Goal: Transaction & Acquisition: Purchase product/service

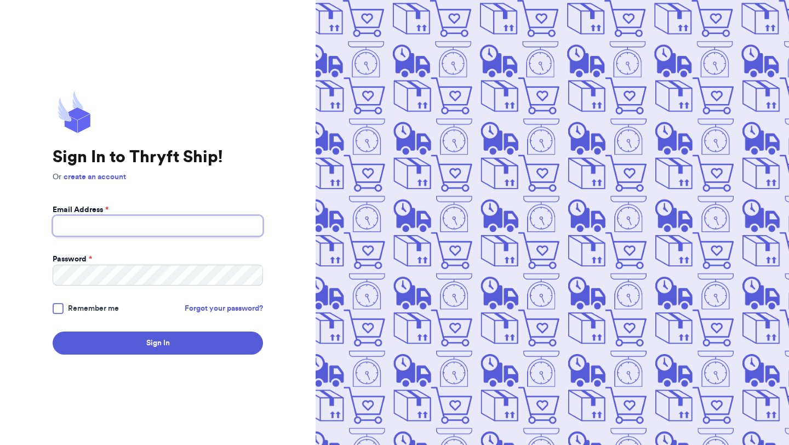
click at [219, 231] on input "Email Address *" at bounding box center [158, 225] width 210 height 21
type input "[EMAIL_ADDRESS][DOMAIN_NAME]"
click at [61, 307] on div at bounding box center [58, 308] width 11 height 11
click at [0, 0] on input "Remember me" at bounding box center [0, 0] width 0 height 0
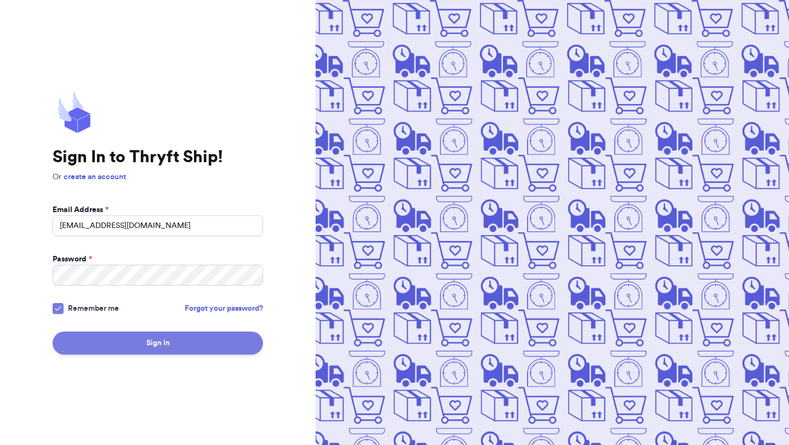
click at [108, 341] on button "Sign In" at bounding box center [158, 342] width 210 height 23
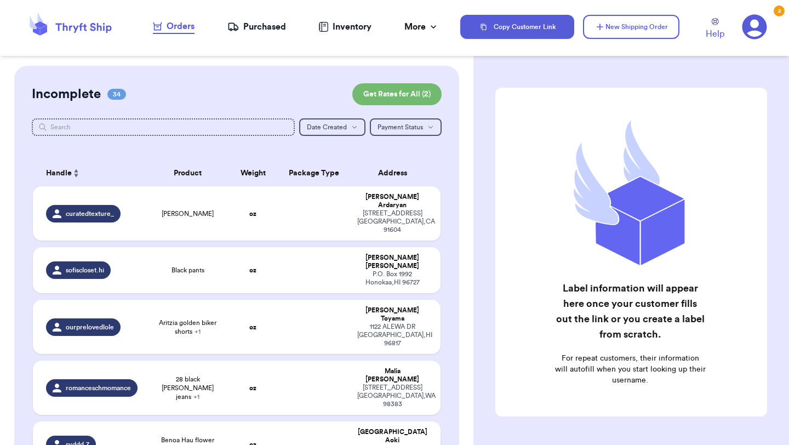
click at [159, 436] on span "Benoa Hau flower Dress" at bounding box center [187, 445] width 68 height 18
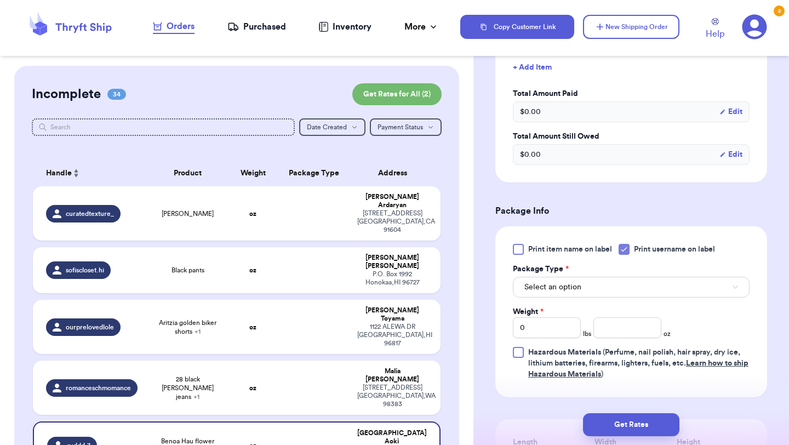
scroll to position [323, 0]
click at [610, 285] on button "Select an option" at bounding box center [631, 286] width 237 height 21
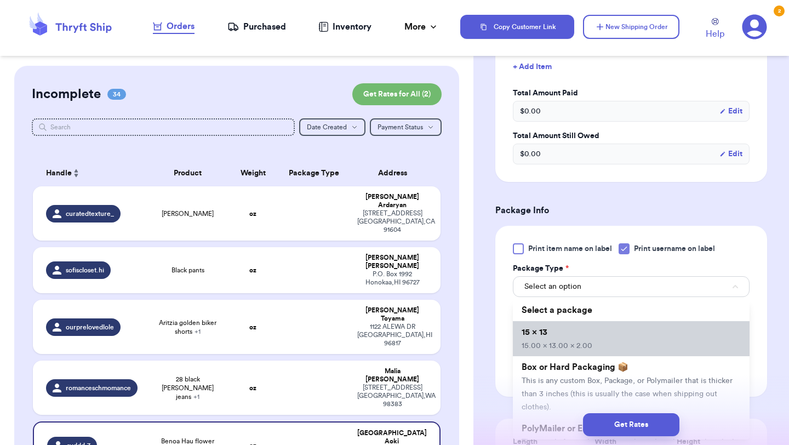
click at [593, 343] on li "15 x 13 15.00 x 13.00 x 2.00" at bounding box center [631, 338] width 237 height 35
type input "15"
type input "13"
type input "2"
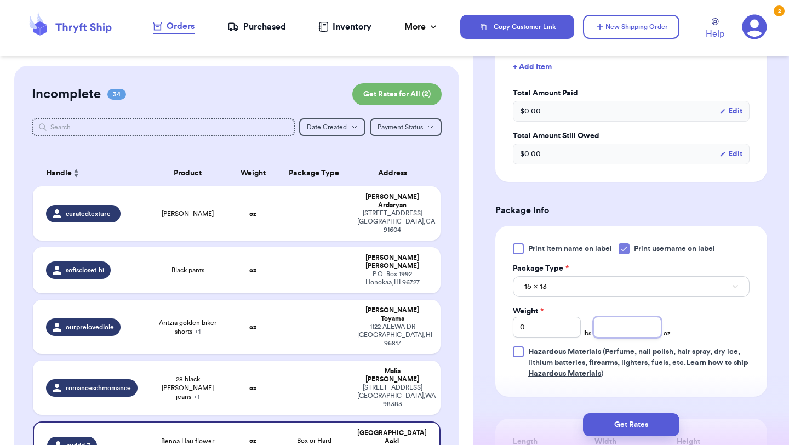
click at [628, 331] on input "number" at bounding box center [627, 327] width 68 height 21
type input "4"
click at [634, 427] on button "Get Rates" at bounding box center [631, 424] width 96 height 23
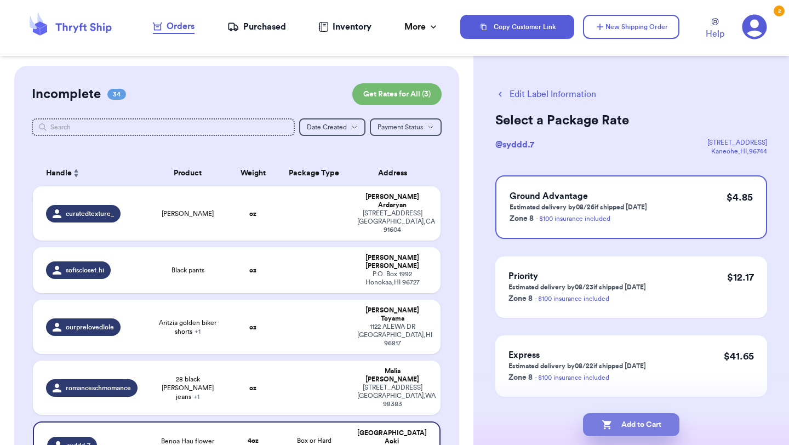
click at [648, 425] on button "Add to Cart" at bounding box center [631, 424] width 96 height 23
checkbox input "true"
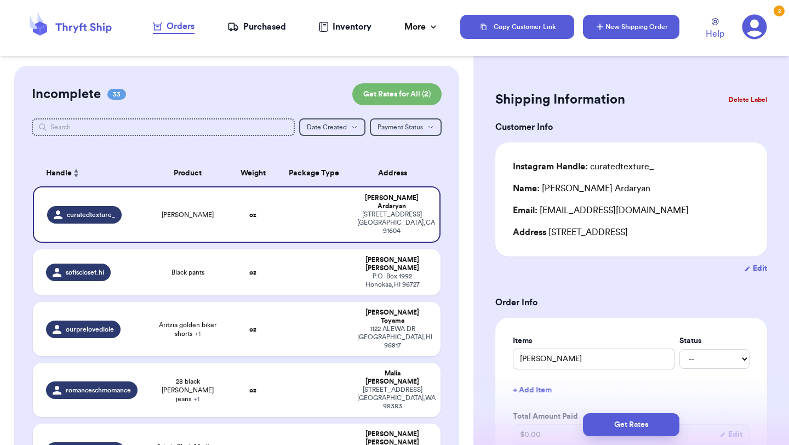
click at [659, 31] on button "New Shipping Order" at bounding box center [631, 27] width 96 height 24
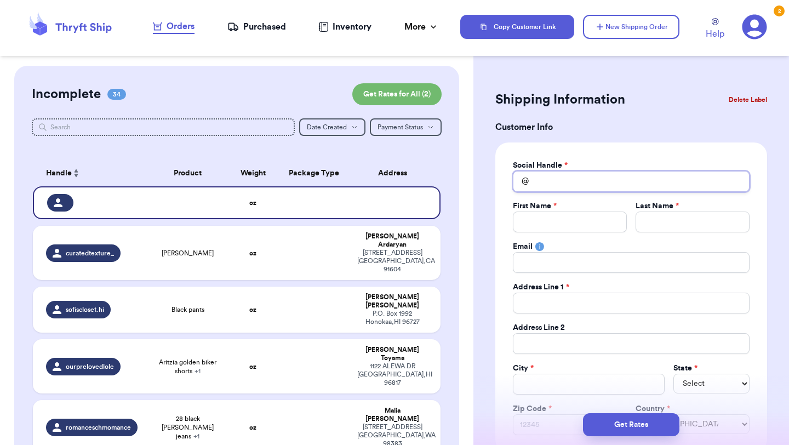
click at [552, 187] on input "Total Amount Paid" at bounding box center [631, 181] width 237 height 21
type input "a"
type input "al"
type input "aly"
type input "alys"
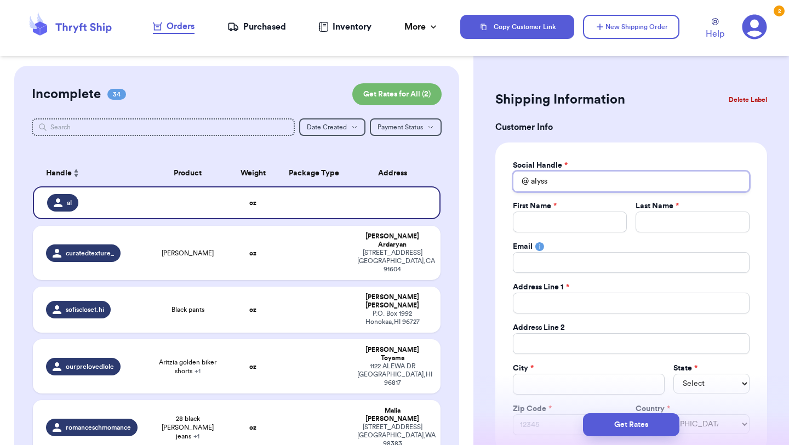
type input "alyssi"
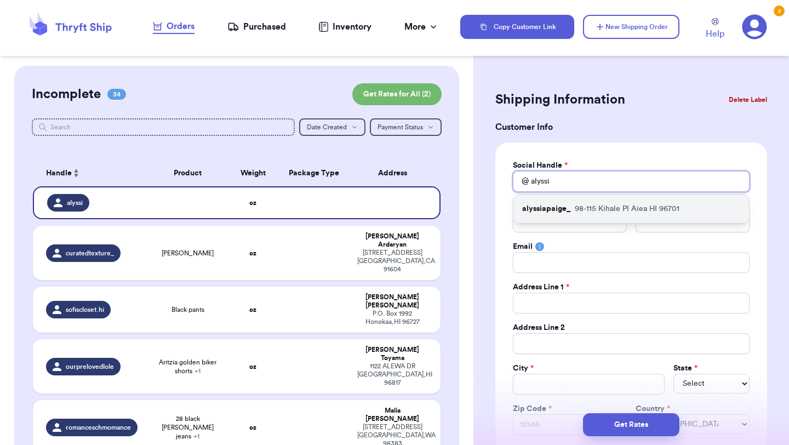
type input "alyssi"
click at [562, 213] on p "alyssiapaige_" at bounding box center [546, 208] width 48 height 11
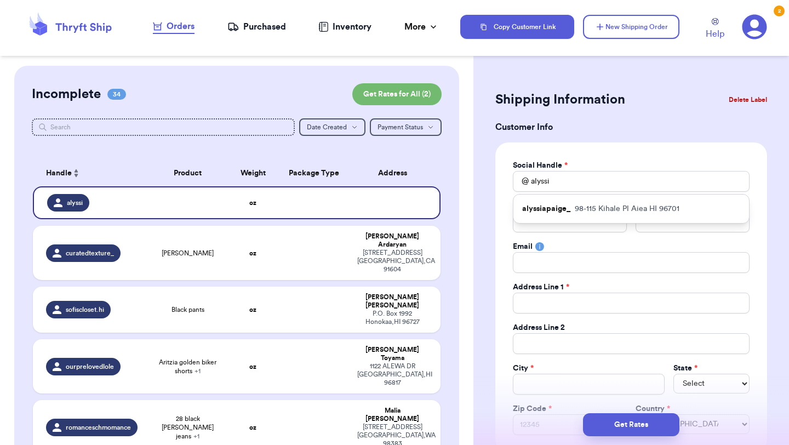
type input "alyssiapaige_"
type input "Alyssia"
type input "[PERSON_NAME]"
type input "[EMAIL_ADDRESS][DOMAIN_NAME]"
type input "98-115 Kihale Pl"
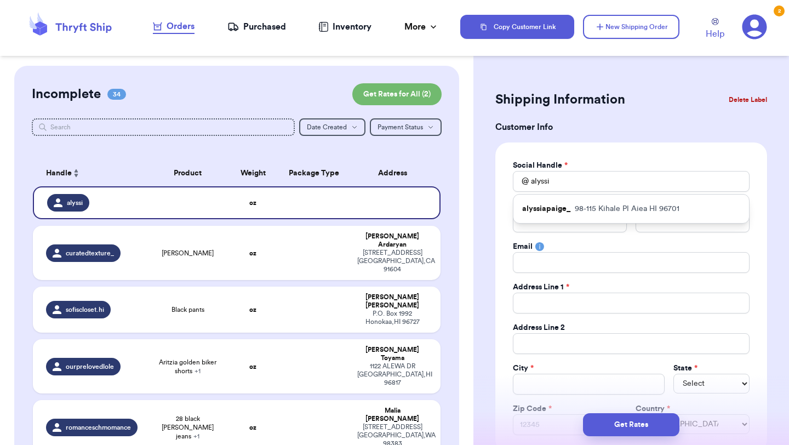
type input "Aiea"
select select "HI"
type input "96701"
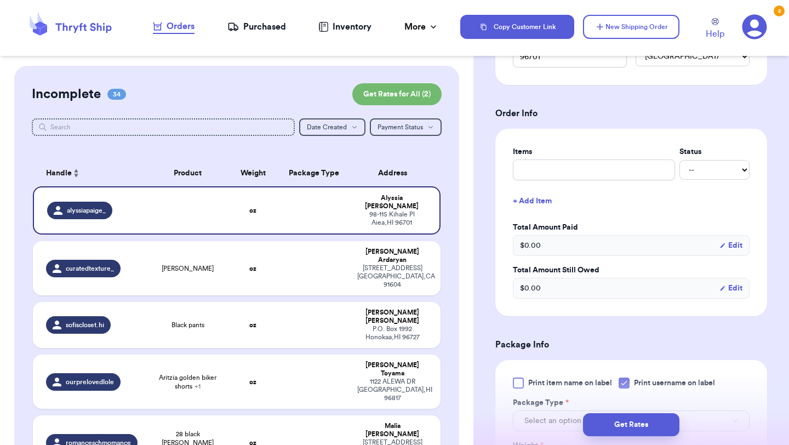
scroll to position [371, 0]
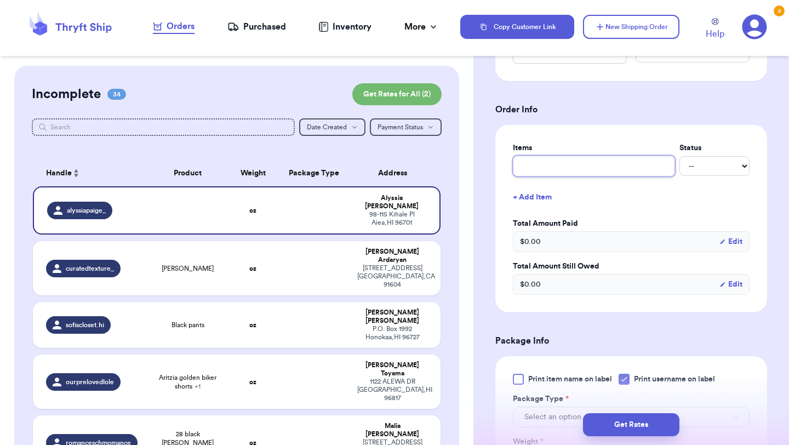
click at [571, 170] on input "text" at bounding box center [594, 166] width 162 height 21
type input "l"
type input "lo"
type input "lol"
type input "lole"
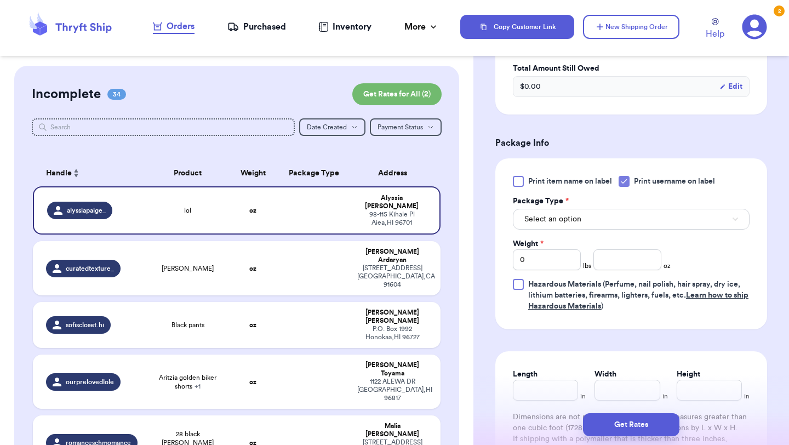
scroll to position [571, 0]
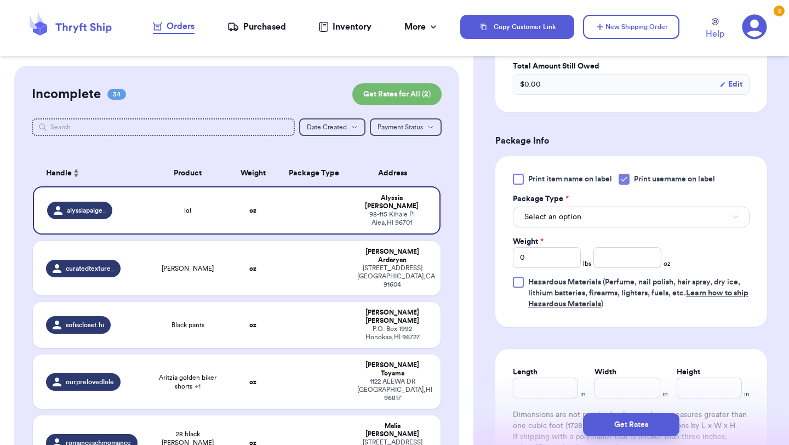
type input "lole"
click at [578, 225] on button "Select an option" at bounding box center [631, 217] width 237 height 21
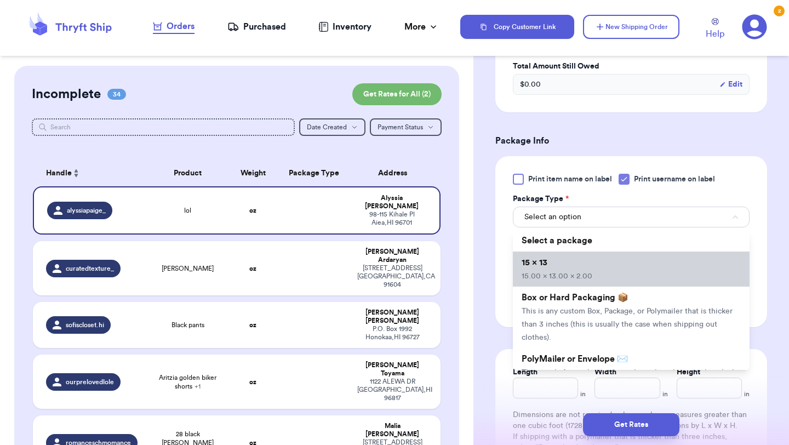
click at [572, 279] on span "15.00 x 13.00 x 2.00" at bounding box center [557, 276] width 71 height 8
type input "15"
type input "13"
type input "2"
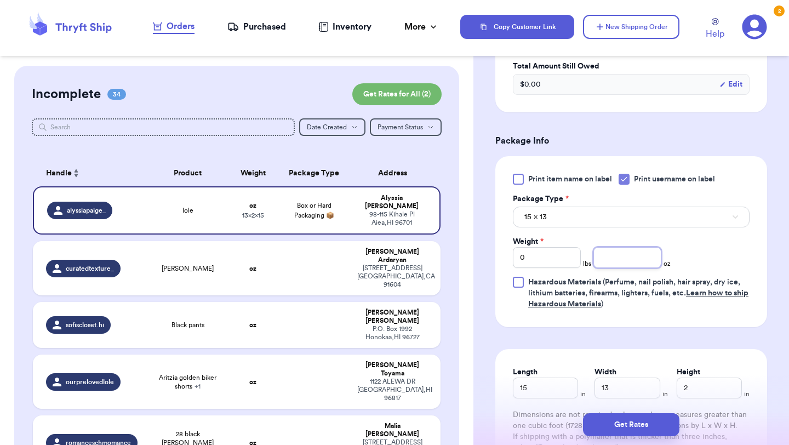
click at [617, 262] on input "number" at bounding box center [627, 257] width 68 height 21
type input "8"
click at [632, 422] on button "Get Rates" at bounding box center [631, 424] width 96 height 23
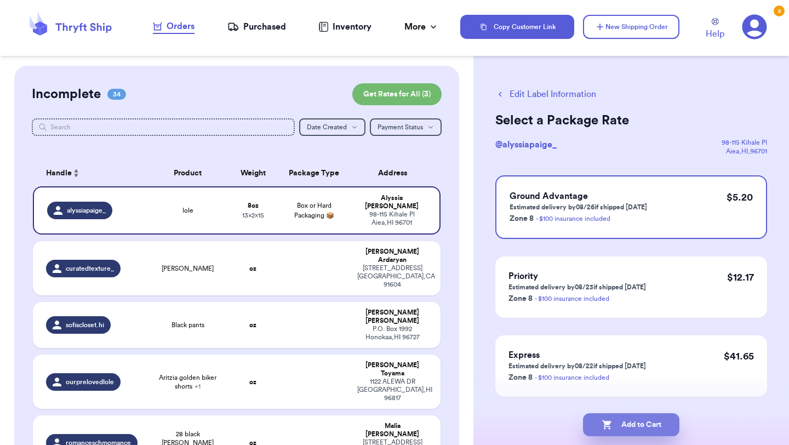
click at [648, 424] on button "Add to Cart" at bounding box center [631, 424] width 96 height 23
checkbox input "true"
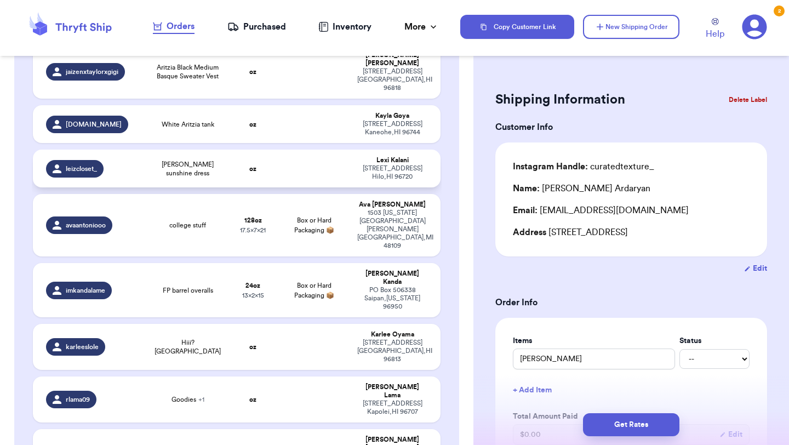
click at [227, 150] on td "[PERSON_NAME] sunshine dress" at bounding box center [188, 169] width 82 height 38
type input "[PERSON_NAME] sunshine dress"
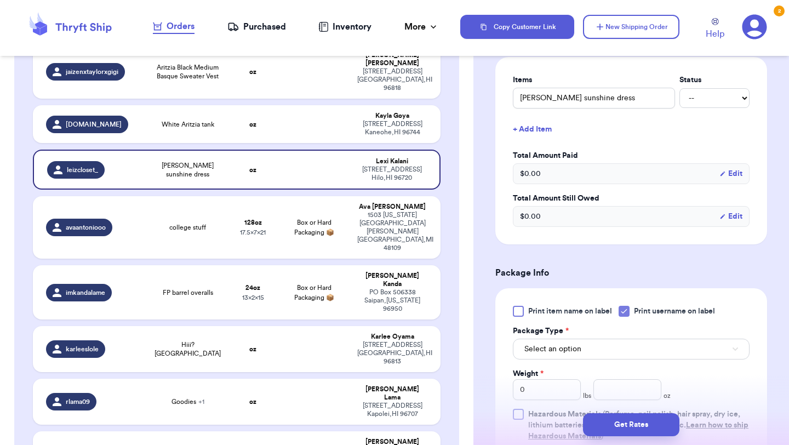
scroll to position [275, 0]
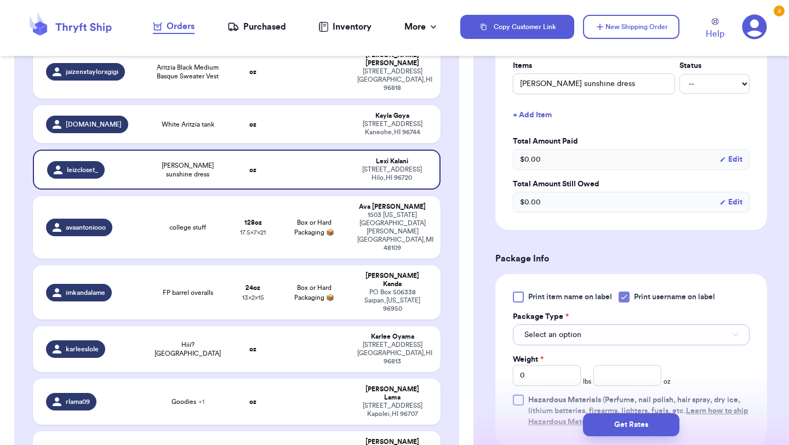
click at [597, 339] on button "Select an option" at bounding box center [631, 334] width 237 height 21
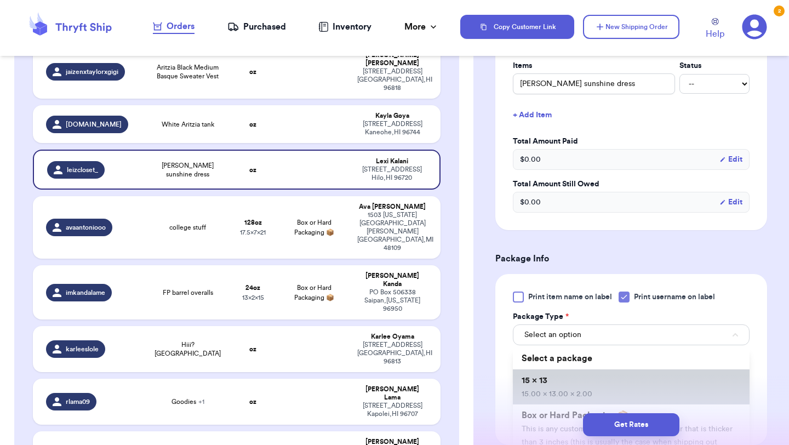
click at [590, 385] on li "15 x 13 15.00 x 13.00 x 2.00" at bounding box center [631, 386] width 237 height 35
type input "15"
type input "13"
type input "2"
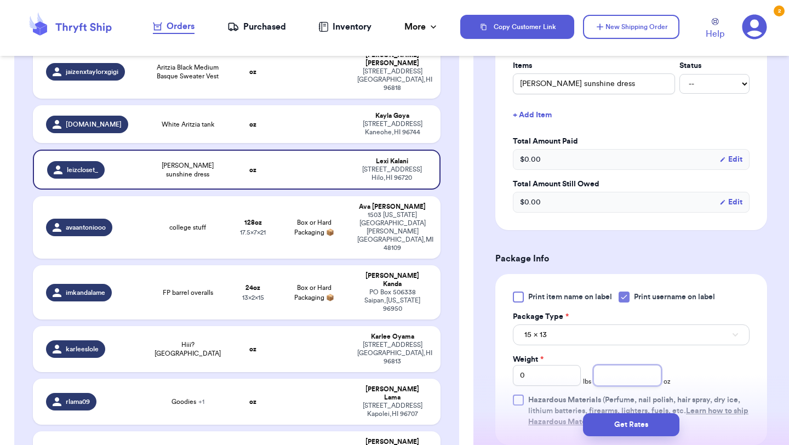
click at [623, 380] on input "number" at bounding box center [627, 375] width 68 height 21
type input "6"
click at [648, 424] on button "Get Rates" at bounding box center [631, 424] width 96 height 23
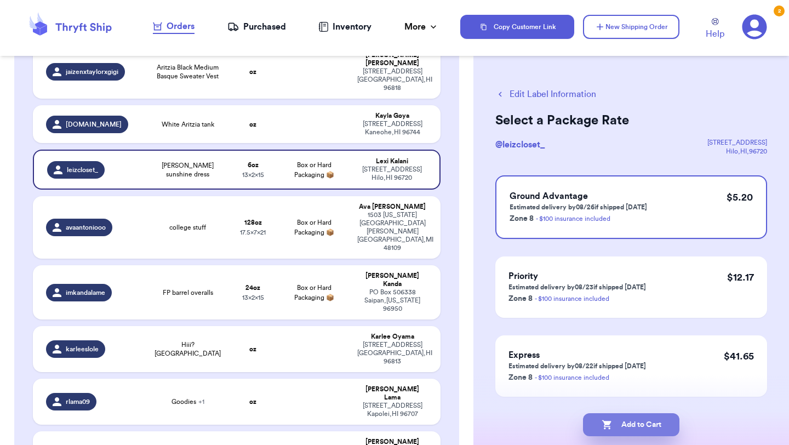
click at [648, 423] on button "Add to Cart" at bounding box center [631, 424] width 96 height 23
checkbox input "true"
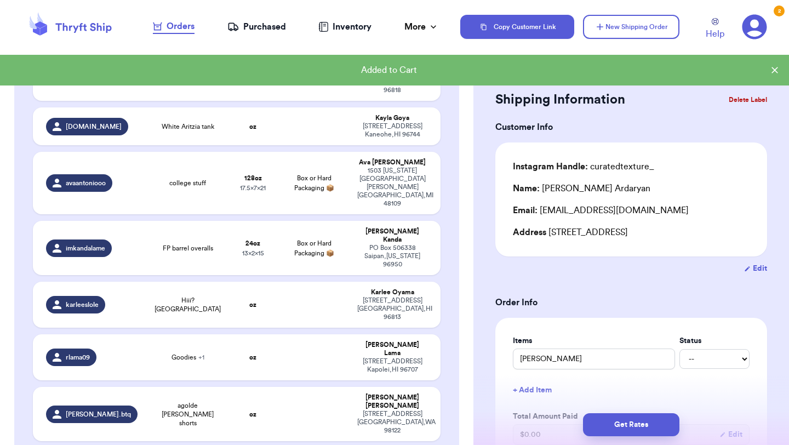
scroll to position [379, 0]
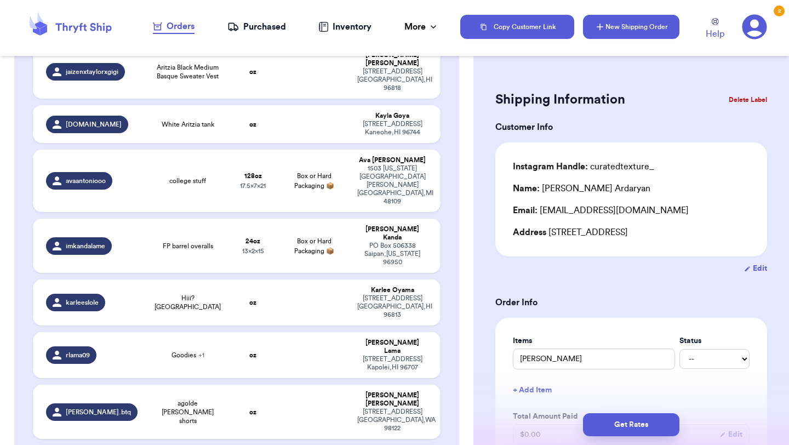
click at [654, 23] on button "New Shipping Order" at bounding box center [631, 27] width 96 height 24
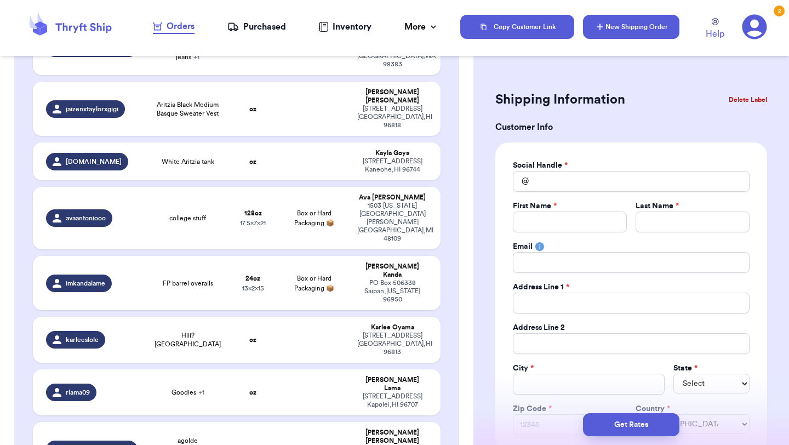
scroll to position [416, 0]
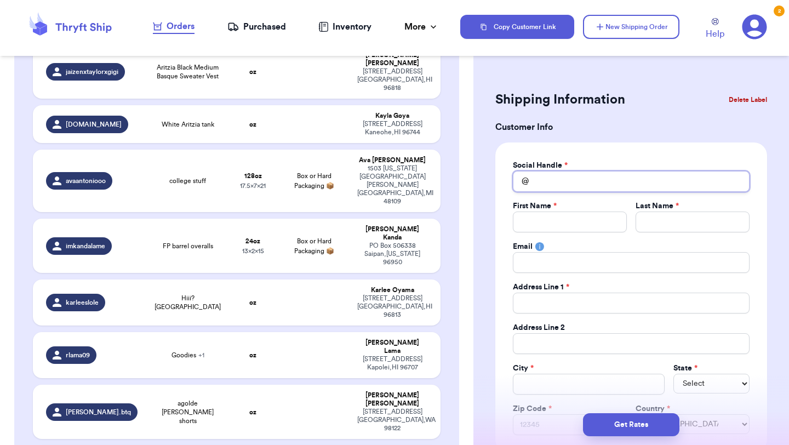
click at [608, 186] on input "Total Amount Paid" at bounding box center [631, 181] width 237 height 21
type input "n"
type input "ni"
type input "nik"
type input "[PERSON_NAME]"
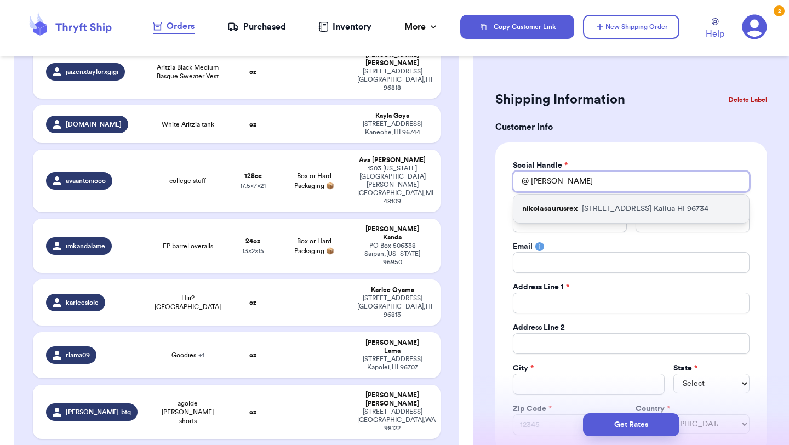
type input "[PERSON_NAME]"
click at [606, 216] on div "nikolasaurusrex [STREET_ADDRESS]" at bounding box center [631, 208] width 236 height 28
type input "nikolasaurusrex"
type input "Nikol"
type input "Sim"
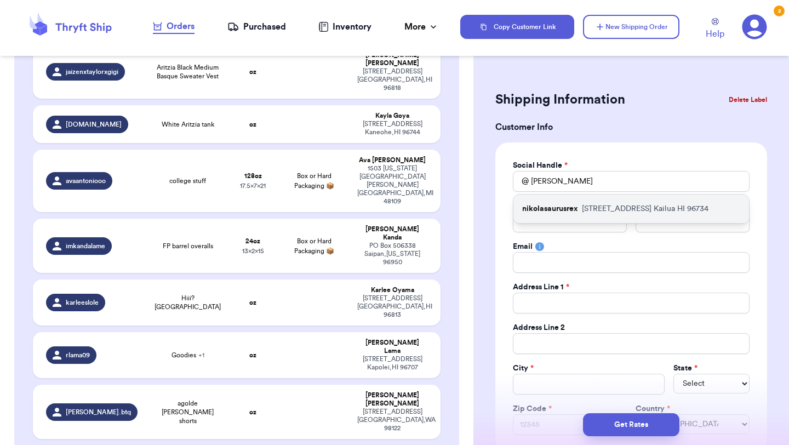
type input "[PERSON_NAME][EMAIL_ADDRESS][DOMAIN_NAME]"
type input "[STREET_ADDRESS]"
type input "Kailua"
select select "HI"
type input "96734"
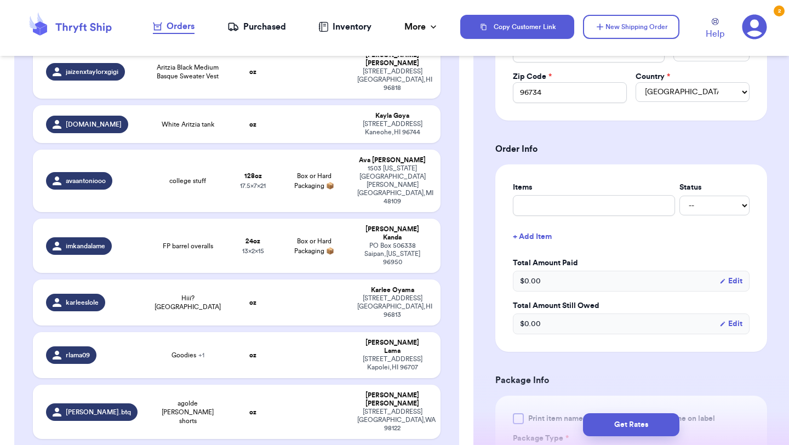
scroll to position [335, 0]
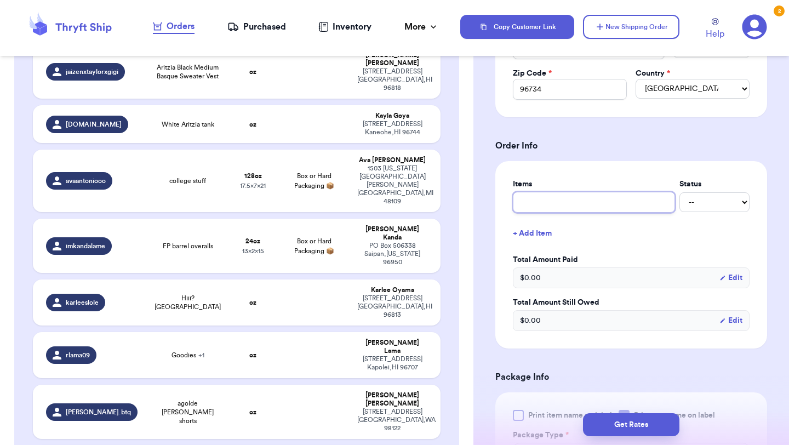
click at [609, 204] on input "text" at bounding box center [594, 202] width 162 height 21
type input "clothes"
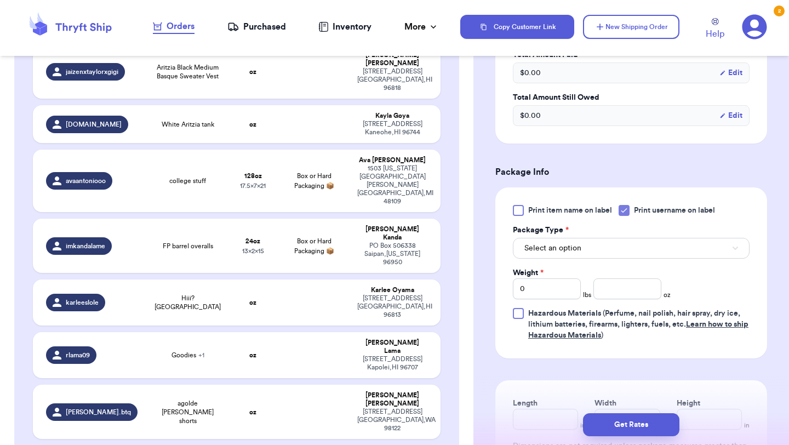
scroll to position [546, 0]
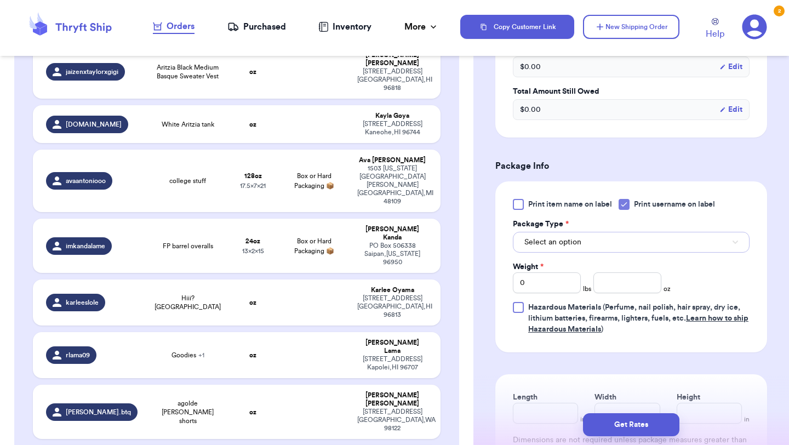
click at [580, 238] on button "Select an option" at bounding box center [631, 242] width 237 height 21
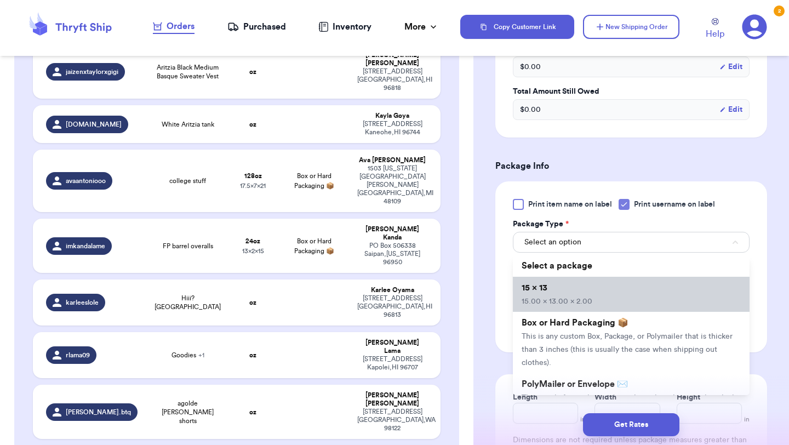
click at [575, 291] on li "15 x 13 15.00 x 13.00 x 2.00" at bounding box center [631, 294] width 237 height 35
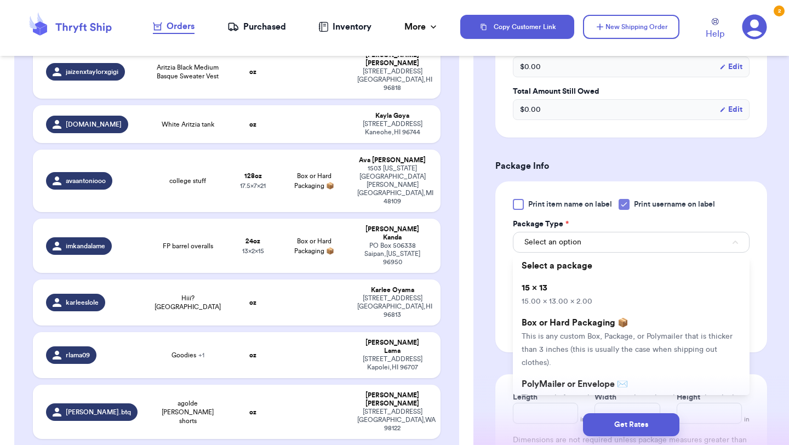
type input "15"
type input "13"
type input "2"
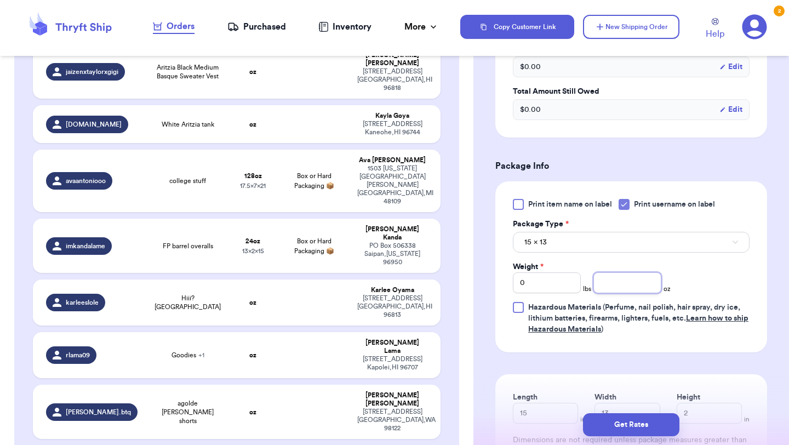
click at [618, 292] on input "number" at bounding box center [627, 282] width 68 height 21
type input "15"
click at [635, 420] on button "Get Rates" at bounding box center [631, 424] width 96 height 23
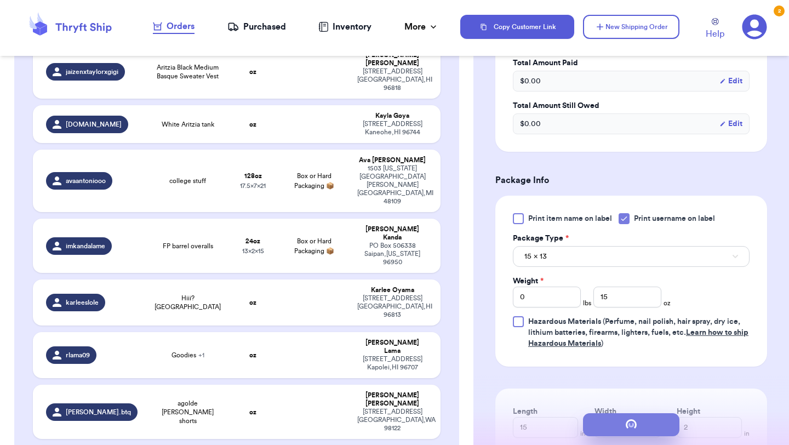
scroll to position [0, 0]
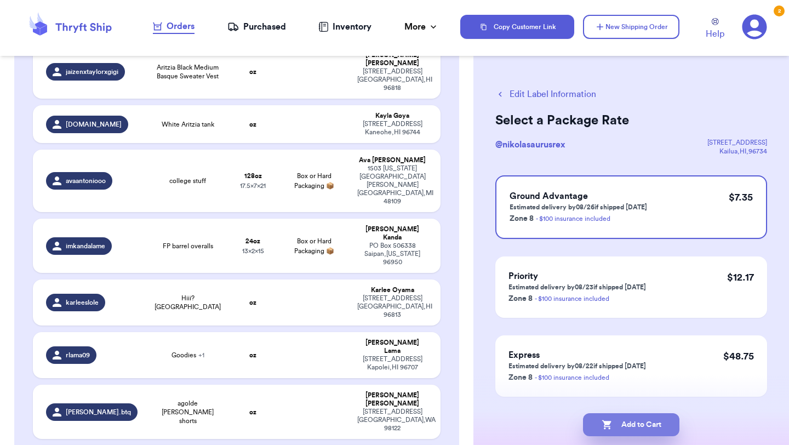
click at [642, 424] on button "Add to Cart" at bounding box center [631, 424] width 96 height 23
checkbox input "true"
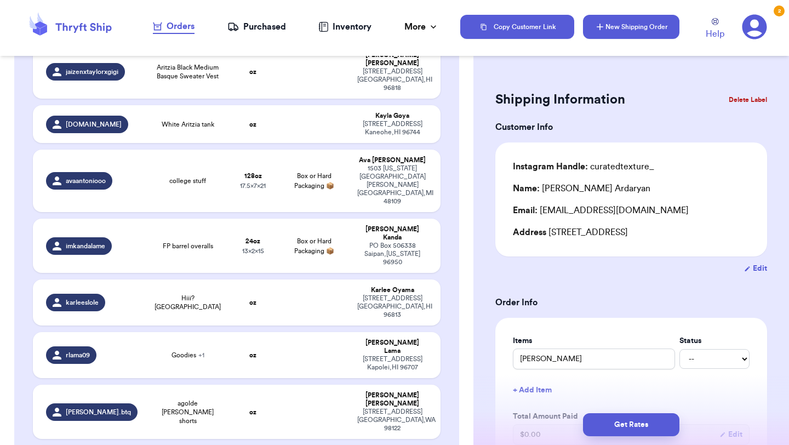
click at [656, 26] on button "New Shipping Order" at bounding box center [631, 27] width 96 height 24
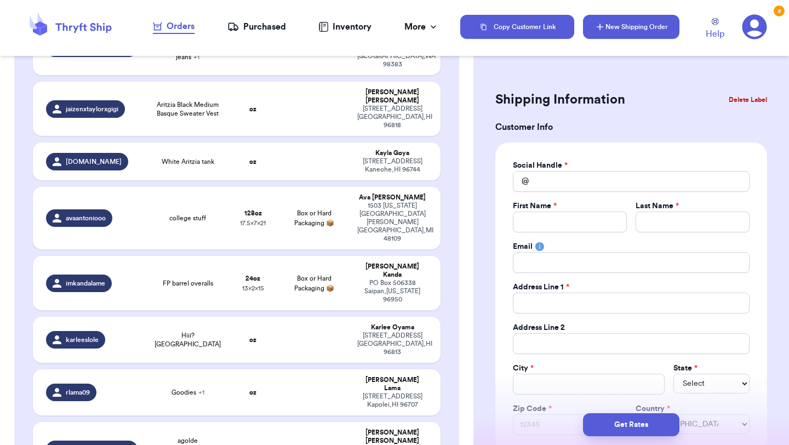
scroll to position [416, 0]
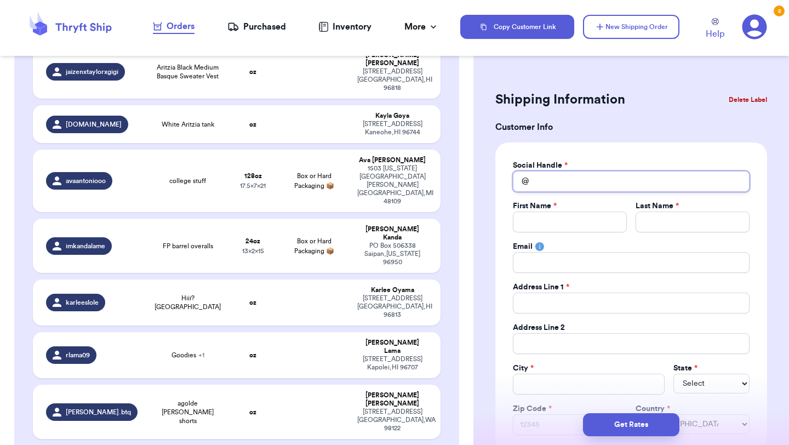
click at [555, 189] on input "Total Amount Paid" at bounding box center [631, 181] width 237 height 21
type input "_"
type input "_d"
type input "_da"
type input "_dan"
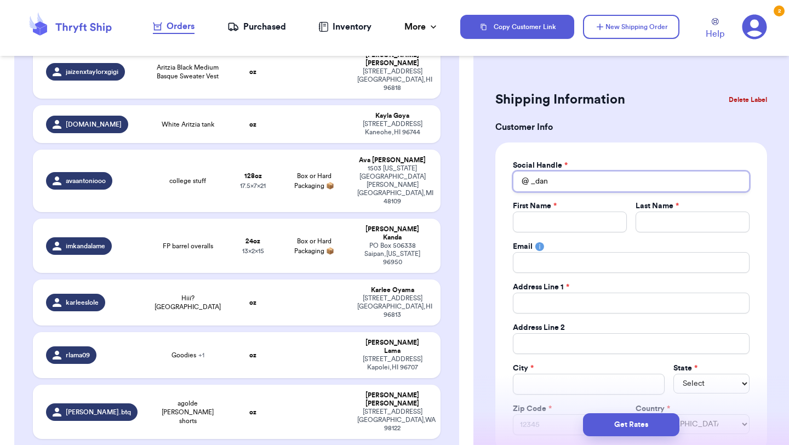
type input "_dani"
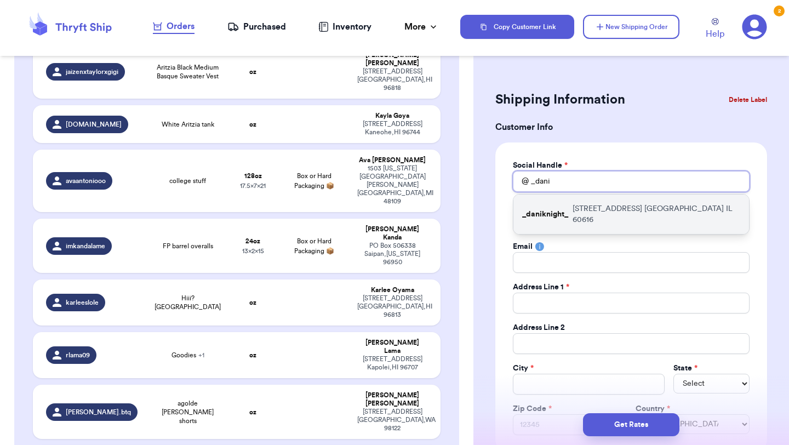
type input "_dani"
click at [555, 211] on p "_daniknight_" at bounding box center [545, 214] width 46 height 11
type input "_daniknight_"
type input "[PERSON_NAME]"
type input "Knight"
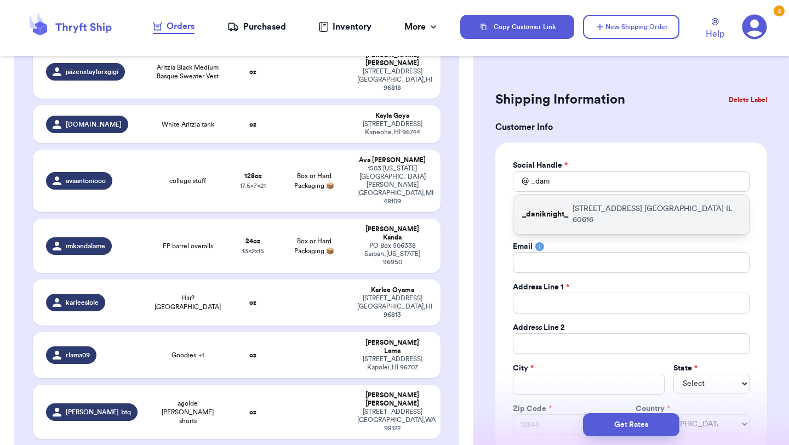
type input "[EMAIL_ADDRESS][DOMAIN_NAME]"
type input "[STREET_ADDRESS]"
type input "Unit 609"
type input "[GEOGRAPHIC_DATA]"
select select "IL"
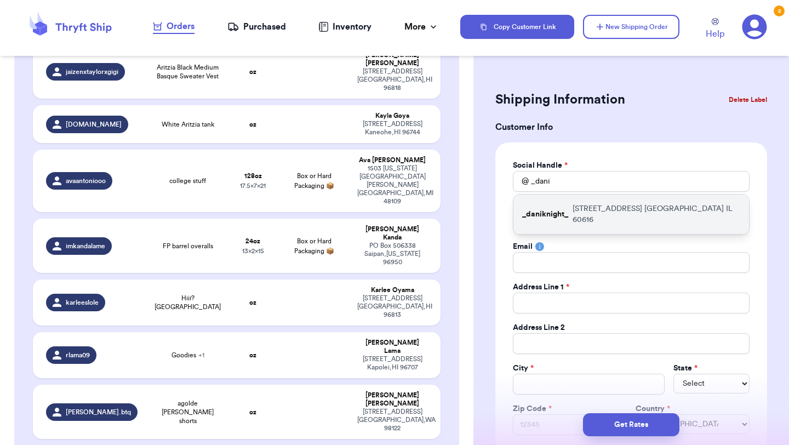
type input "60616"
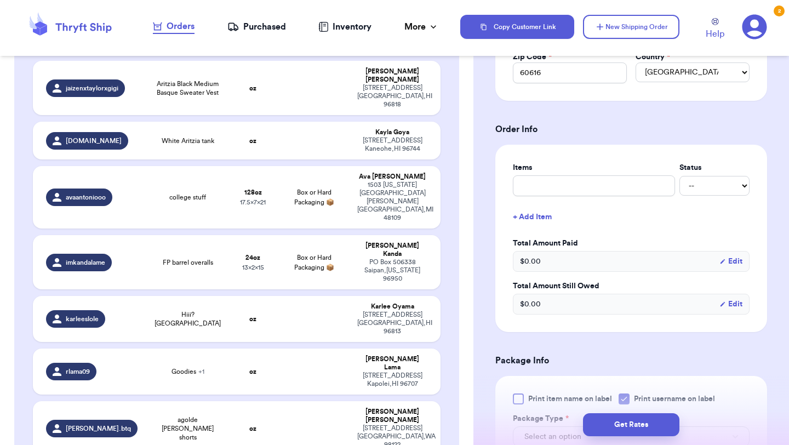
scroll to position [421, 0]
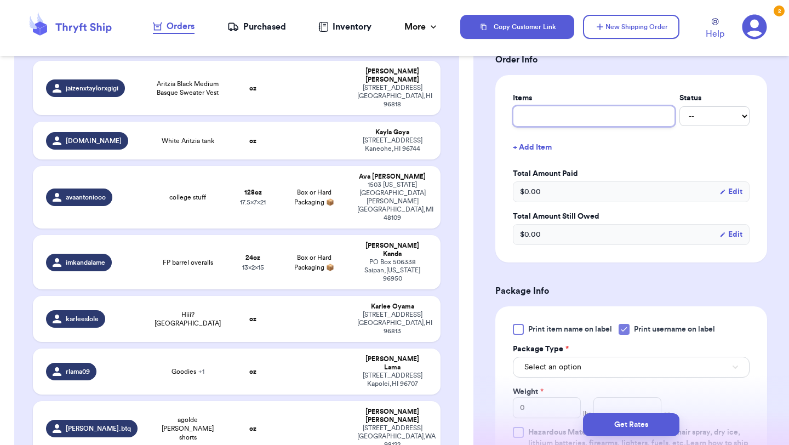
click at [570, 124] on input "text" at bounding box center [594, 116] width 162 height 21
type input "clothes"
click at [586, 365] on button "Select an option" at bounding box center [631, 367] width 237 height 21
click at [563, 412] on div "Get Rates" at bounding box center [631, 424] width 316 height 41
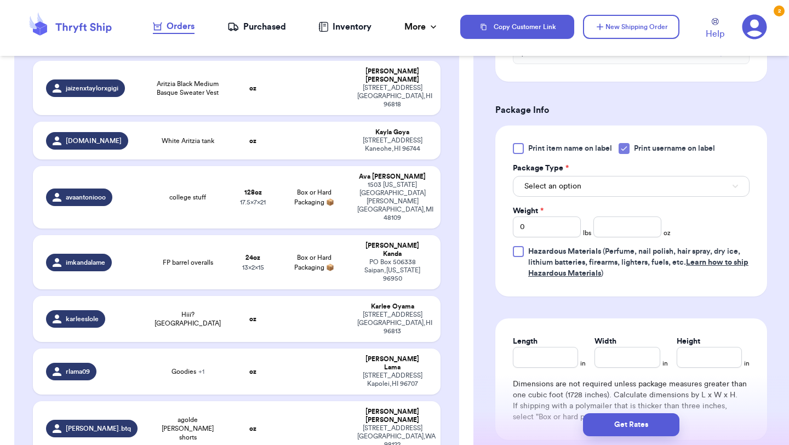
scroll to position [607, 0]
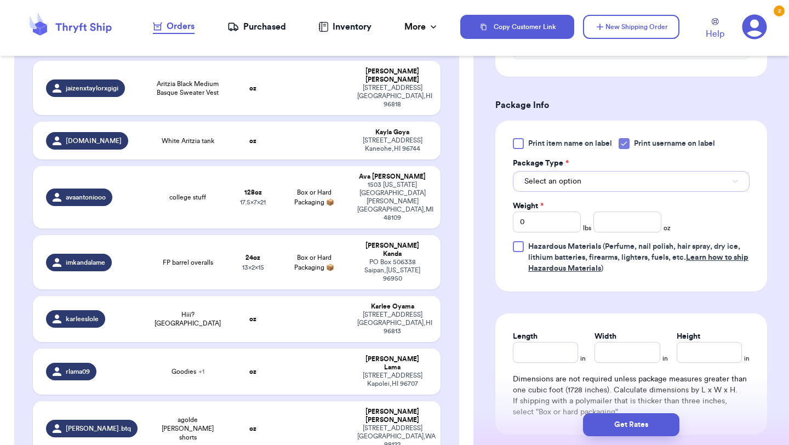
click at [570, 185] on span "Select an option" at bounding box center [552, 181] width 57 height 11
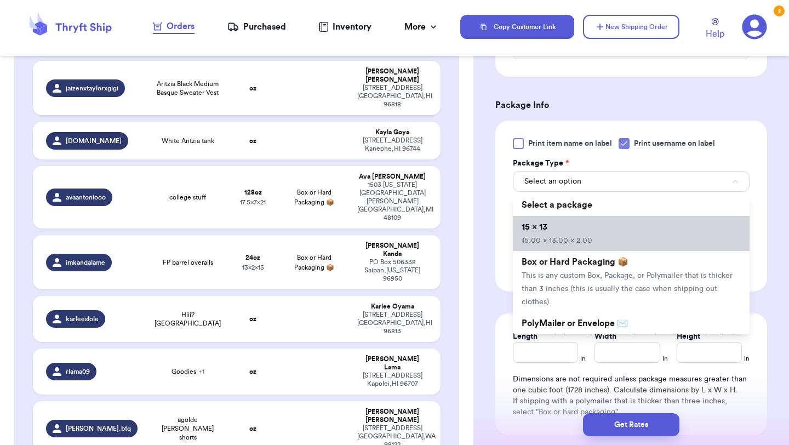
click at [568, 236] on li "15 x 13 15.00 x 13.00 x 2.00" at bounding box center [631, 233] width 237 height 35
type input "15"
type input "13"
type input "2"
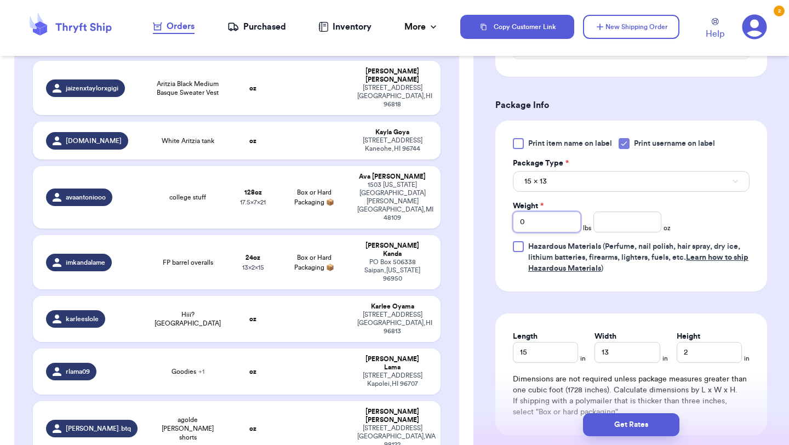
drag, startPoint x: 555, startPoint y: 224, endPoint x: 456, endPoint y: 224, distance: 99.2
click at [456, 224] on div "Customer Link New Order Incomplete 33 Get Rates for All ( 2 ) Get Rates for All…" at bounding box center [394, 222] width 789 height 445
type input "2"
click at [625, 221] on input "number" at bounding box center [627, 221] width 68 height 21
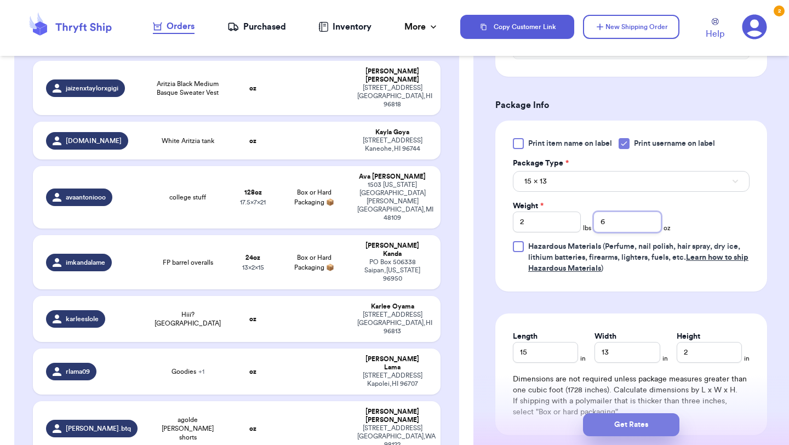
type input "6"
click at [646, 427] on button "Get Rates" at bounding box center [631, 424] width 96 height 23
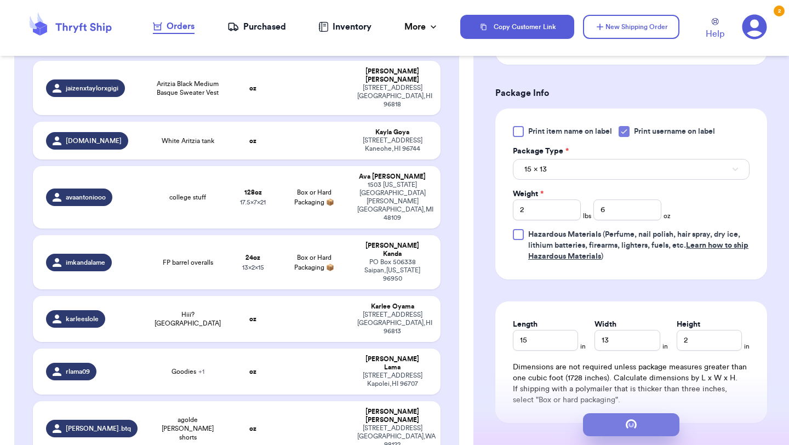
scroll to position [0, 0]
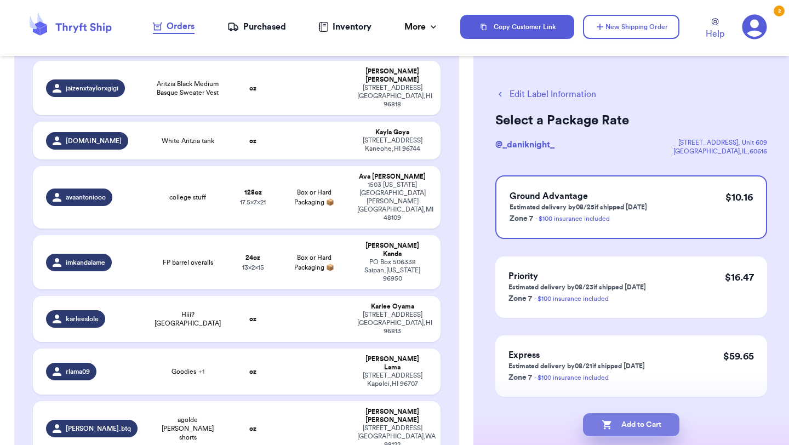
click at [653, 422] on button "Add to Cart" at bounding box center [631, 424] width 96 height 23
checkbox input "true"
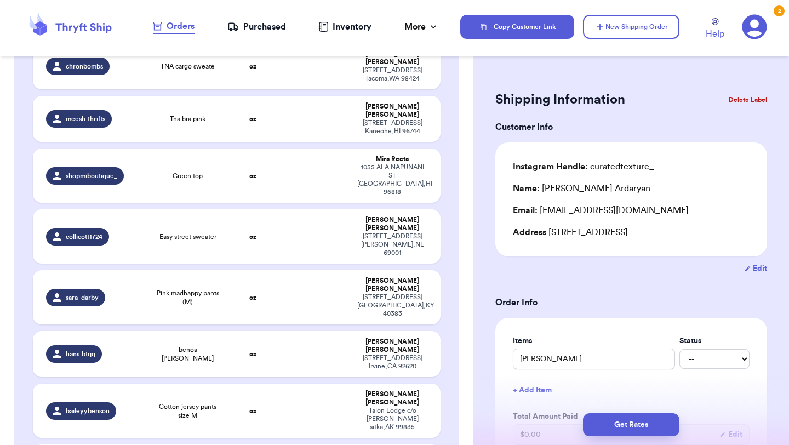
scroll to position [1142, 0]
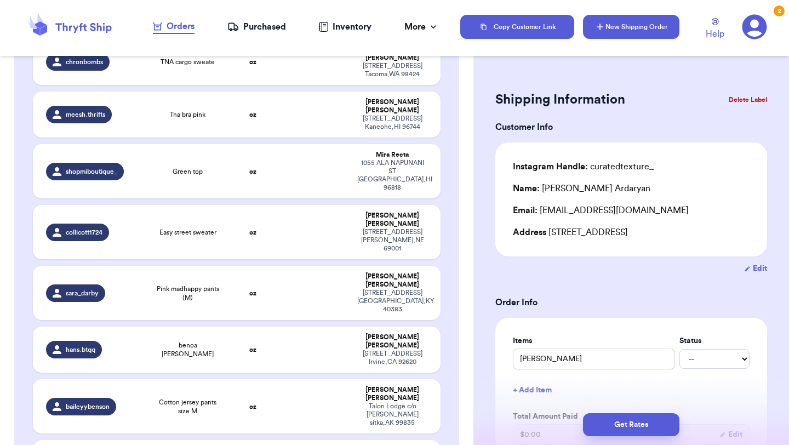
click at [653, 27] on button "New Shipping Order" at bounding box center [631, 27] width 96 height 24
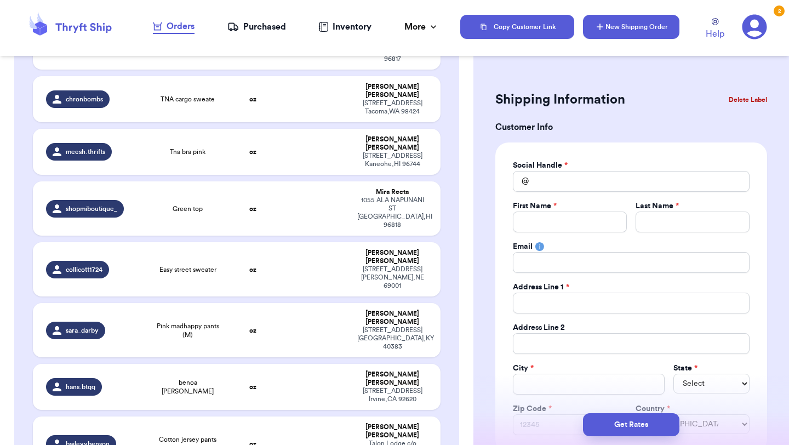
scroll to position [1179, 0]
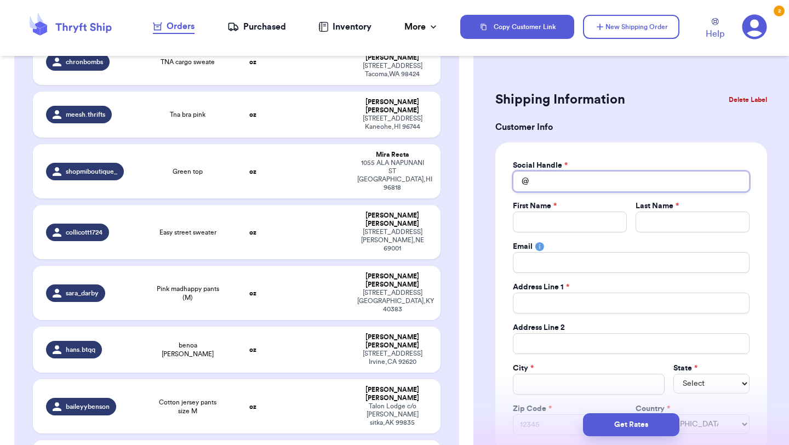
click at [584, 179] on input "Total Amount Paid" at bounding box center [631, 181] width 237 height 21
type input "s"
type input "sh"
type input "sha"
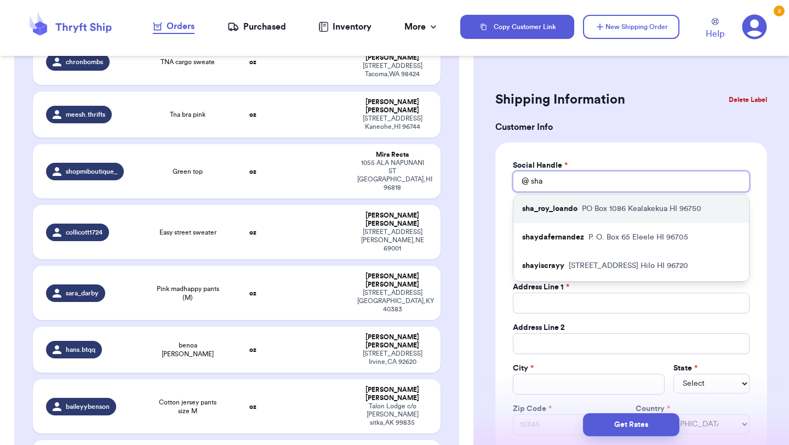
type input "sha"
click at [588, 204] on p "PO Box 1086 Kealakekua HI 96750" at bounding box center [641, 208] width 119 height 11
type input "sha_roy_loando"
type input "[PERSON_NAME]"
type input "Loando"
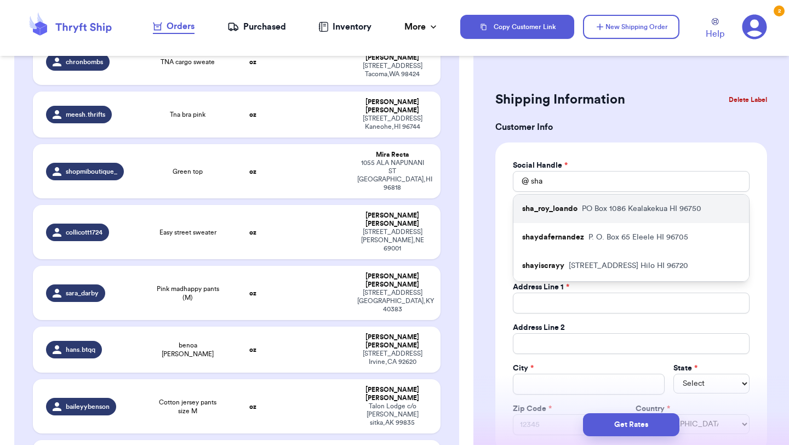
type input "[EMAIL_ADDRESS][DOMAIN_NAME]"
type input "PO Box 1086"
type input "Kealakekua"
select select "HI"
type input "96750"
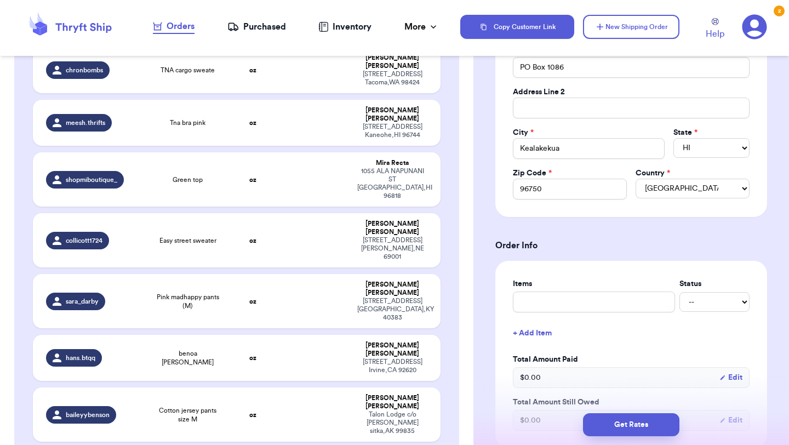
scroll to position [290, 0]
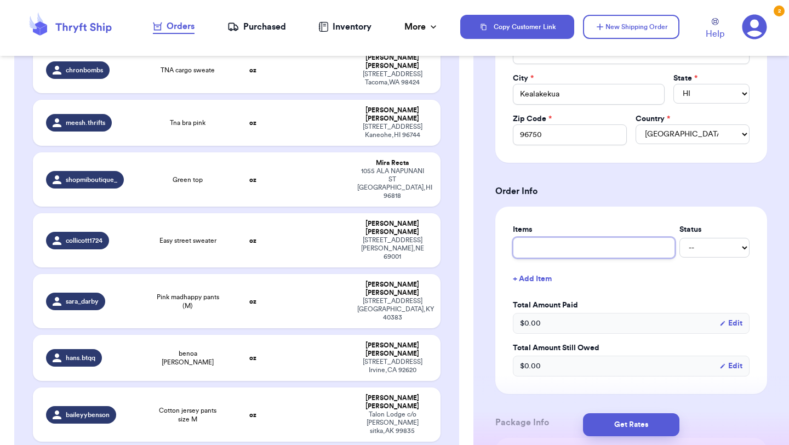
click at [584, 242] on input "text" at bounding box center [594, 247] width 162 height 21
type input "clothes"
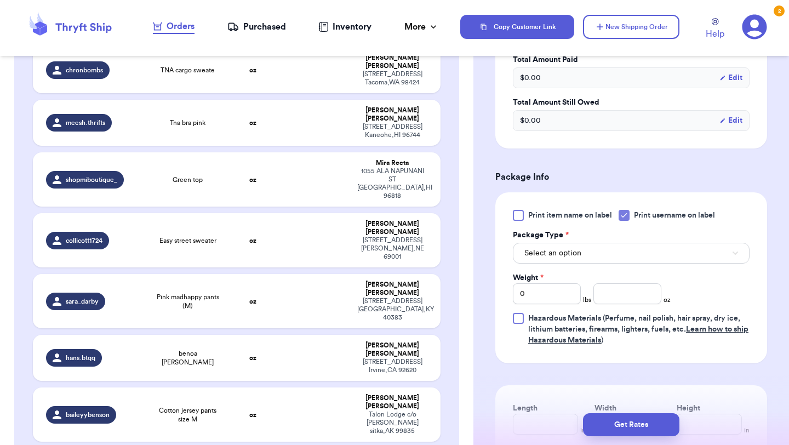
scroll to position [565, 0]
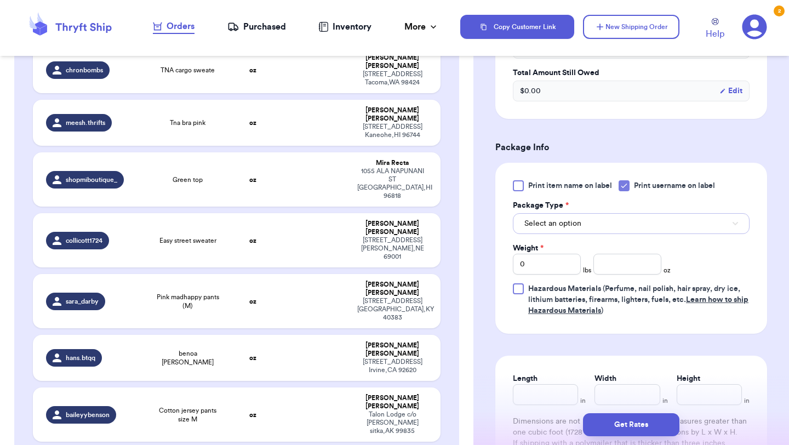
click at [596, 227] on button "Select an option" at bounding box center [631, 223] width 237 height 21
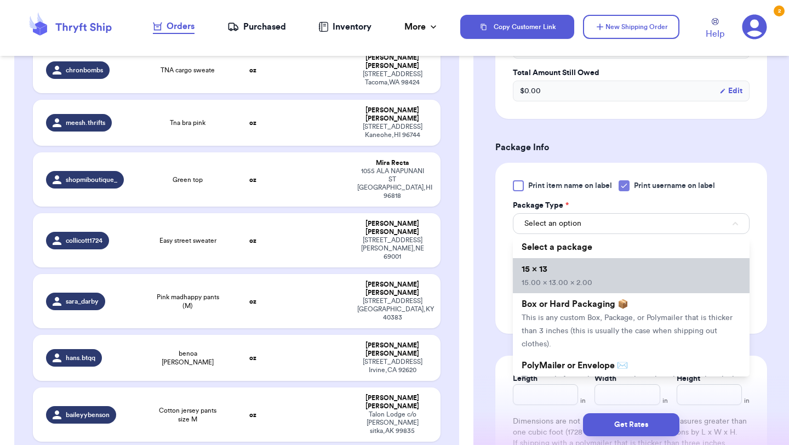
click at [594, 274] on li "15 x 13 15.00 x 13.00 x 2.00" at bounding box center [631, 275] width 237 height 35
type input "15"
type input "13"
type input "2"
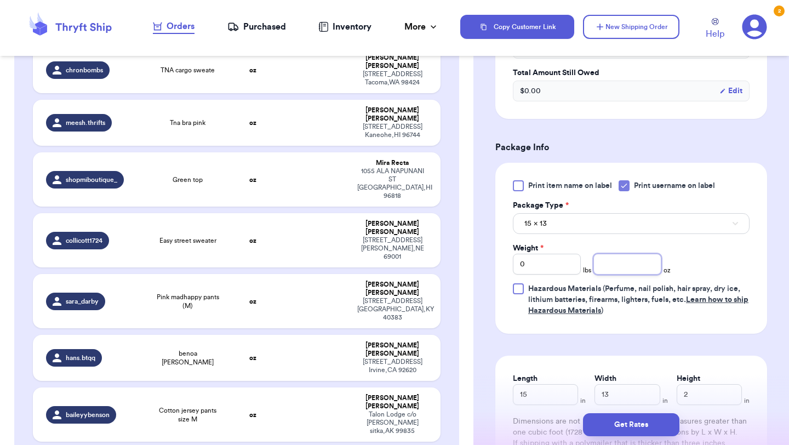
click at [610, 268] on input "number" at bounding box center [627, 264] width 68 height 21
type input "6"
click at [639, 426] on button "Get Rates" at bounding box center [631, 424] width 96 height 23
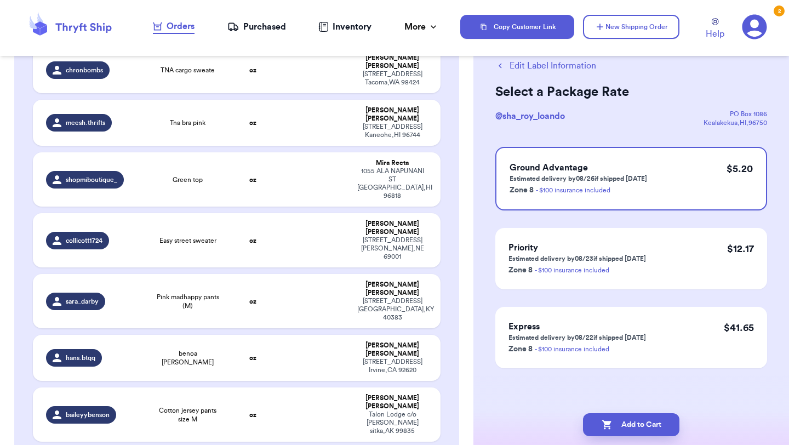
scroll to position [0, 0]
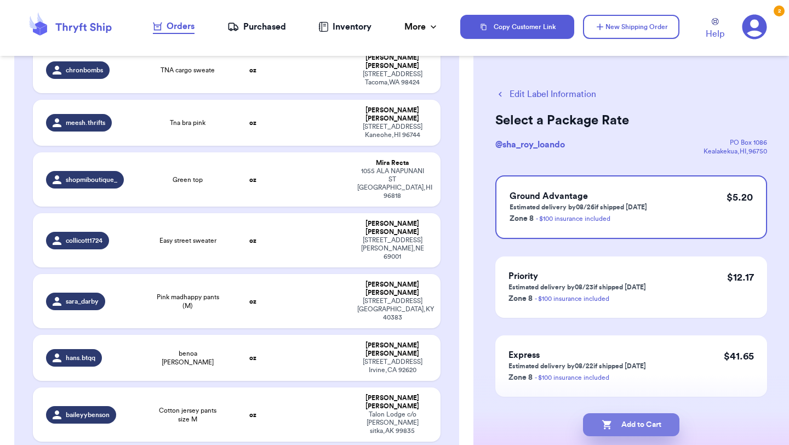
click at [649, 424] on button "Add to Cart" at bounding box center [631, 424] width 96 height 23
checkbox input "true"
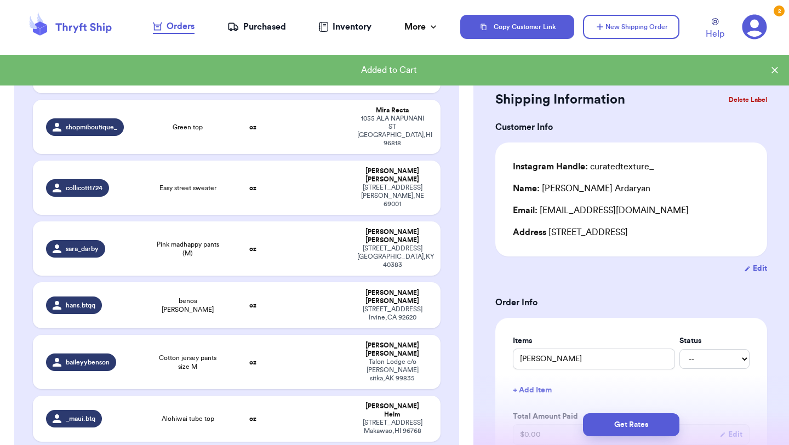
scroll to position [1142, 0]
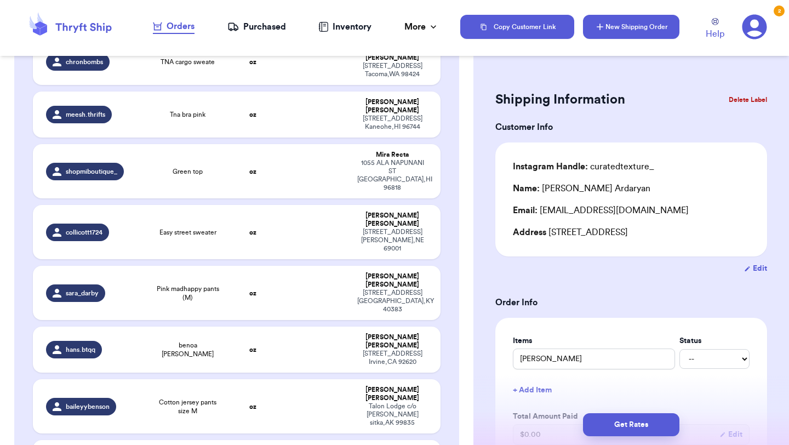
click at [662, 32] on button "New Shipping Order" at bounding box center [631, 27] width 96 height 24
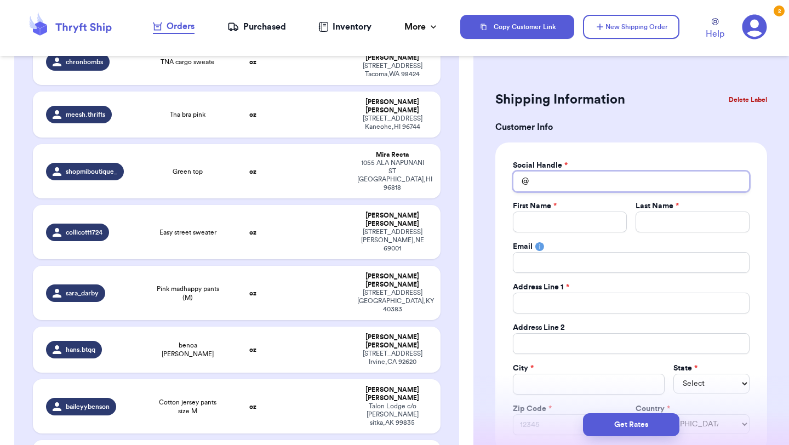
click at [584, 191] on input "Total Amount Paid" at bounding box center [631, 181] width 237 height 21
type input "d"
type input "[PERSON_NAME]"
type input "danie"
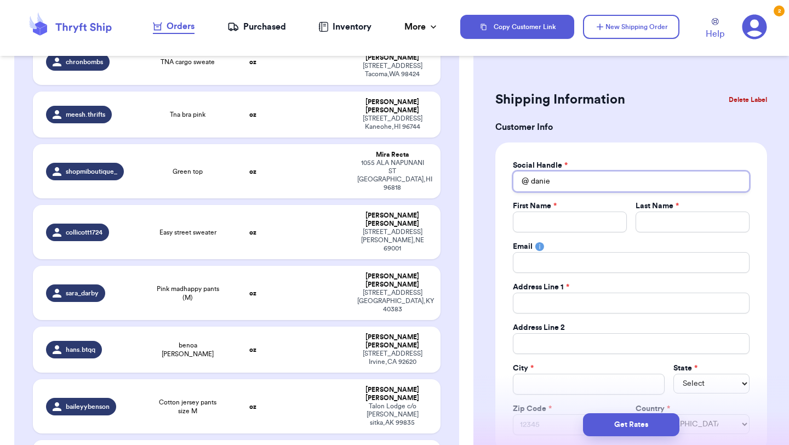
type input "[PERSON_NAME]"
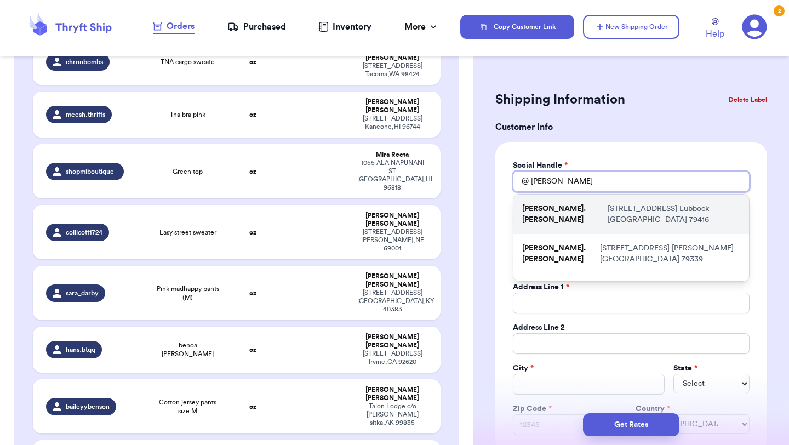
type input "[PERSON_NAME]"
click at [575, 215] on div "[PERSON_NAME].[PERSON_NAME] [STREET_ADDRESS]" at bounding box center [631, 213] width 236 height 39
type input "[PERSON_NAME].[PERSON_NAME]"
type input "[PERSON_NAME]"
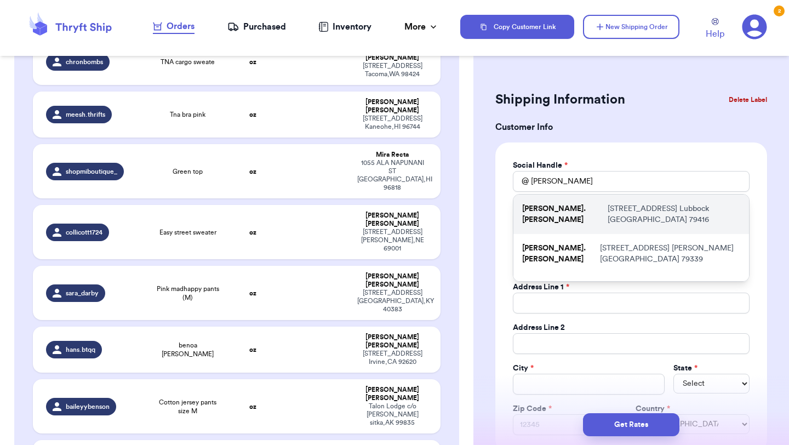
type input "[EMAIL_ADDRESS][DOMAIN_NAME]"
type input "[STREET_ADDRESS]"
type input "Unit 2"
type input "Lubbock"
select select "[GEOGRAPHIC_DATA]"
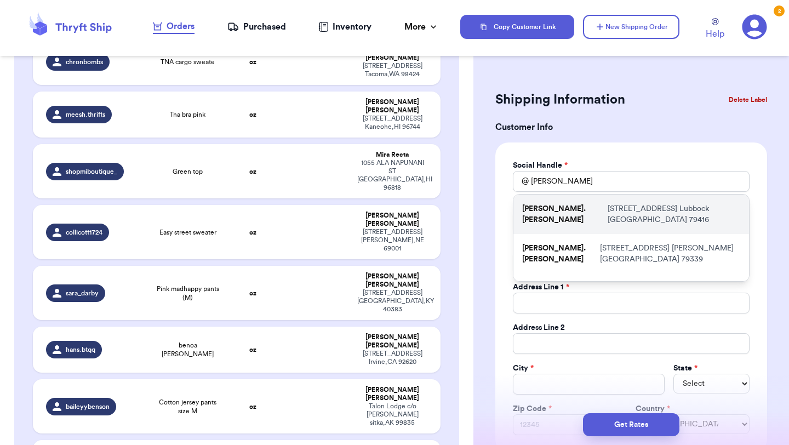
type input "79416"
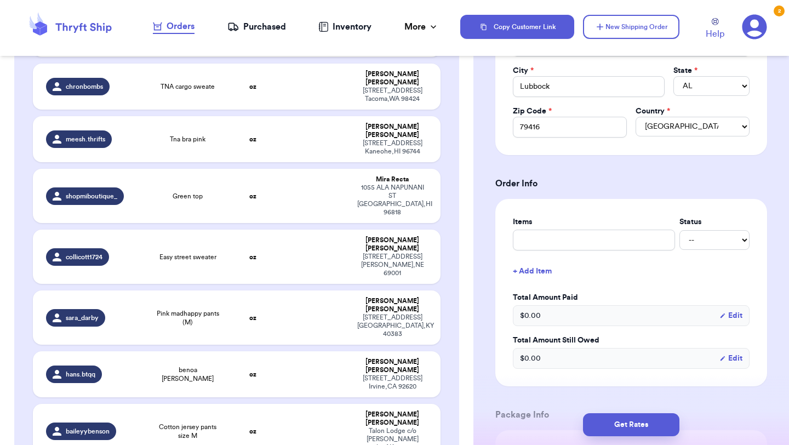
scroll to position [391, 0]
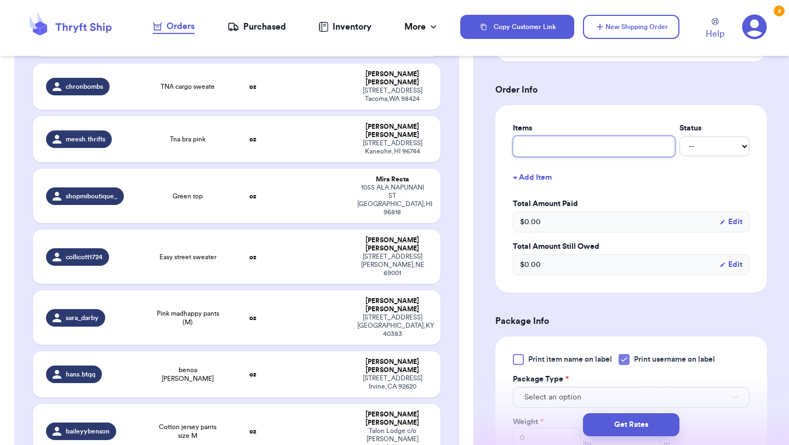
click at [585, 149] on input "text" at bounding box center [594, 146] width 162 height 21
type input "clothes"
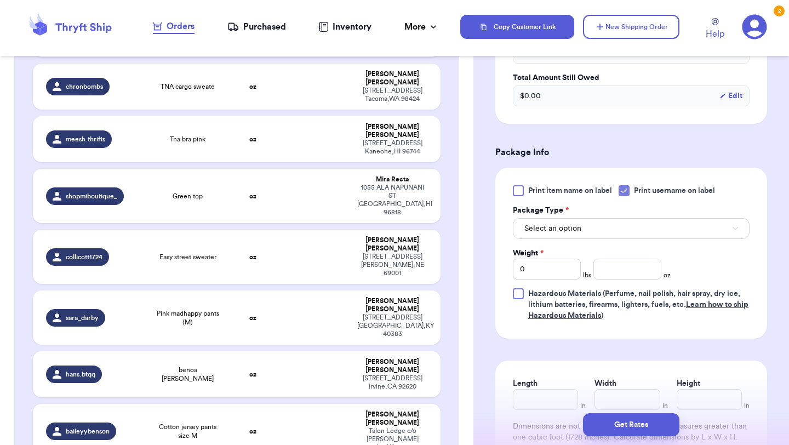
scroll to position [561, 0]
click at [584, 230] on button "Select an option" at bounding box center [631, 227] width 237 height 21
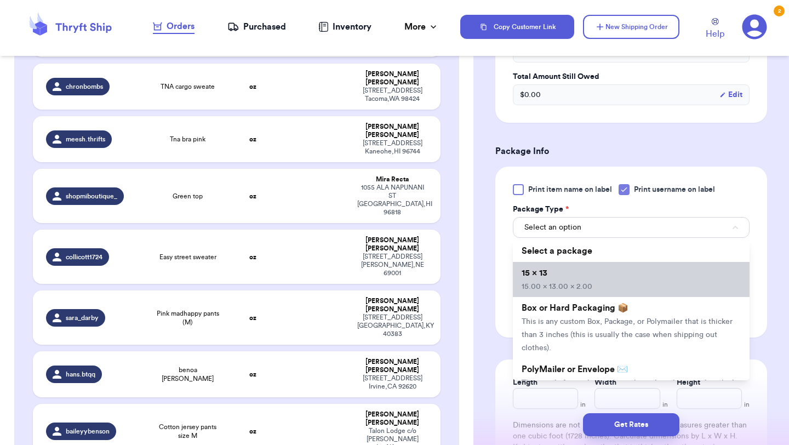
click at [577, 268] on li "15 x 13 15.00 x 13.00 x 2.00" at bounding box center [631, 279] width 237 height 35
type input "15"
type input "13"
type input "2"
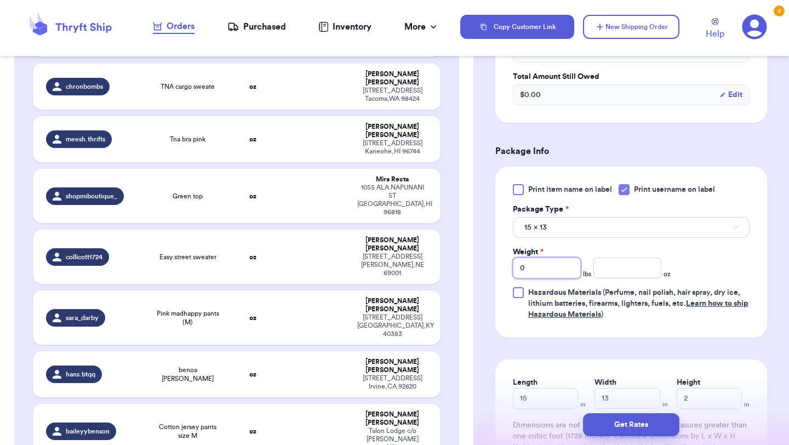
click at [556, 276] on input "0" at bounding box center [547, 267] width 68 height 21
drag, startPoint x: 535, startPoint y: 273, endPoint x: 508, endPoint y: 271, distance: 27.0
click at [508, 271] on div "Print item name on label Print username on label Package Type * 15 x 13 Weight …" at bounding box center [631, 252] width 272 height 171
type input "2"
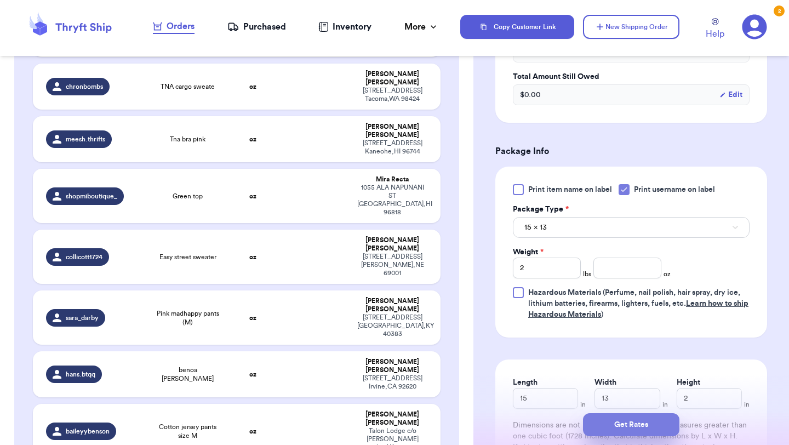
click at [637, 427] on button "Get Rates" at bounding box center [631, 424] width 96 height 23
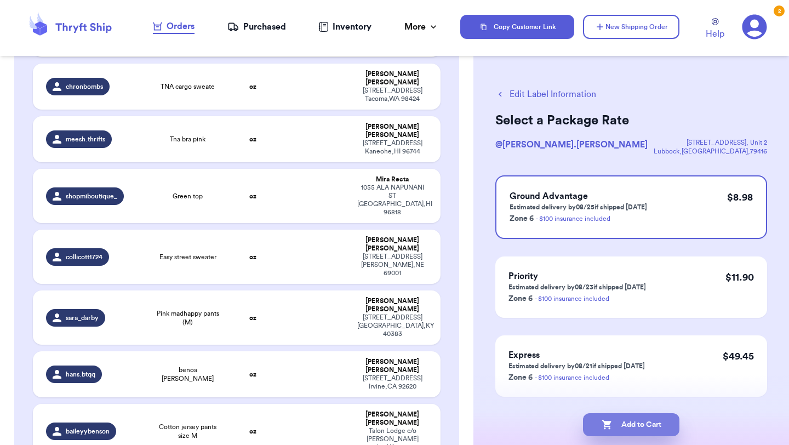
click at [661, 422] on button "Add to Cart" at bounding box center [631, 424] width 96 height 23
checkbox input "true"
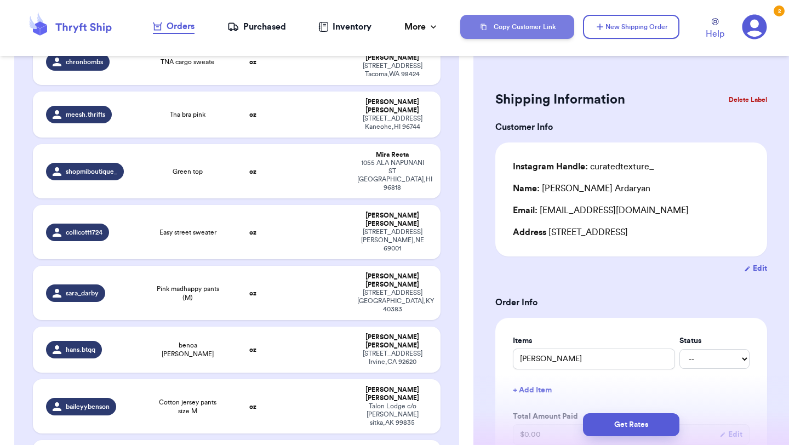
scroll to position [118, 0]
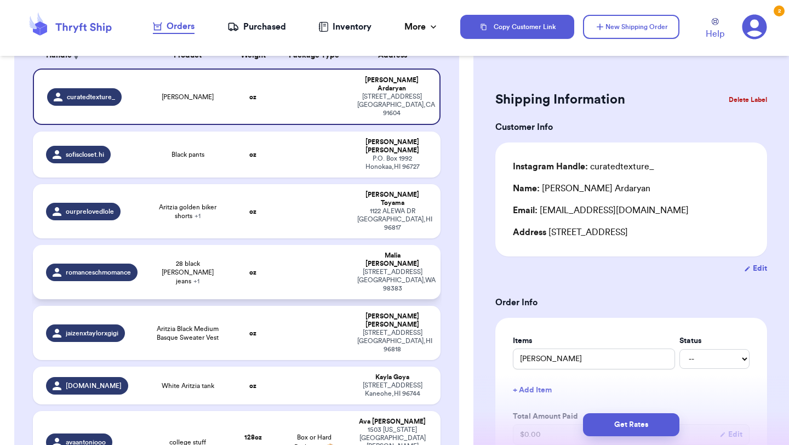
click at [203, 259] on span "28 black [PERSON_NAME] jeans + 1" at bounding box center [187, 272] width 68 height 26
type input "28 black [PERSON_NAME] jeans"
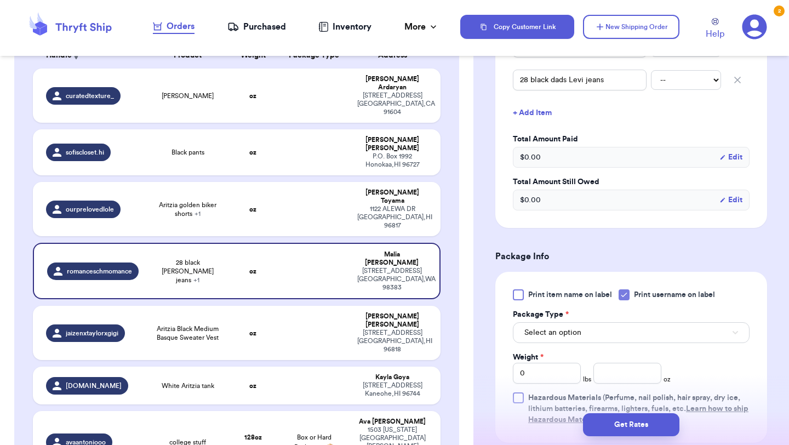
scroll to position [346, 0]
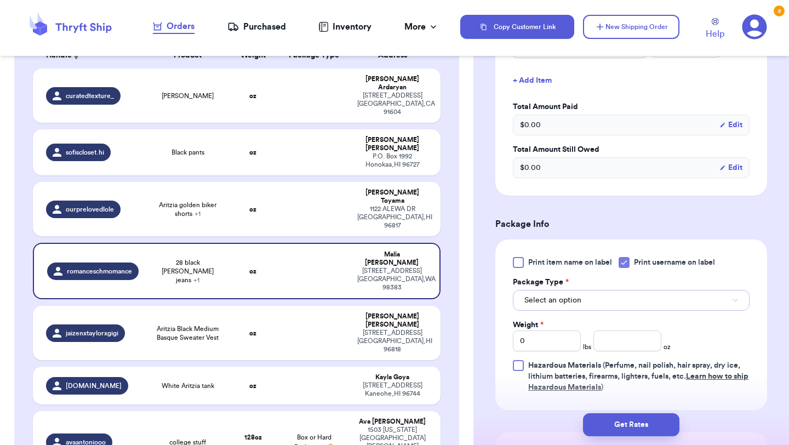
click at [581, 295] on button "Select an option" at bounding box center [631, 300] width 237 height 21
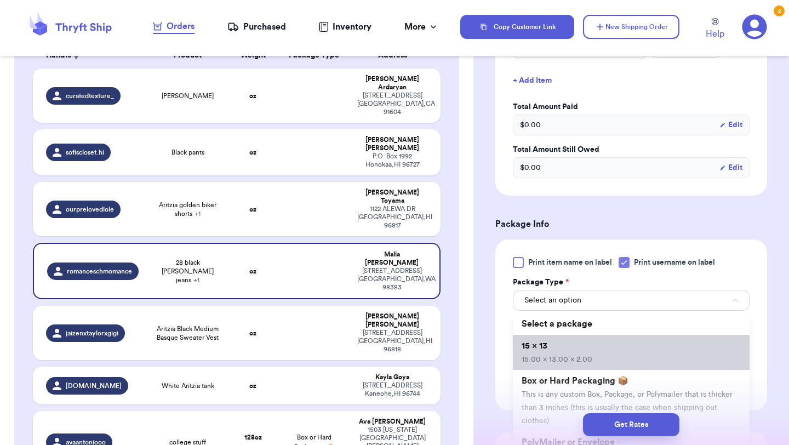
click at [582, 358] on span "15.00 x 13.00 x 2.00" at bounding box center [557, 360] width 71 height 8
type input "15"
type input "13"
type input "2"
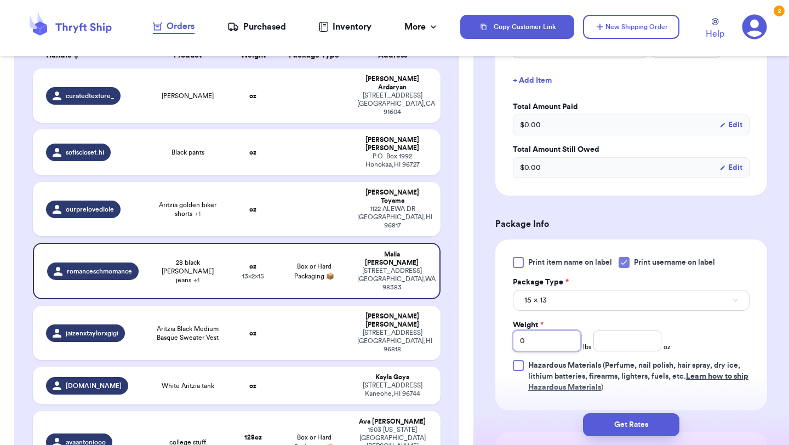
drag, startPoint x: 545, startPoint y: 344, endPoint x: 497, endPoint y: 334, distance: 48.8
click at [496, 334] on div "Print item name on label Print username on label Package Type * 15 x 13 Weight …" at bounding box center [631, 324] width 272 height 171
type input "1"
click at [615, 342] on input "number" at bounding box center [627, 340] width 68 height 21
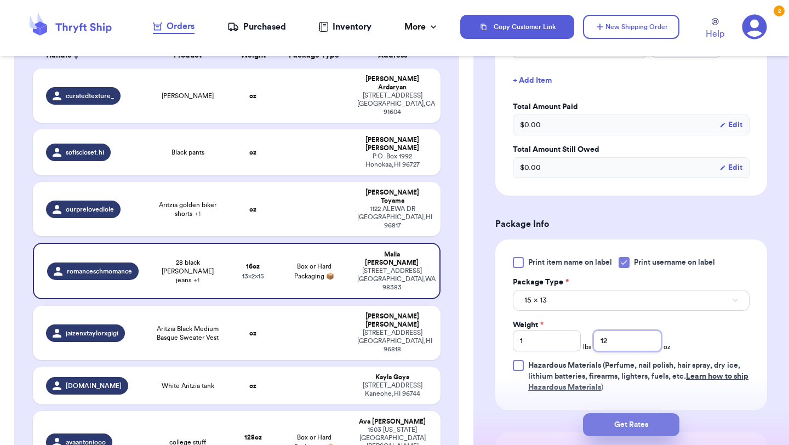
type input "12"
click at [633, 427] on button "Get Rates" at bounding box center [631, 424] width 96 height 23
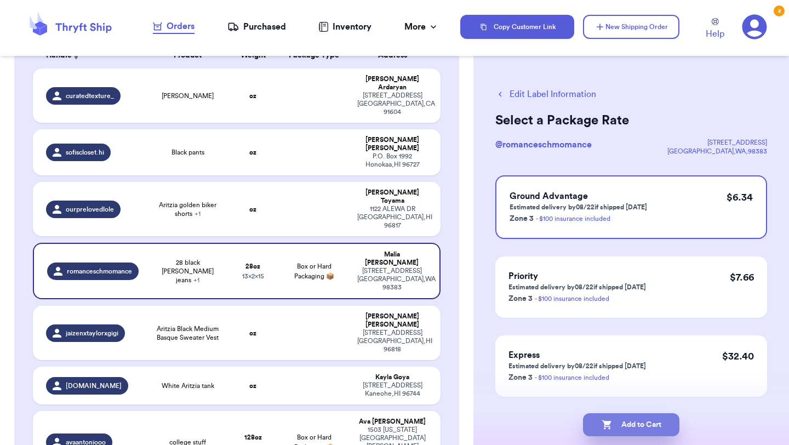
click at [648, 420] on button "Add to Cart" at bounding box center [631, 424] width 96 height 23
checkbox input "true"
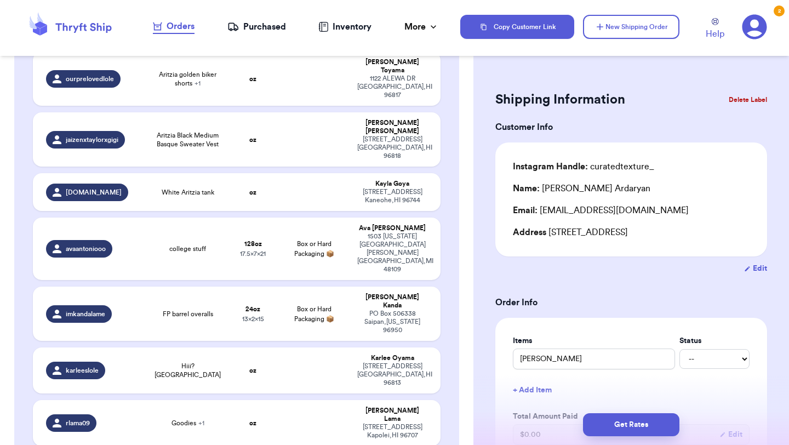
scroll to position [201, 0]
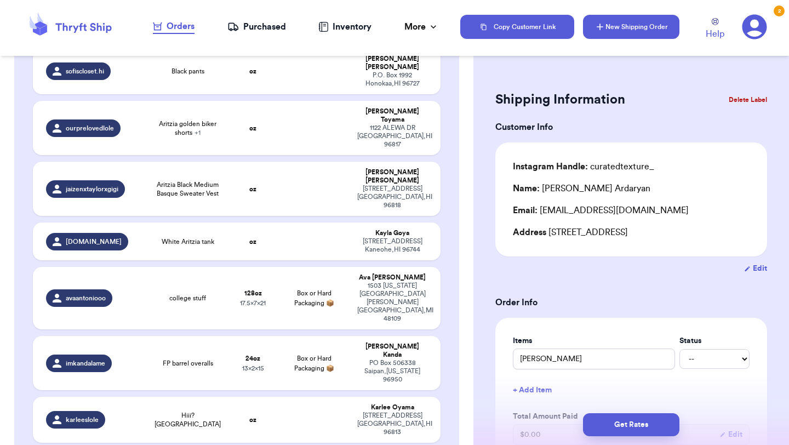
click at [663, 25] on button "New Shipping Order" at bounding box center [631, 27] width 96 height 24
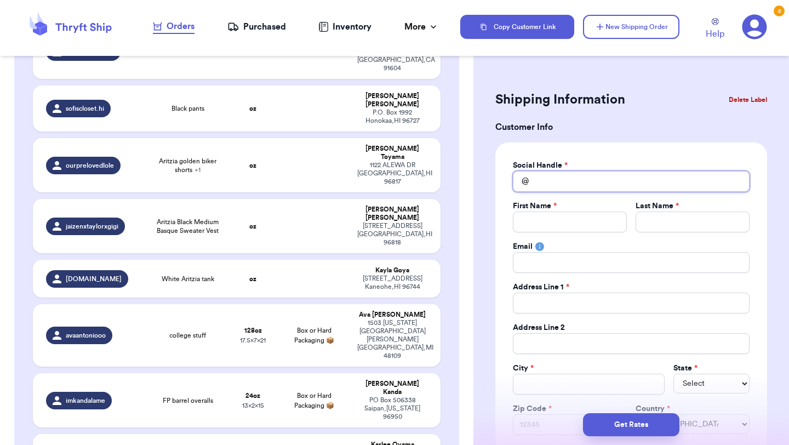
click at [614, 178] on input "Total Amount Paid" at bounding box center [631, 181] width 237 height 21
type input "s"
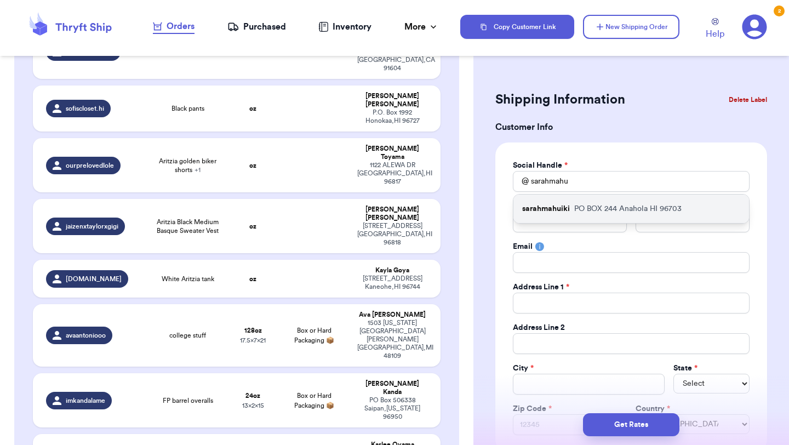
click at [613, 208] on p "PO BOX 244 Anahola HI 96703" at bounding box center [627, 208] width 107 height 11
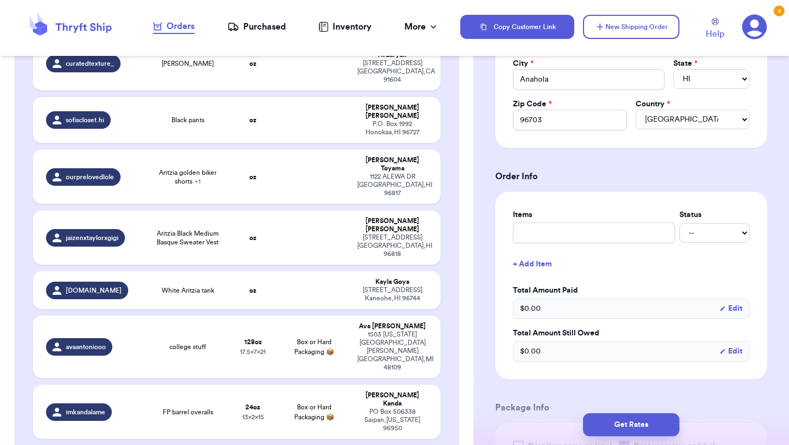
scroll to position [323, 0]
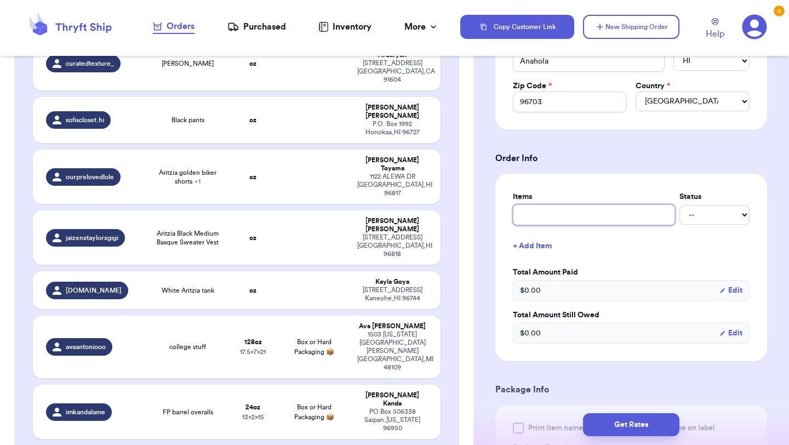
click at [602, 209] on input "text" at bounding box center [594, 214] width 162 height 21
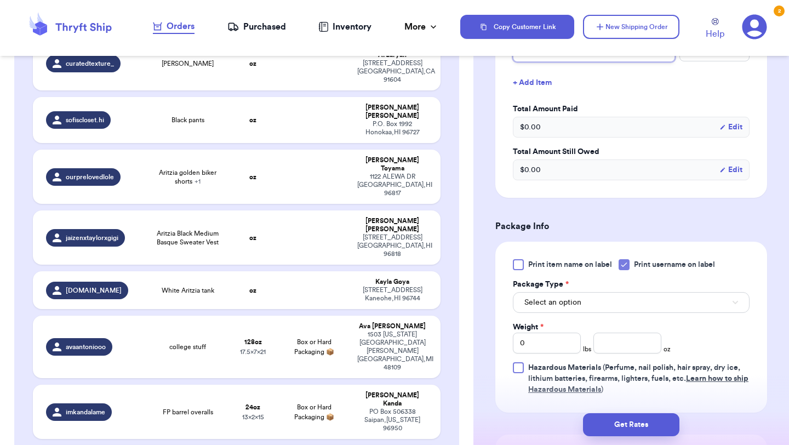
scroll to position [488, 0]
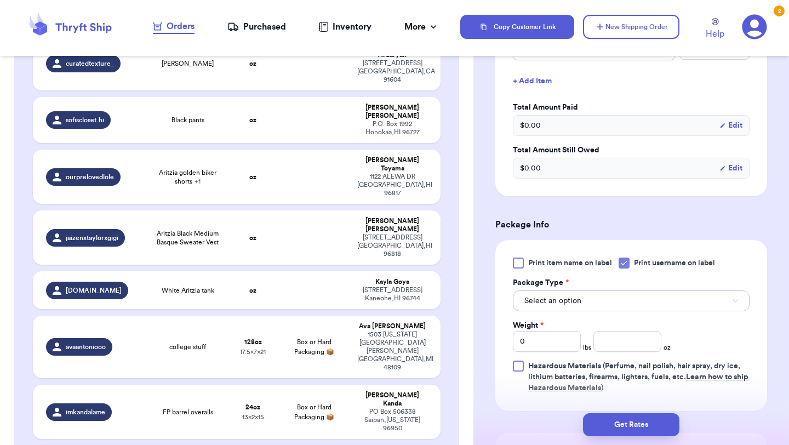
click at [597, 297] on button "Select an option" at bounding box center [631, 300] width 237 height 21
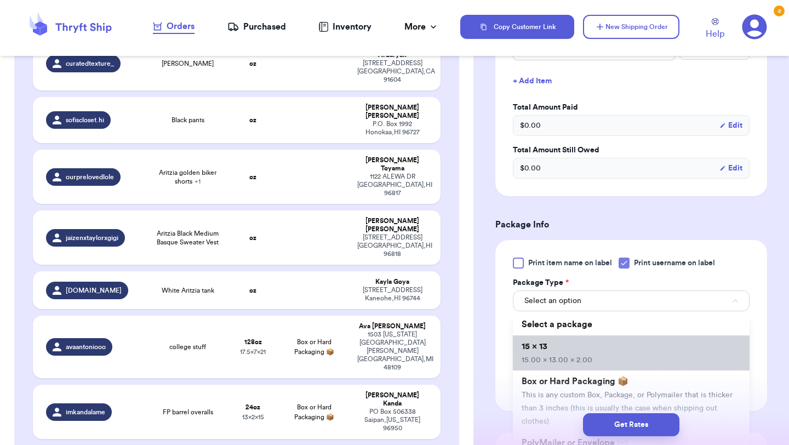
click at [594, 345] on li "15 x 13 15.00 x 13.00 x 2.00" at bounding box center [631, 352] width 237 height 35
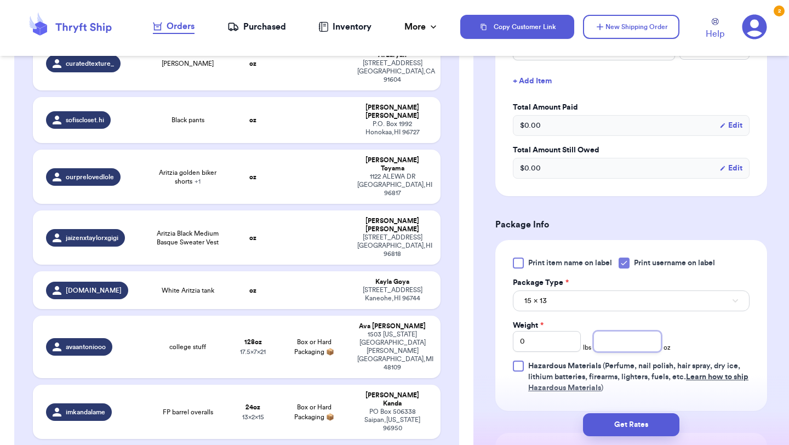
click at [601, 345] on input "number" at bounding box center [627, 341] width 68 height 21
click at [629, 427] on button "Get Rates" at bounding box center [631, 424] width 96 height 23
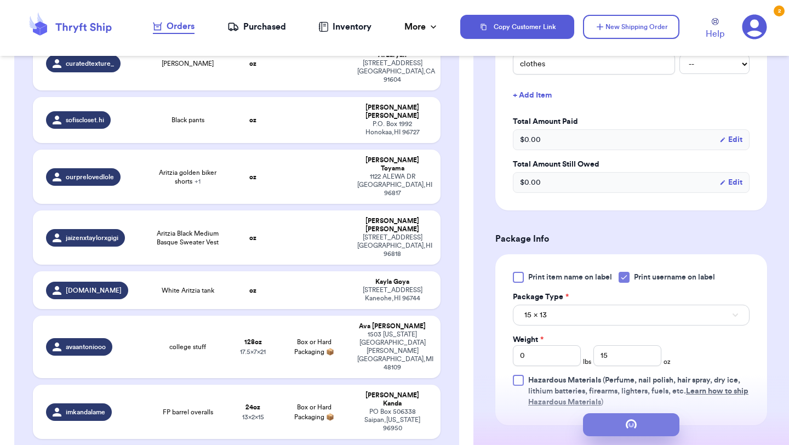
scroll to position [0, 0]
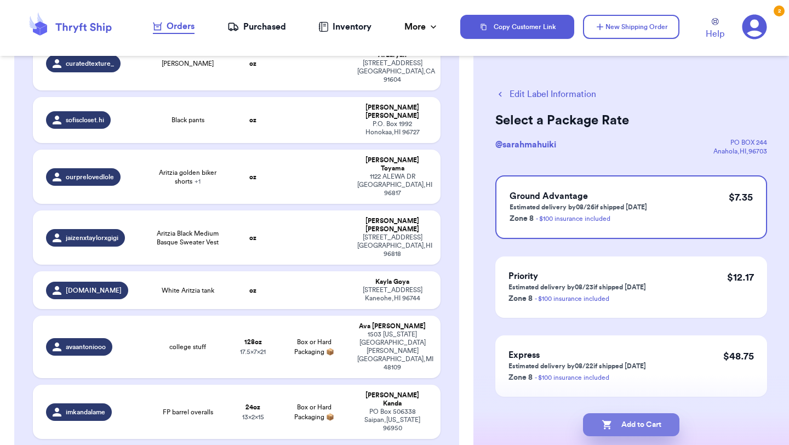
click at [654, 417] on button "Add to Cart" at bounding box center [631, 424] width 96 height 23
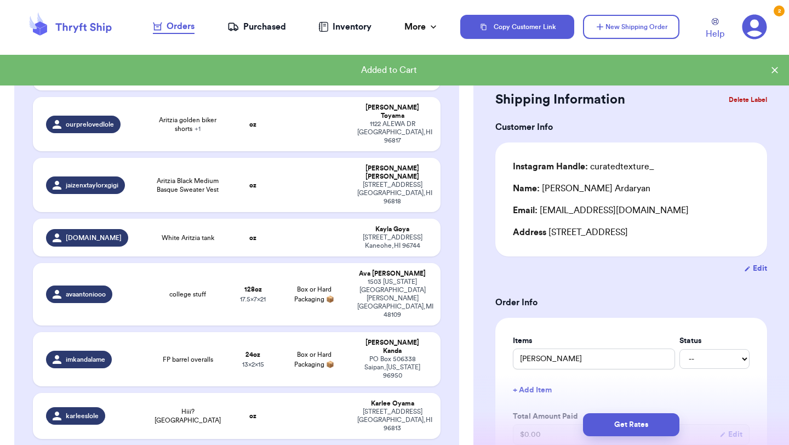
scroll to position [158, 0]
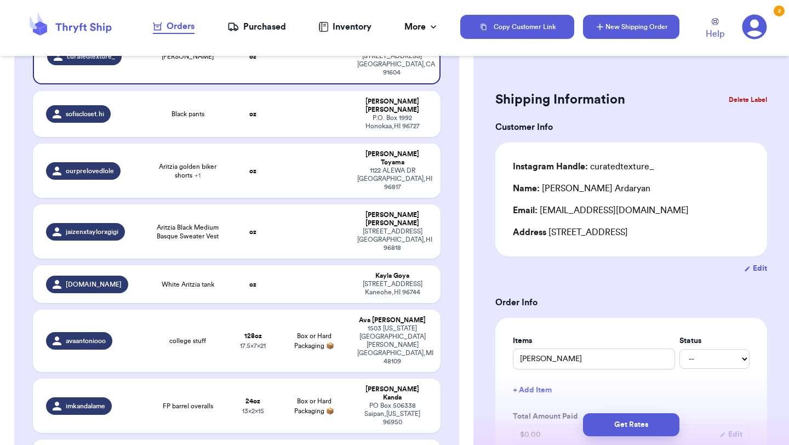
click at [660, 30] on button "New Shipping Order" at bounding box center [631, 27] width 96 height 24
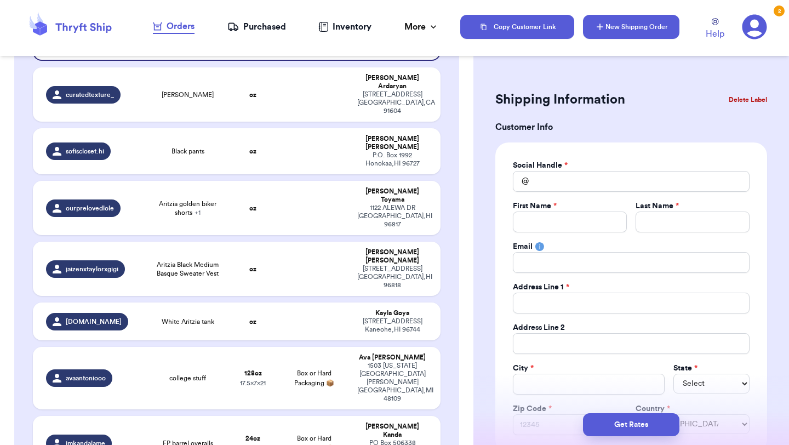
scroll to position [198, 0]
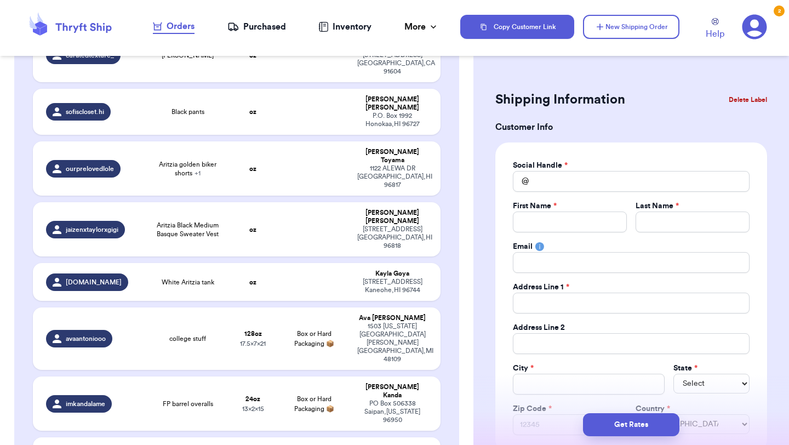
click at [600, 196] on div "Social Handle * @ First Name * Last Name * Email Address Line 1 * Address Line …" at bounding box center [631, 297] width 237 height 275
click at [613, 175] on input "Total Amount Paid" at bounding box center [631, 181] width 237 height 21
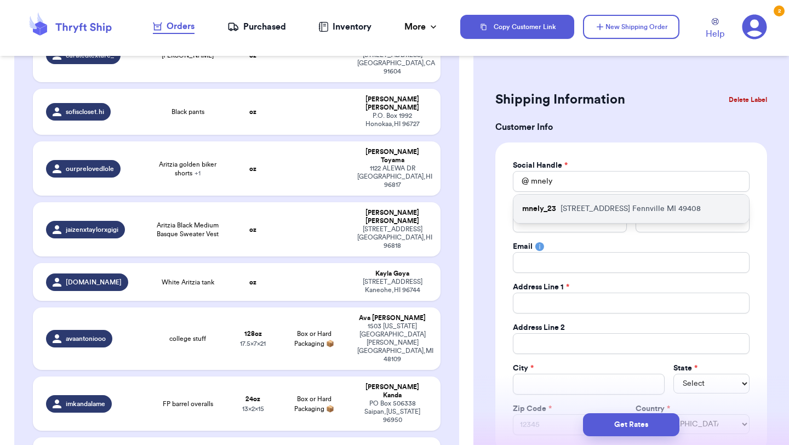
click at [578, 214] on p "[STREET_ADDRESS]" at bounding box center [630, 208] width 140 height 11
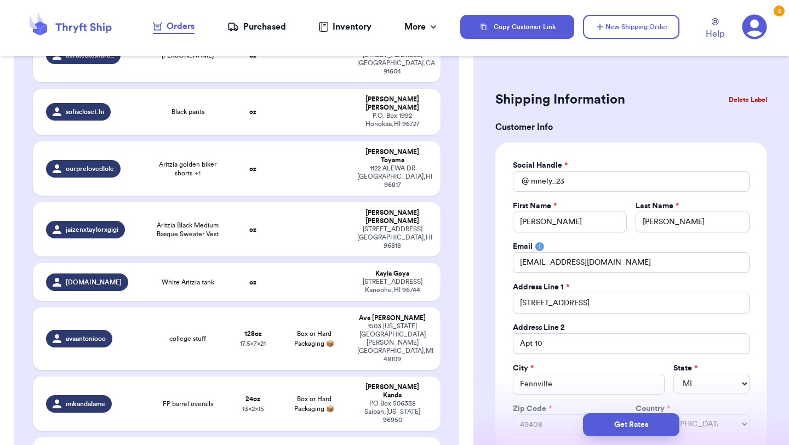
scroll to position [205, 0]
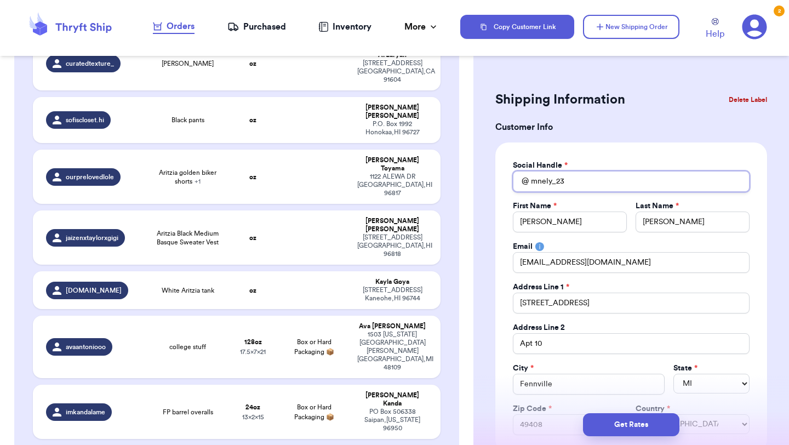
drag, startPoint x: 569, startPoint y: 182, endPoint x: 520, endPoint y: 182, distance: 48.8
click at [520, 182] on div "@ mnely_23" at bounding box center [631, 181] width 237 height 21
click at [509, 195] on div "Social Handle * @ mnely_23 First Name * [PERSON_NAME] Last Name * [PERSON_NAME]…" at bounding box center [631, 297] width 272 height 310
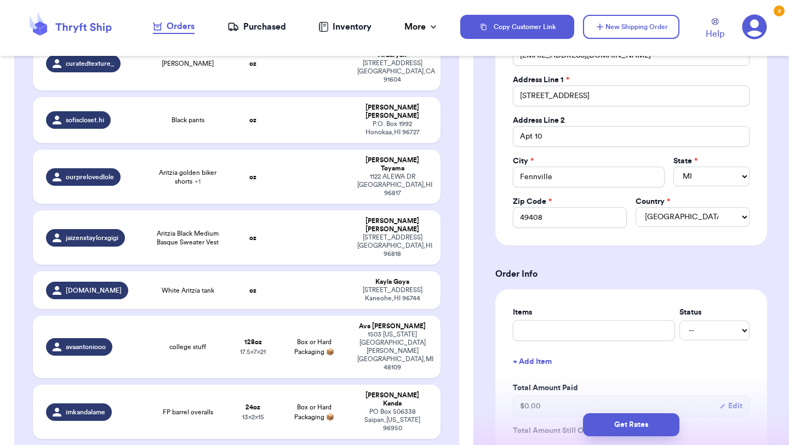
scroll to position [299, 0]
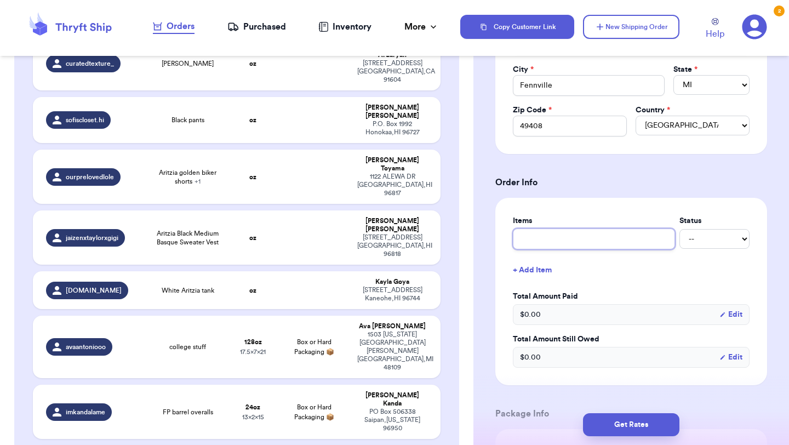
click at [540, 247] on input "text" at bounding box center [594, 238] width 162 height 21
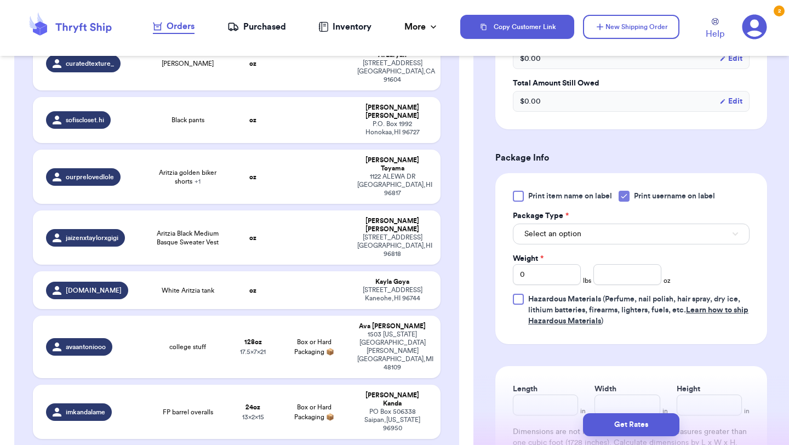
scroll to position [558, 0]
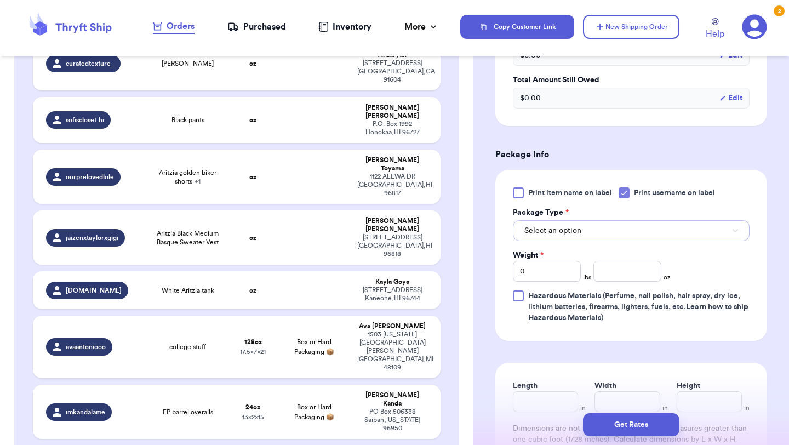
click at [582, 235] on button "Select an option" at bounding box center [631, 230] width 237 height 21
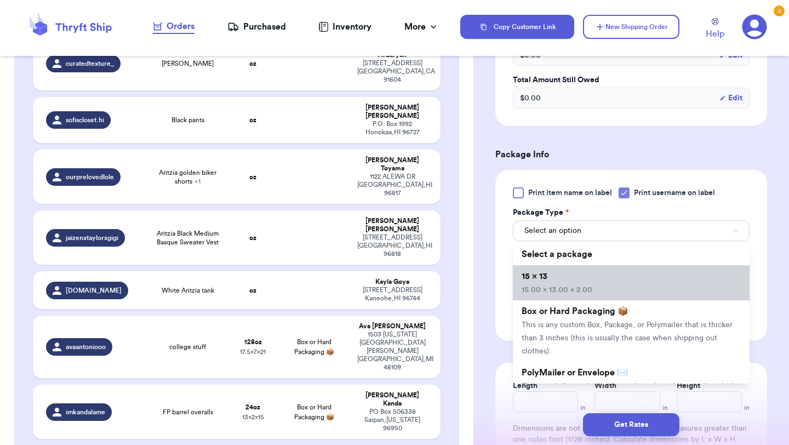
click at [582, 283] on li "15 x 13 15.00 x 13.00 x 2.00" at bounding box center [631, 282] width 237 height 35
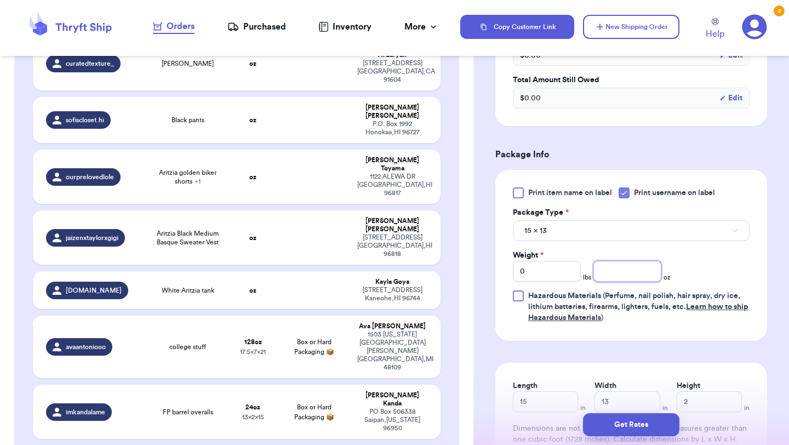
click at [620, 277] on input "number" at bounding box center [627, 271] width 68 height 21
click at [629, 429] on button "Get Rates" at bounding box center [631, 424] width 96 height 23
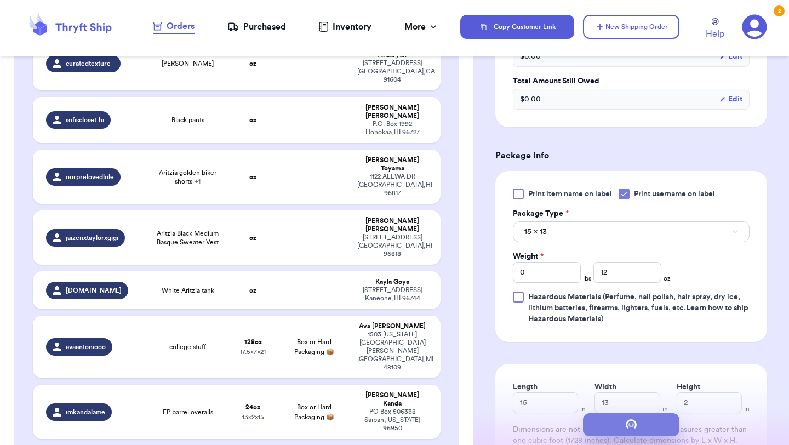
scroll to position [0, 0]
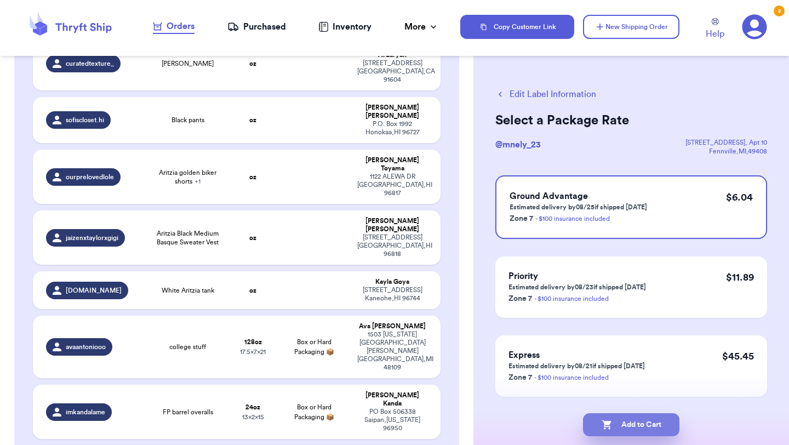
click at [644, 423] on button "Add to Cart" at bounding box center [631, 424] width 96 height 23
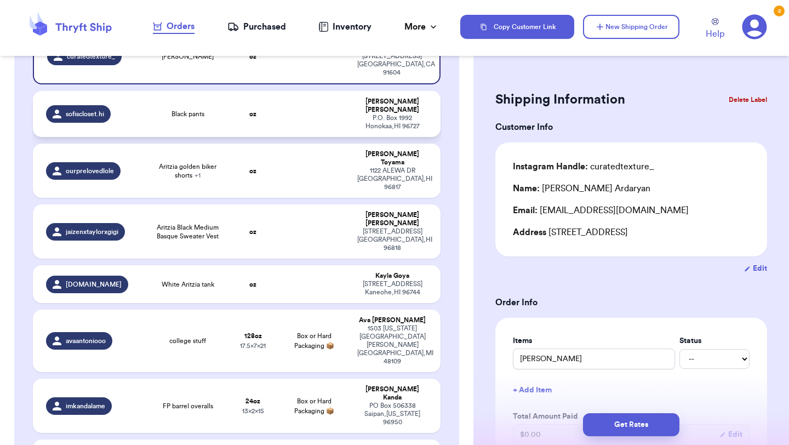
click at [192, 110] on span "Black pants" at bounding box center [187, 114] width 33 height 9
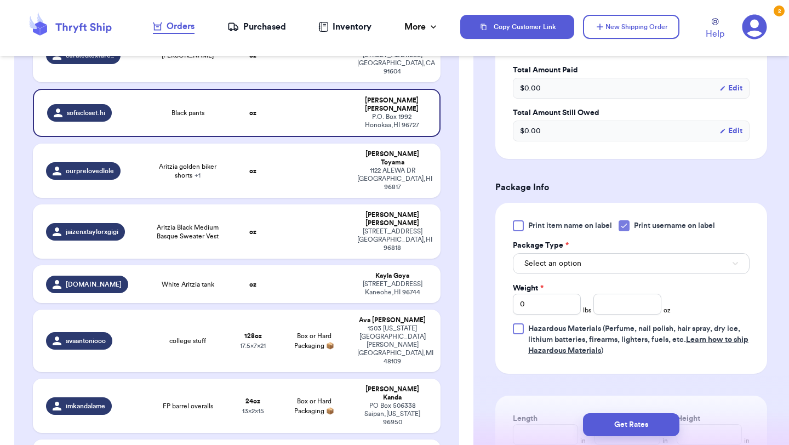
scroll to position [358, 0]
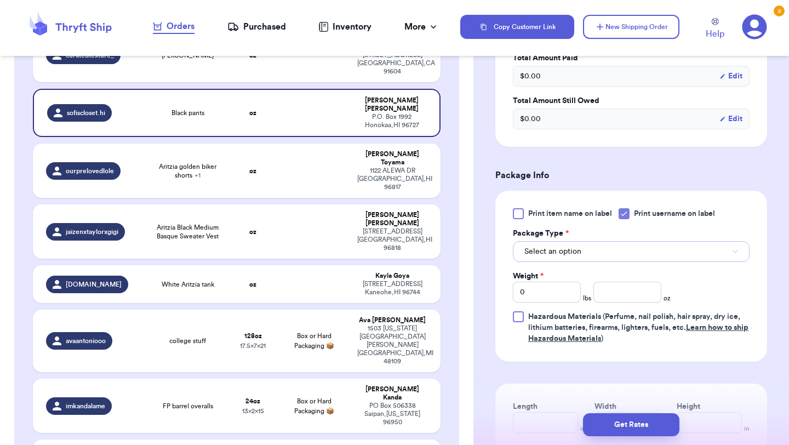
click at [610, 256] on button "Select an option" at bounding box center [631, 251] width 237 height 21
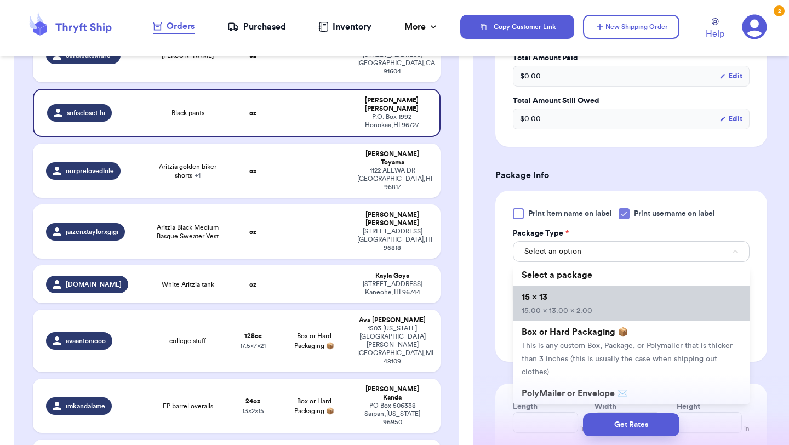
click at [602, 310] on li "15 x 13 15.00 x 13.00 x 2.00" at bounding box center [631, 303] width 237 height 35
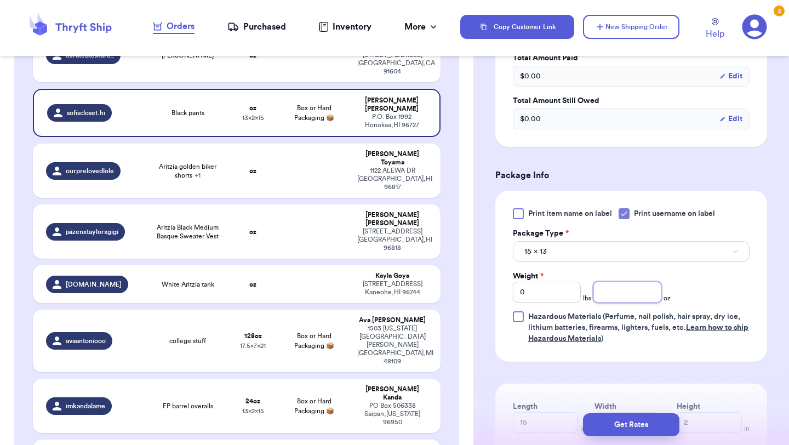
click at [624, 302] on input "number" at bounding box center [627, 292] width 68 height 21
click at [627, 422] on button "Get Rates" at bounding box center [631, 424] width 96 height 23
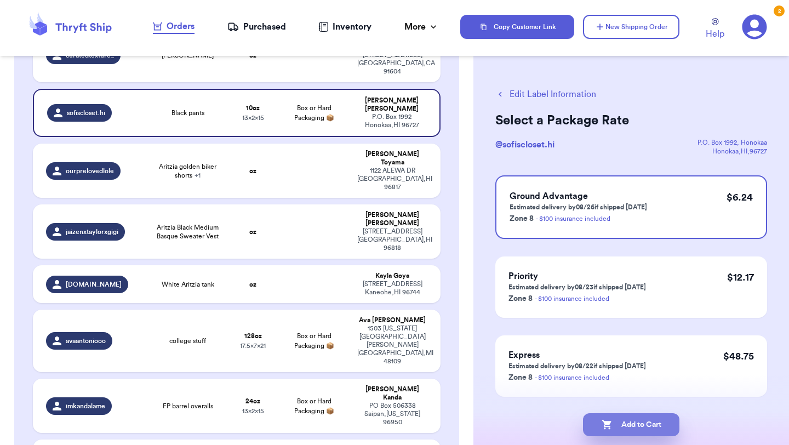
click at [645, 423] on button "Add to Cart" at bounding box center [631, 424] width 96 height 23
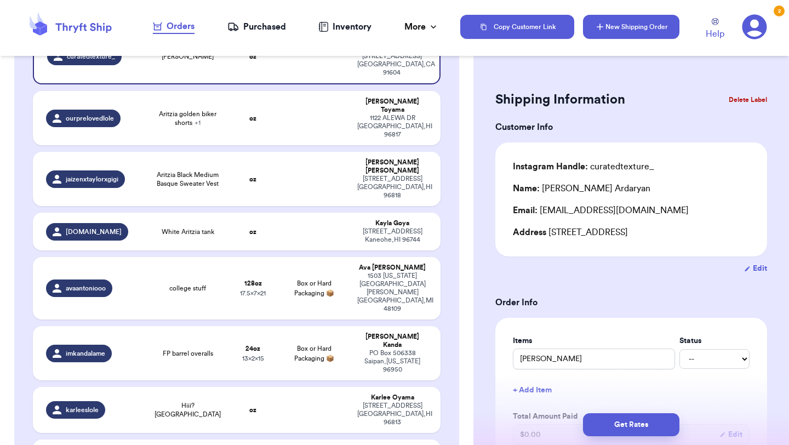
click at [663, 32] on button "New Shipping Order" at bounding box center [631, 27] width 96 height 24
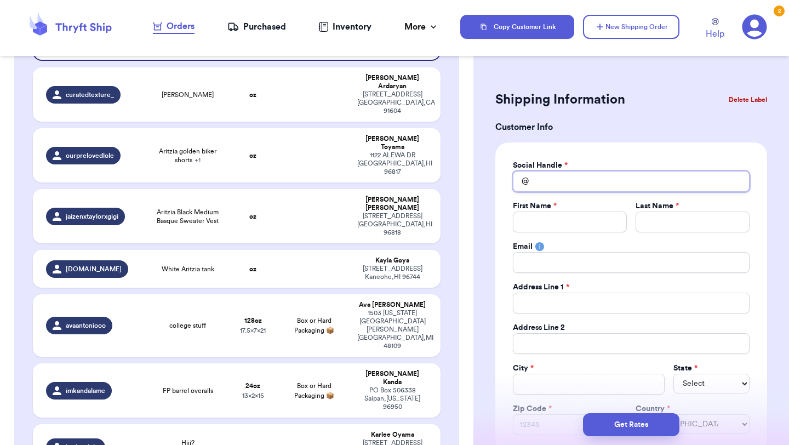
click at [605, 183] on input "Total Amount Paid" at bounding box center [631, 181] width 237 height 21
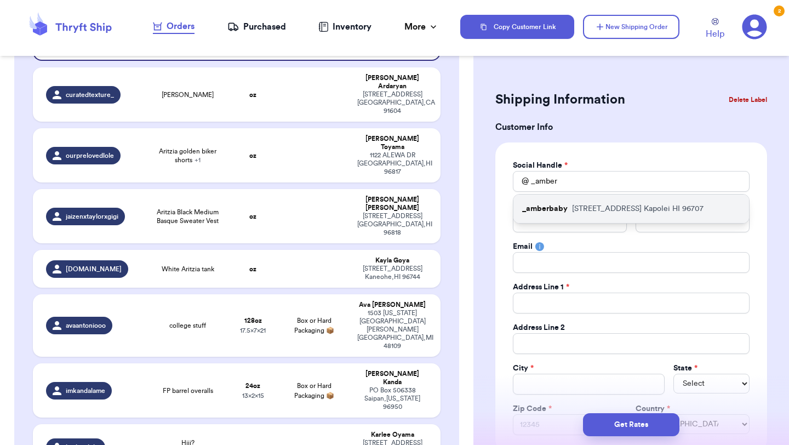
click at [611, 208] on p "[STREET_ADDRESS]" at bounding box center [637, 208] width 131 height 11
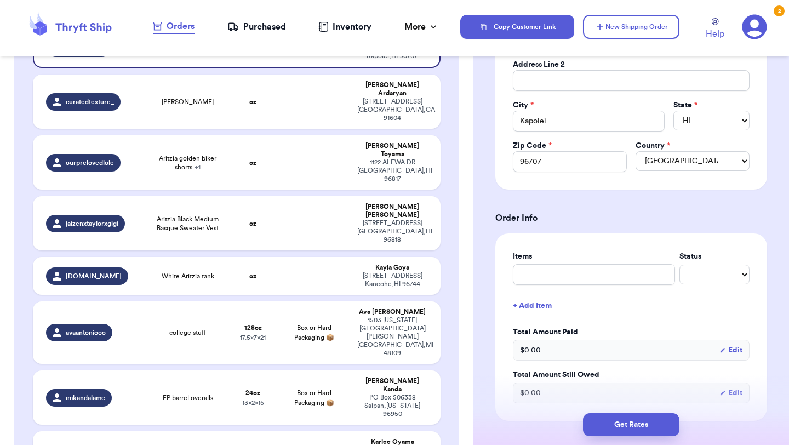
scroll to position [301, 0]
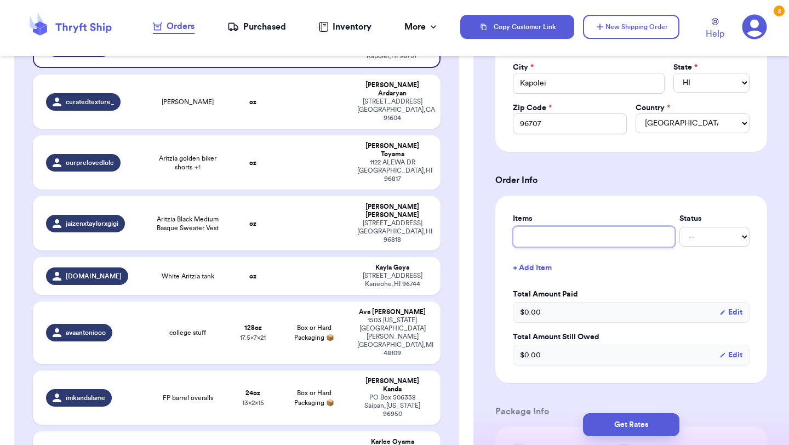
click at [603, 233] on input "text" at bounding box center [594, 236] width 162 height 21
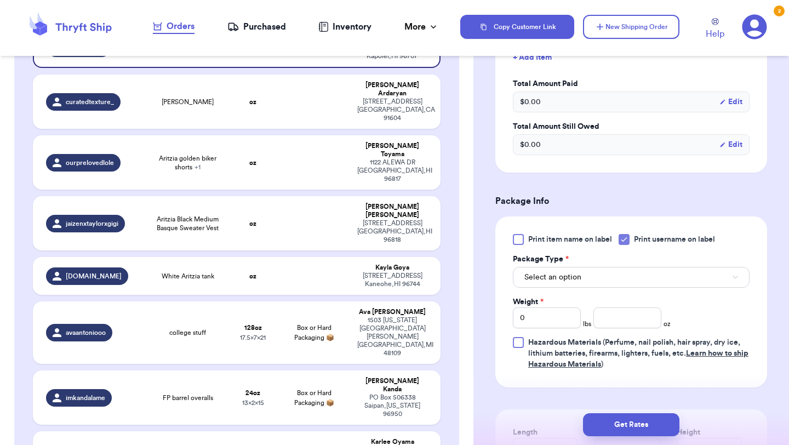
scroll to position [514, 0]
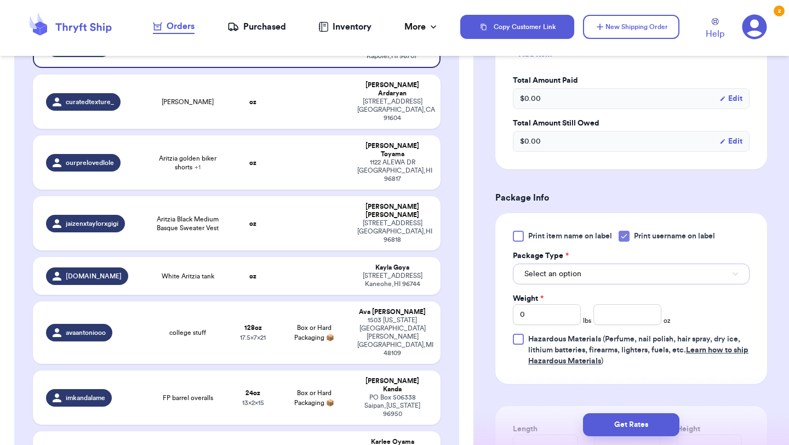
click at [604, 275] on button "Select an option" at bounding box center [631, 274] width 237 height 21
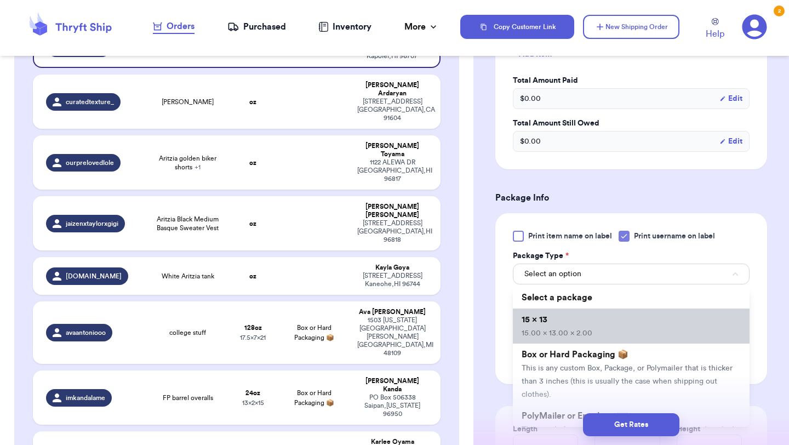
click at [603, 314] on li "15 x 13 15.00 x 13.00 x 2.00" at bounding box center [631, 325] width 237 height 35
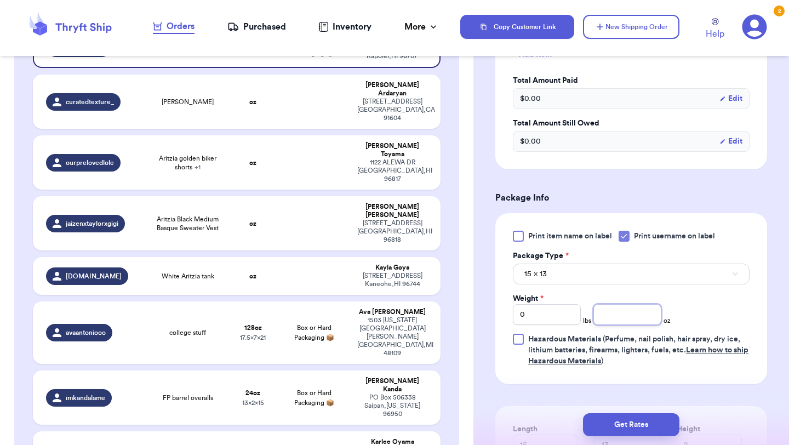
click at [622, 317] on input "number" at bounding box center [627, 314] width 68 height 21
click at [625, 427] on button "Get Rates" at bounding box center [631, 424] width 96 height 23
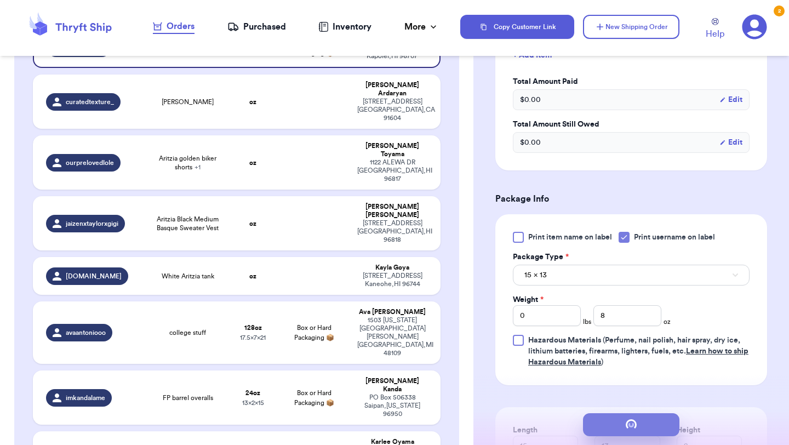
scroll to position [0, 0]
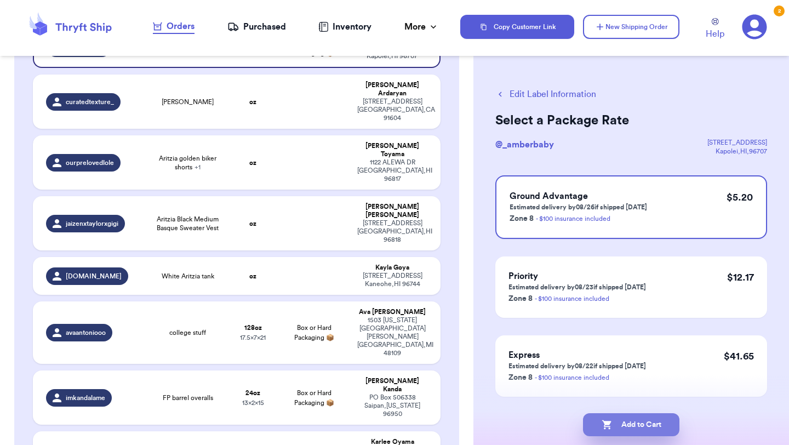
click at [648, 421] on button "Add to Cart" at bounding box center [631, 424] width 96 height 23
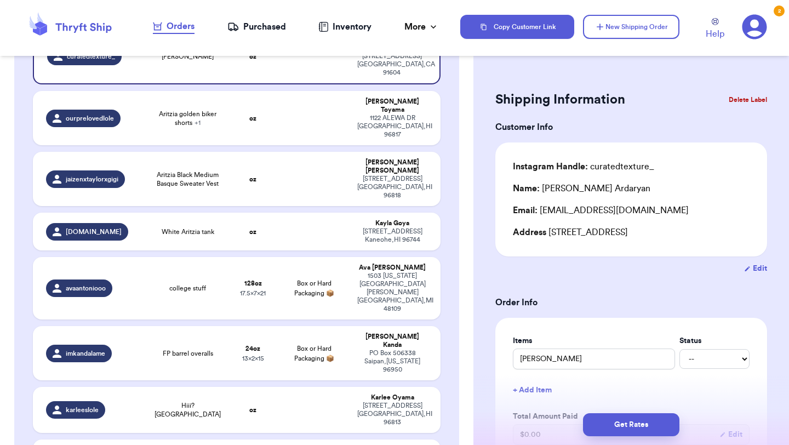
scroll to position [744, 0]
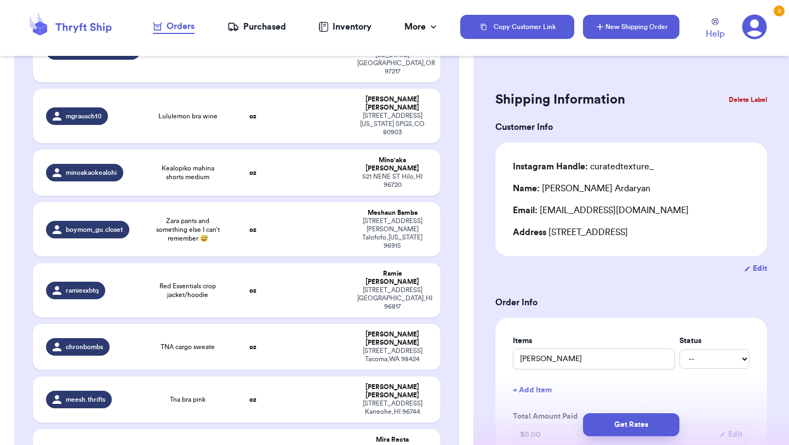
click at [656, 29] on button "New Shipping Order" at bounding box center [631, 27] width 96 height 24
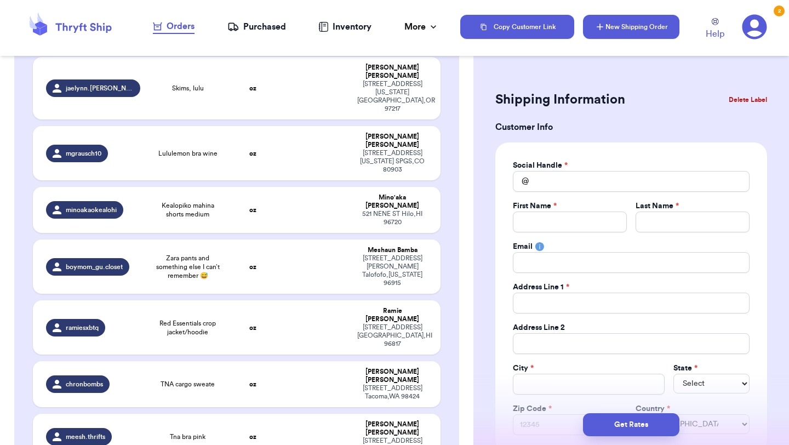
scroll to position [781, 0]
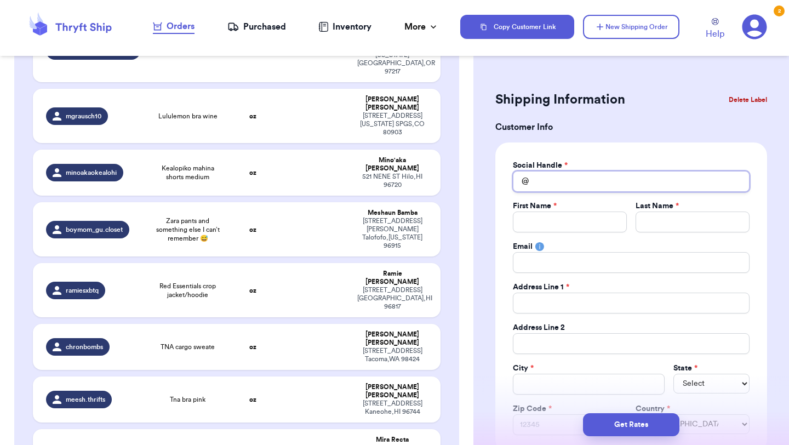
click at [606, 181] on input "Total Amount Paid" at bounding box center [631, 181] width 237 height 21
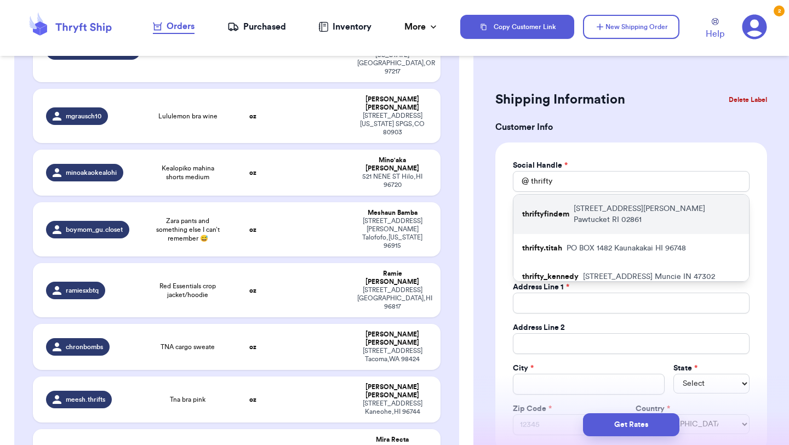
click at [589, 210] on p "[STREET_ADDRESS][PERSON_NAME]" at bounding box center [657, 214] width 167 height 22
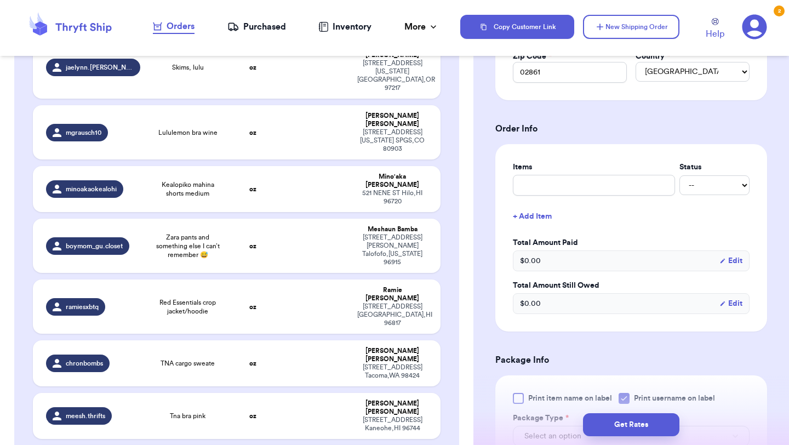
scroll to position [353, 0]
click at [590, 184] on input "text" at bounding box center [594, 184] width 162 height 21
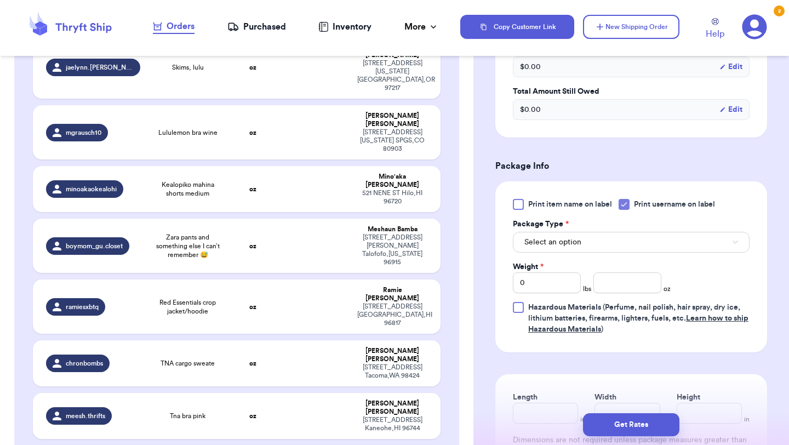
scroll to position [552, 0]
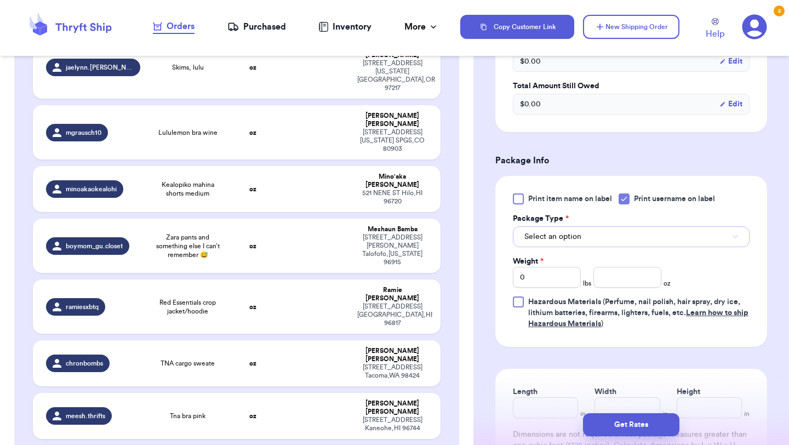
click at [588, 233] on button "Select an option" at bounding box center [631, 236] width 237 height 21
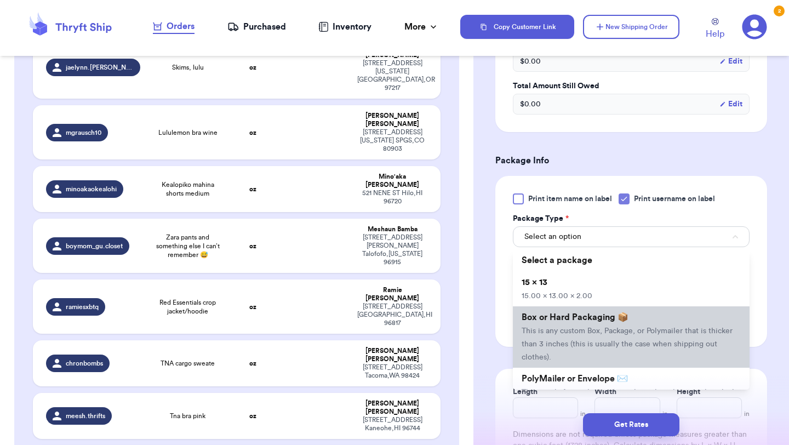
click at [575, 308] on li "Box or Hard Packaging 📦 This is any custom Box, Package, or Polymailer that is …" at bounding box center [631, 336] width 237 height 61
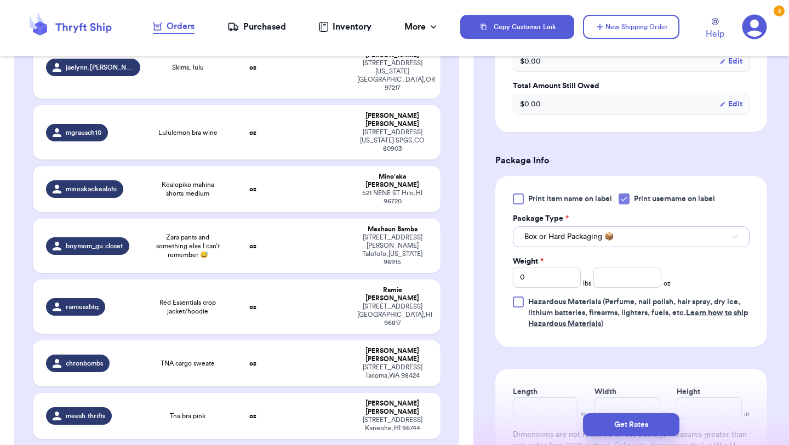
click at [590, 240] on span "Box or Hard Packaging 📦" at bounding box center [568, 236] width 89 height 11
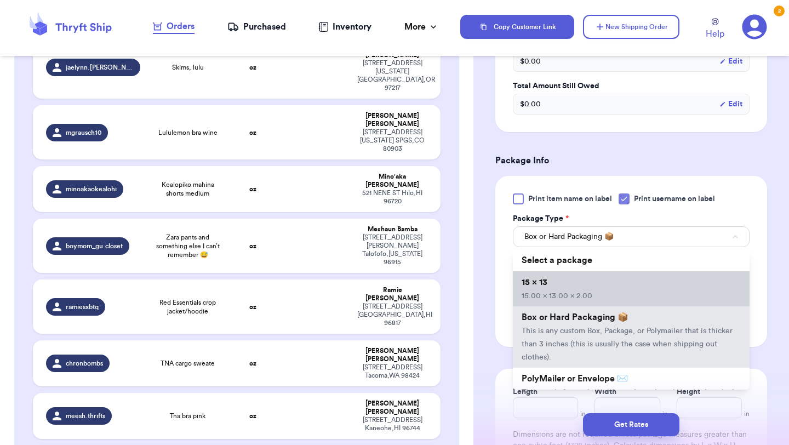
click at [587, 280] on li "15 x 13 15.00 x 13.00 x 2.00" at bounding box center [631, 288] width 237 height 35
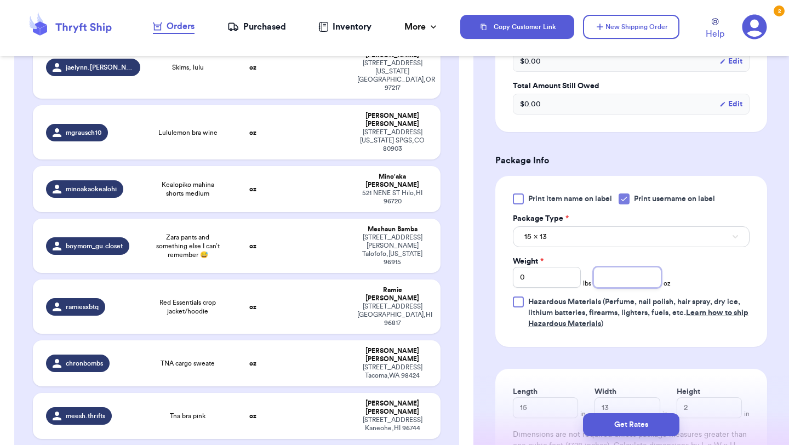
click at [617, 273] on input "number" at bounding box center [627, 277] width 68 height 21
click at [642, 423] on button "Get Rates" at bounding box center [631, 424] width 96 height 23
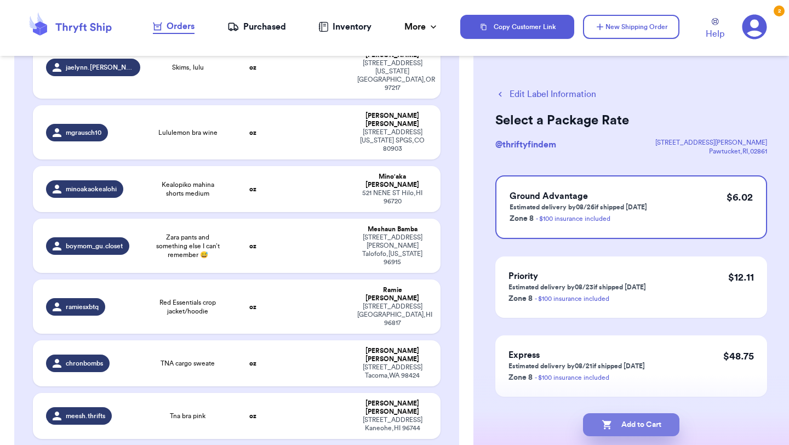
click at [657, 423] on button "Add to Cart" at bounding box center [631, 424] width 96 height 23
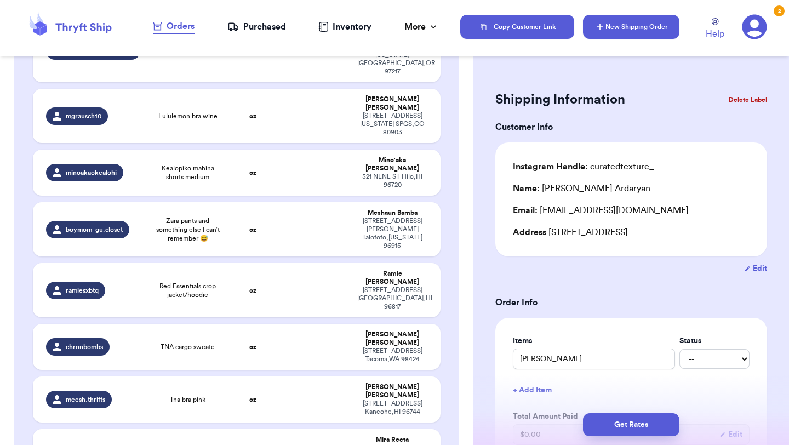
click at [665, 27] on button "New Shipping Order" at bounding box center [631, 27] width 96 height 24
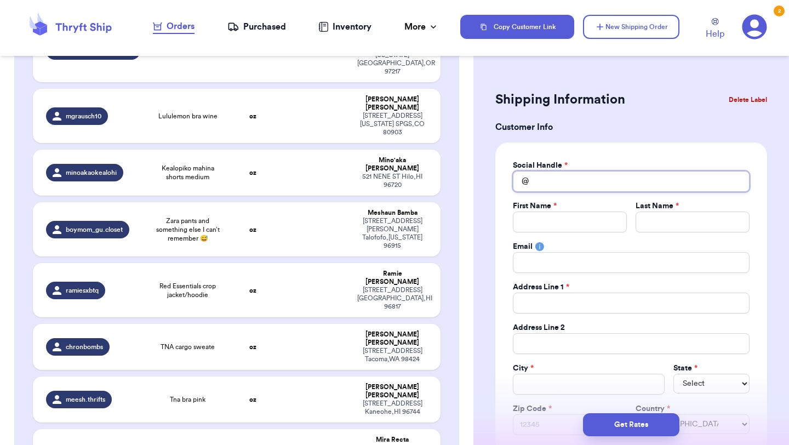
click at [602, 184] on input "Total Amount Paid" at bounding box center [631, 181] width 237 height 21
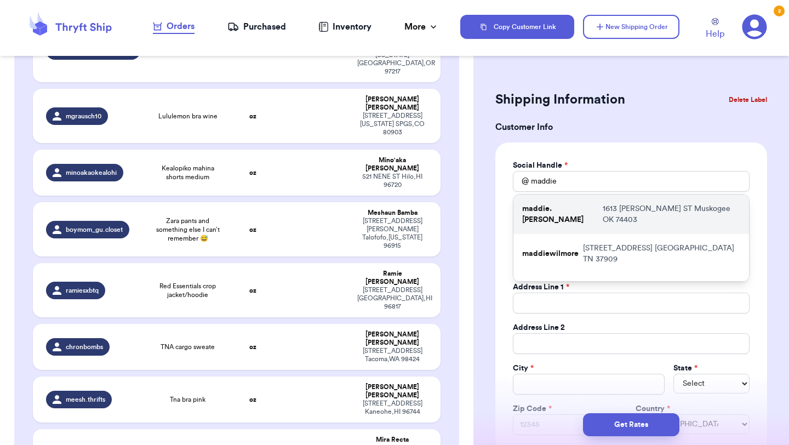
click at [603, 214] on p "[STREET_ADDRESS][PERSON_NAME]" at bounding box center [672, 214] width 138 height 22
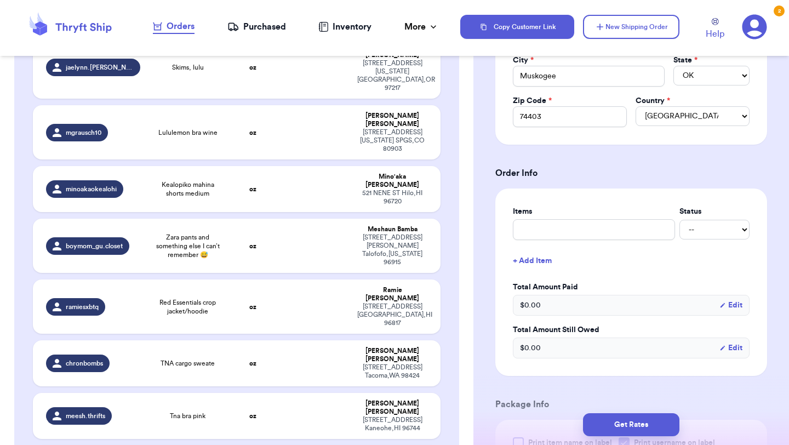
scroll to position [359, 0]
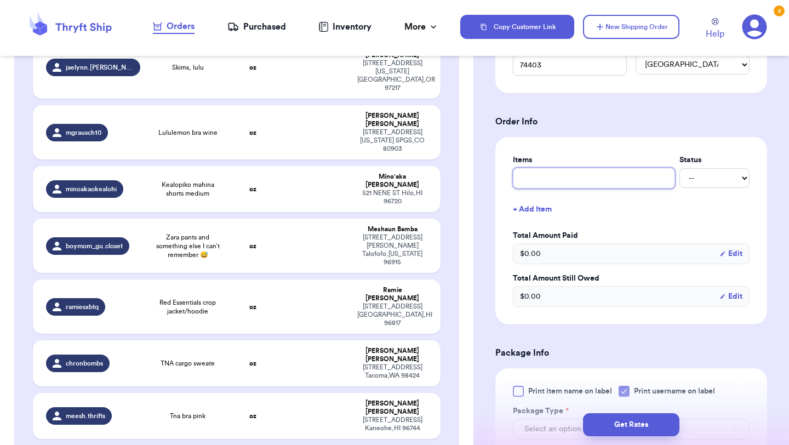
click at [586, 184] on input "text" at bounding box center [594, 178] width 162 height 21
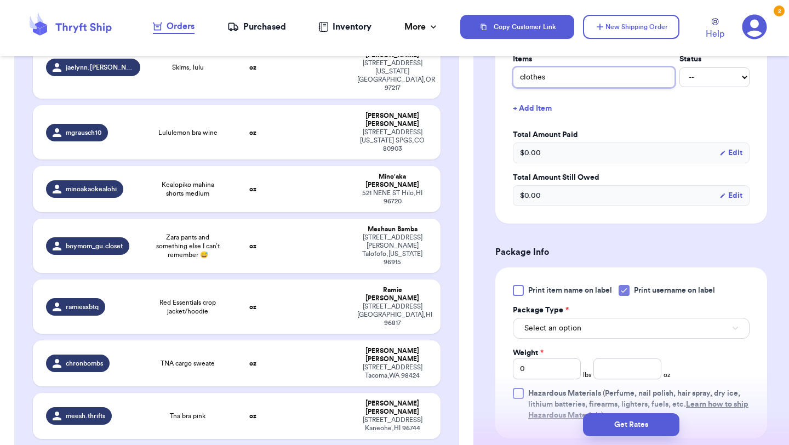
scroll to position [569, 0]
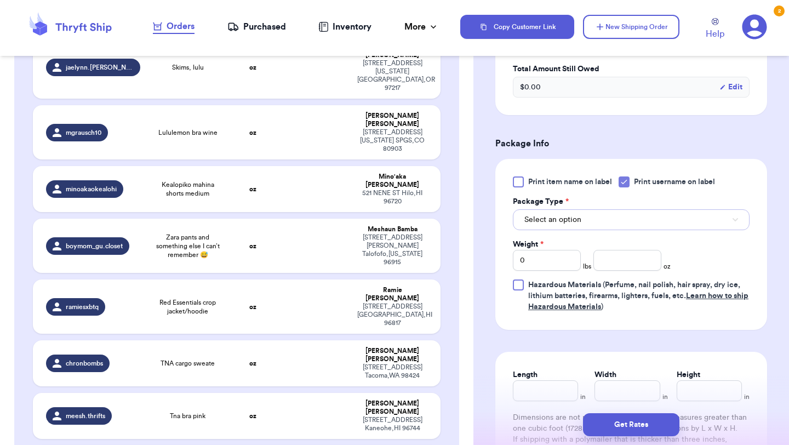
click at [586, 219] on button "Select an option" at bounding box center [631, 219] width 237 height 21
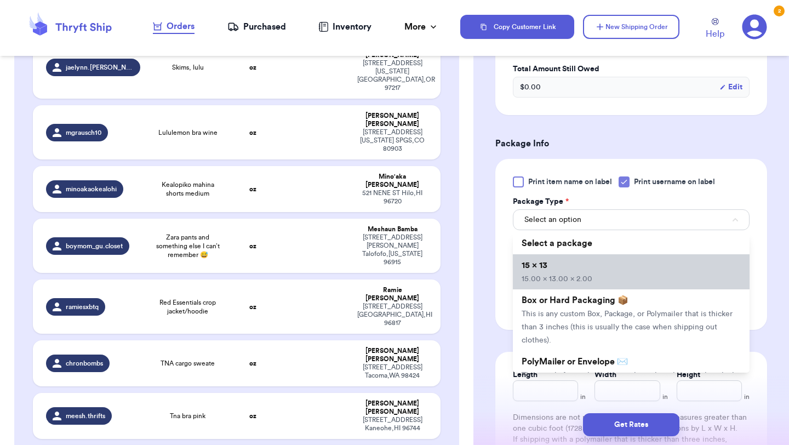
click at [582, 272] on li "15 x 13 15.00 x 13.00 x 2.00" at bounding box center [631, 271] width 237 height 35
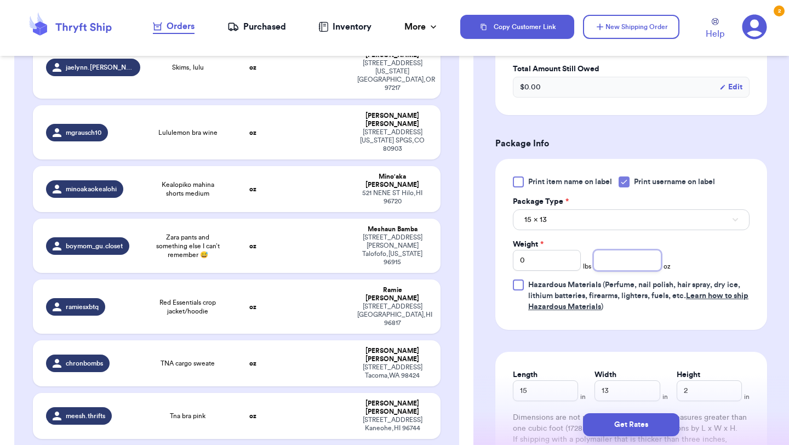
click at [623, 271] on input "number" at bounding box center [627, 260] width 68 height 21
click at [632, 432] on button "Get Rates" at bounding box center [631, 424] width 96 height 23
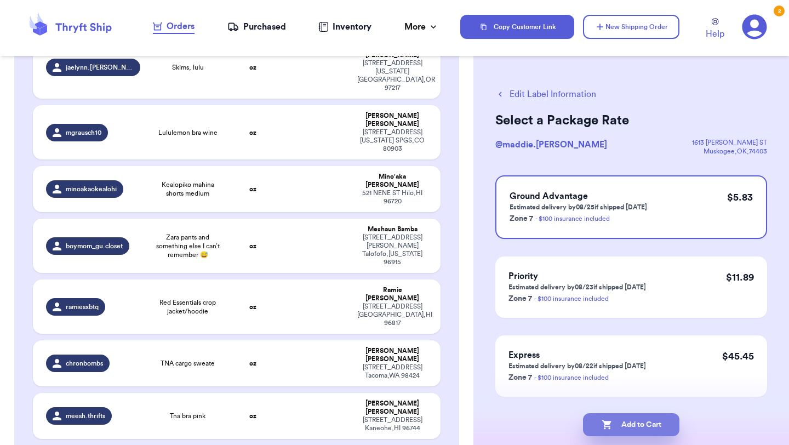
click at [657, 423] on button "Add to Cart" at bounding box center [631, 424] width 96 height 23
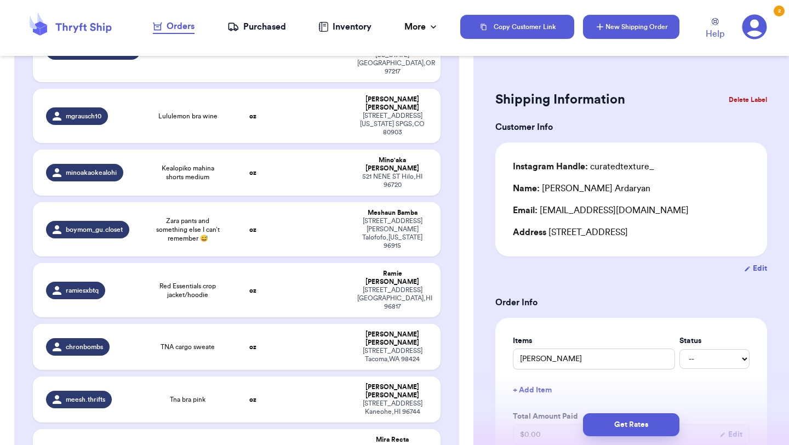
click at [656, 28] on button "New Shipping Order" at bounding box center [631, 27] width 96 height 24
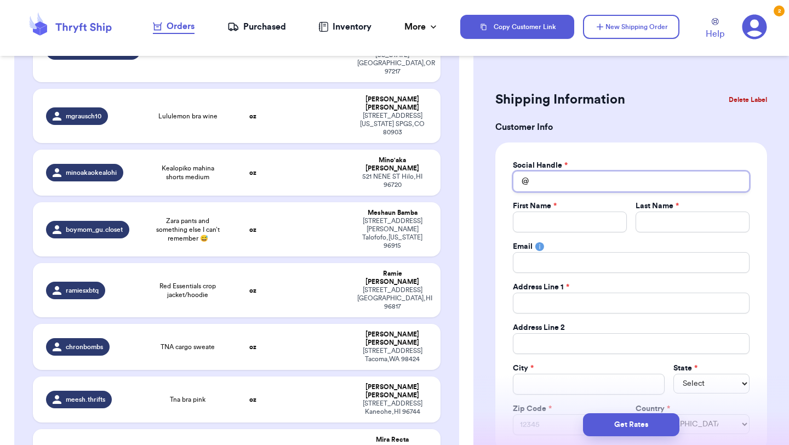
click at [648, 179] on input "Total Amount Paid" at bounding box center [631, 181] width 237 height 21
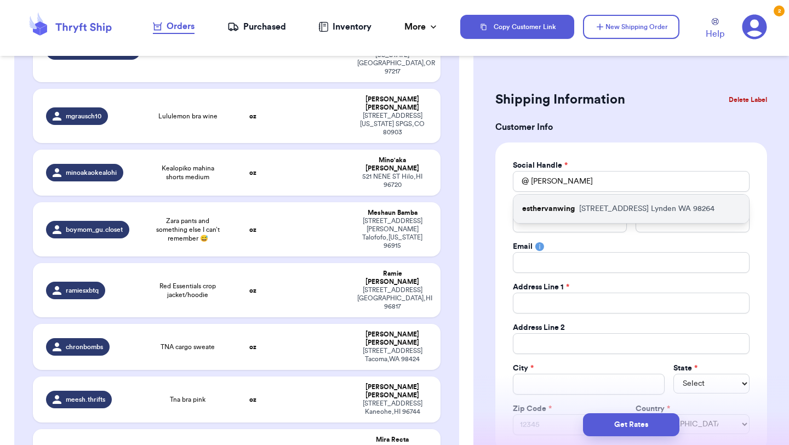
click at [627, 207] on p "[STREET_ADDRESS]" at bounding box center [646, 208] width 135 height 11
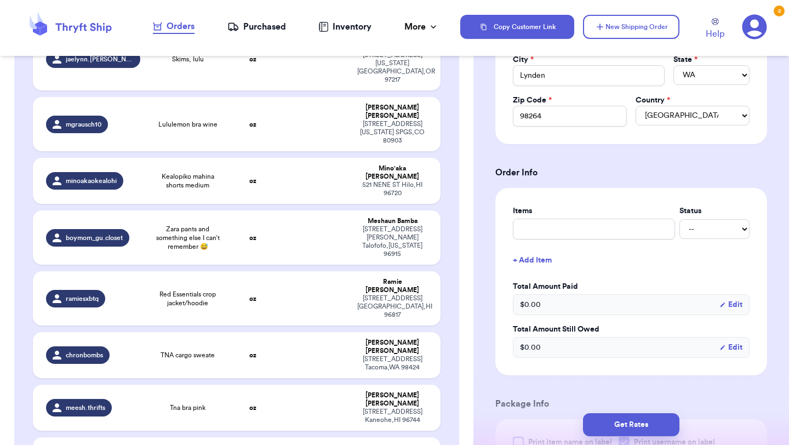
scroll to position [317, 0]
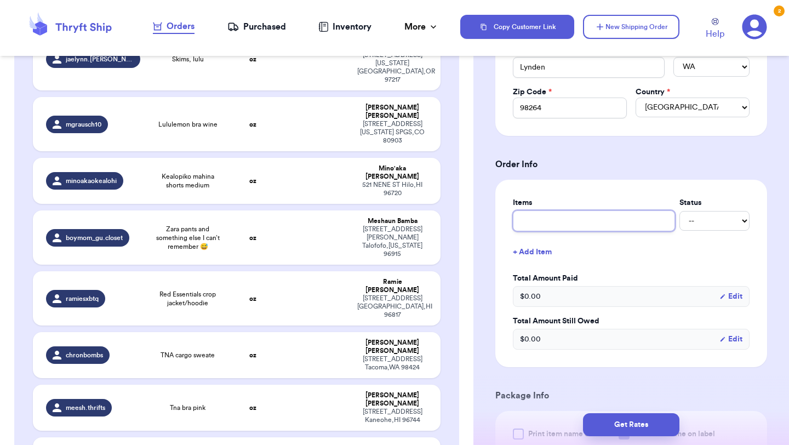
click at [615, 219] on input "text" at bounding box center [594, 220] width 162 height 21
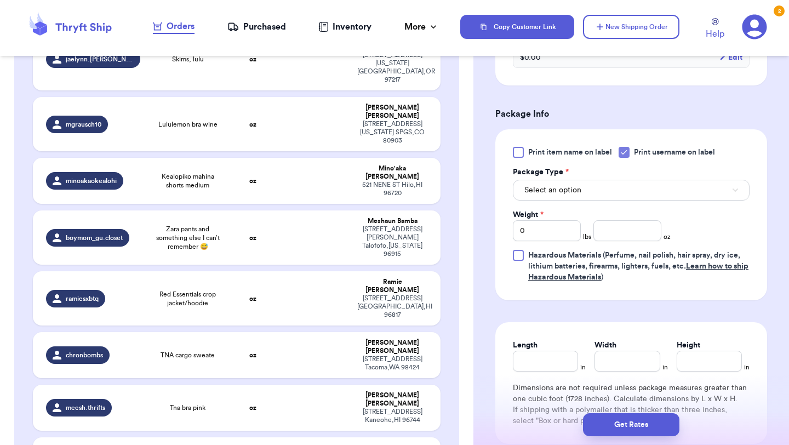
scroll to position [631, 0]
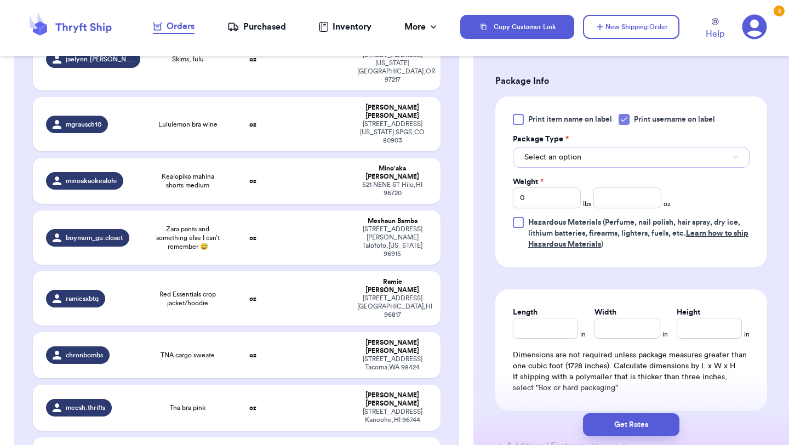
click at [623, 165] on button "Select an option" at bounding box center [631, 157] width 237 height 21
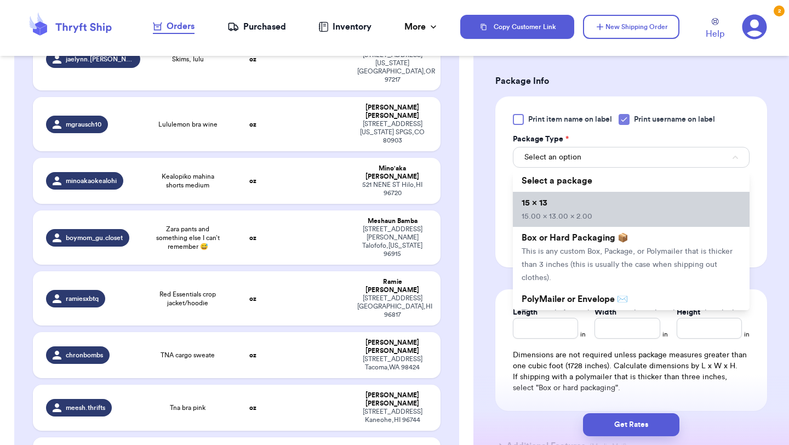
click at [620, 207] on li "15 x 13 15.00 x 13.00 x 2.00" at bounding box center [631, 209] width 237 height 35
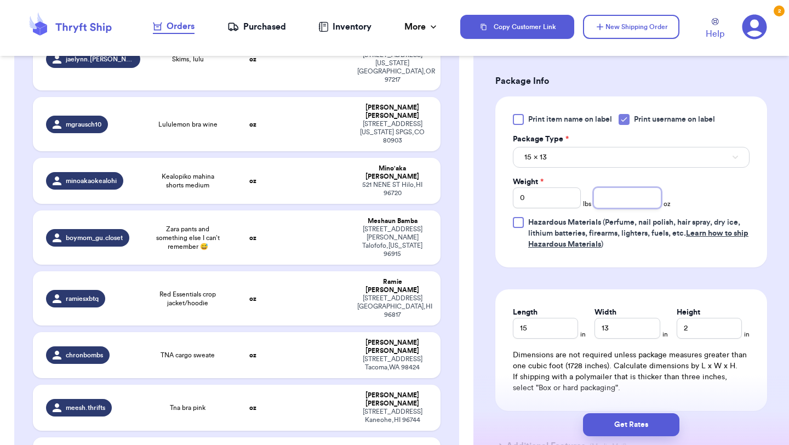
click at [628, 194] on input "number" at bounding box center [627, 197] width 68 height 21
click at [630, 421] on button "Get Rates" at bounding box center [631, 424] width 96 height 23
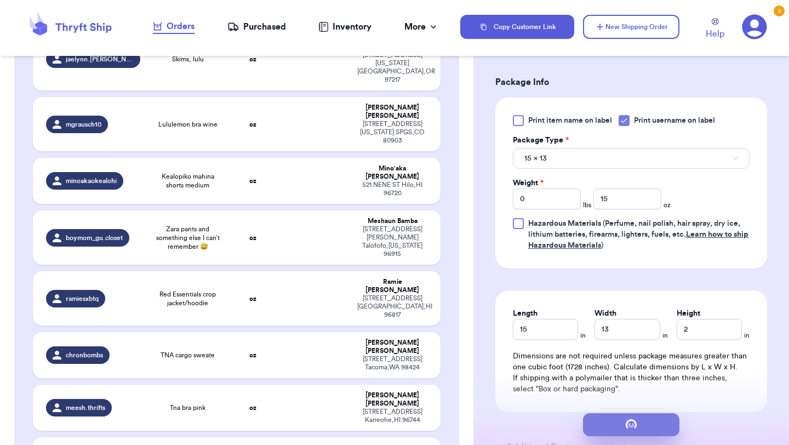
scroll to position [0, 0]
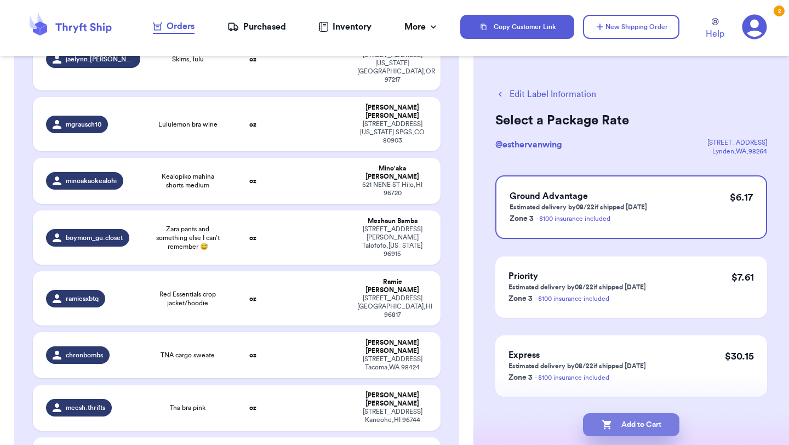
click at [635, 426] on button "Add to Cart" at bounding box center [631, 424] width 96 height 23
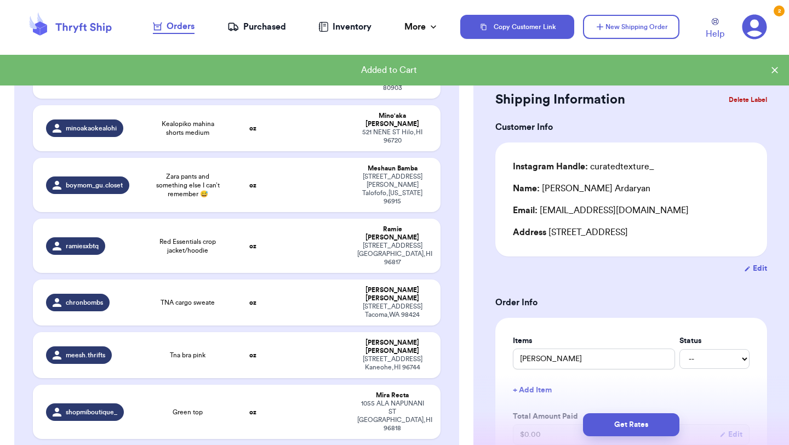
scroll to position [744, 0]
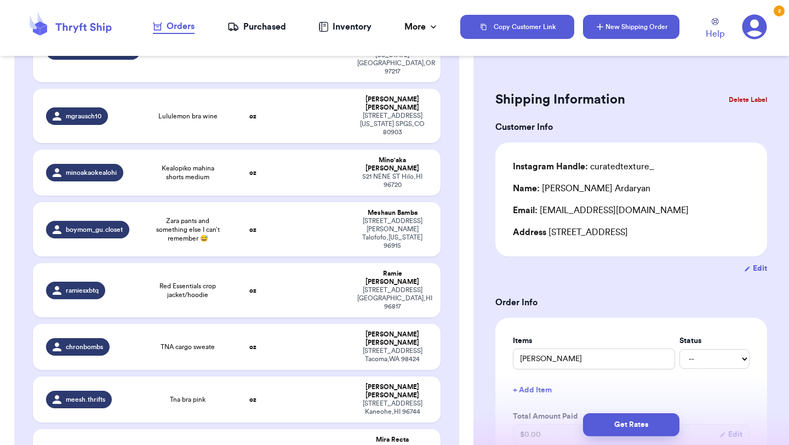
click at [653, 30] on button "New Shipping Order" at bounding box center [631, 27] width 96 height 24
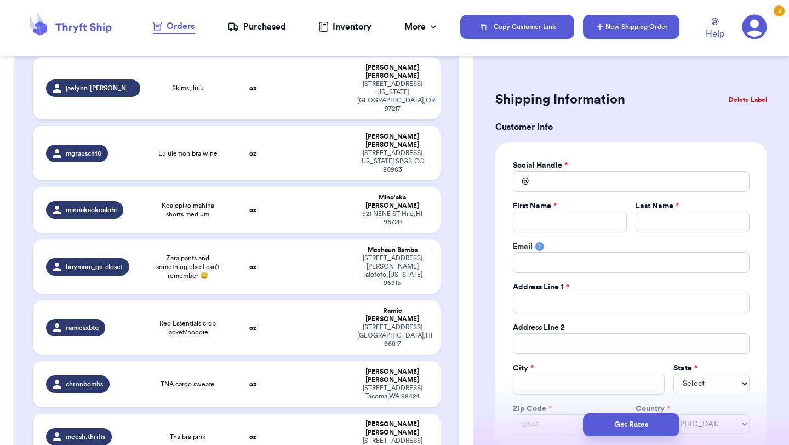
scroll to position [781, 0]
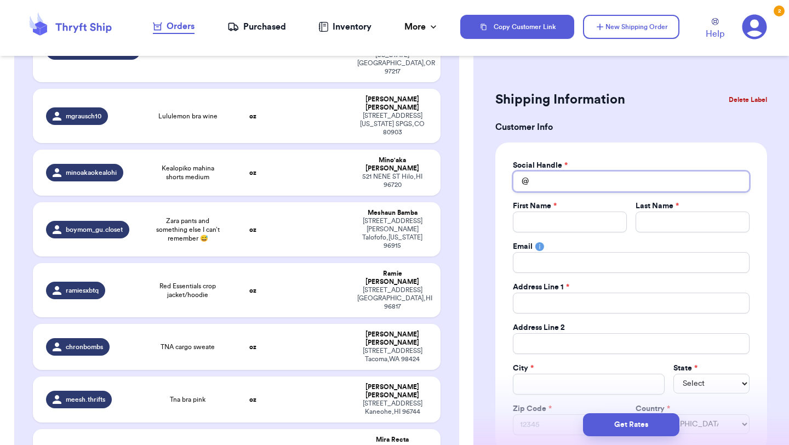
click at [657, 173] on input "Total Amount Paid" at bounding box center [631, 181] width 237 height 21
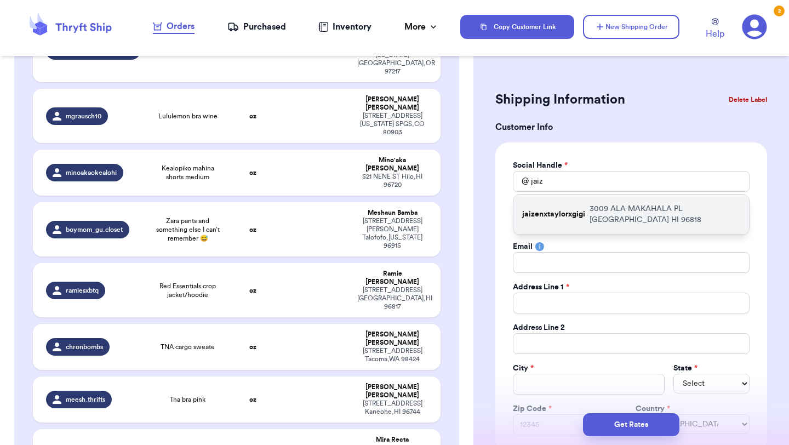
click at [624, 210] on p "[STREET_ADDRESS]" at bounding box center [664, 214] width 151 height 22
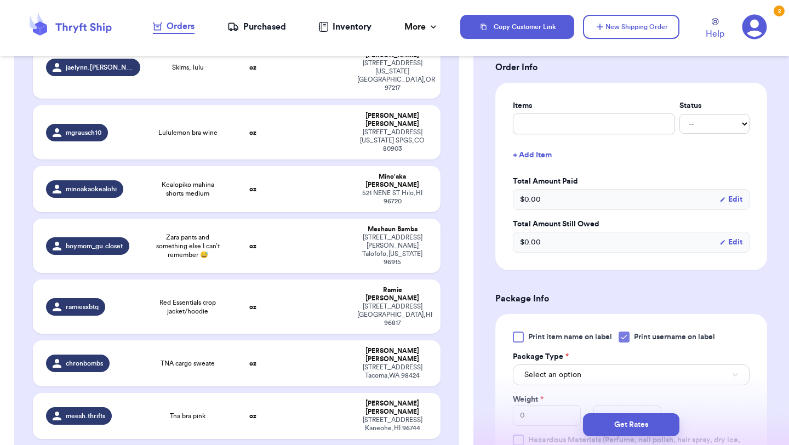
scroll to position [444, 0]
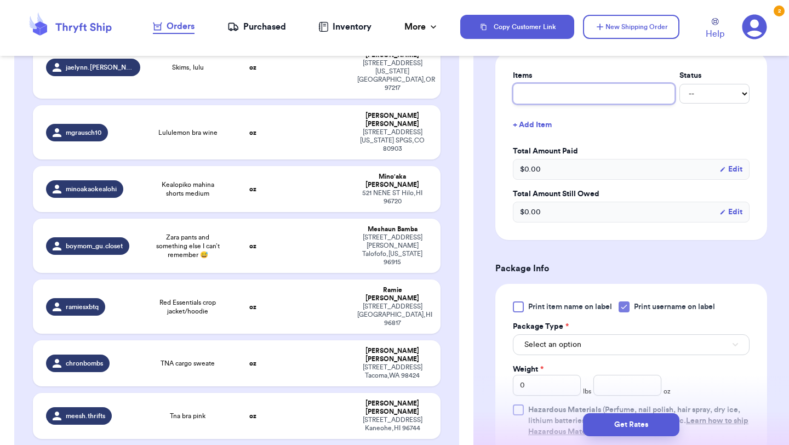
click at [629, 98] on input "text" at bounding box center [594, 93] width 162 height 21
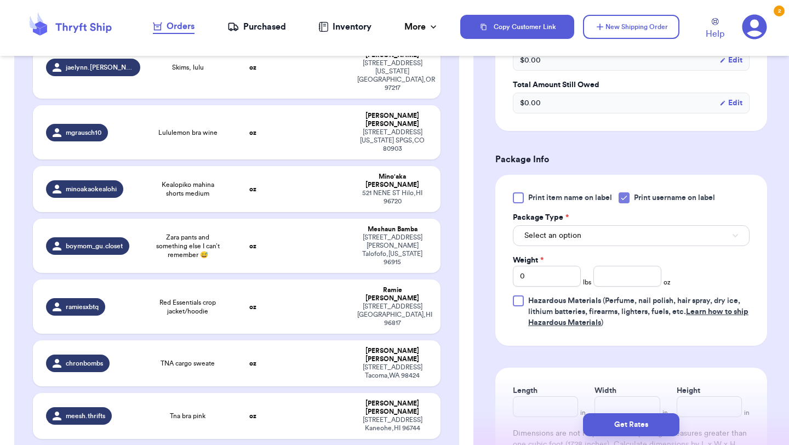
scroll to position [561, 0]
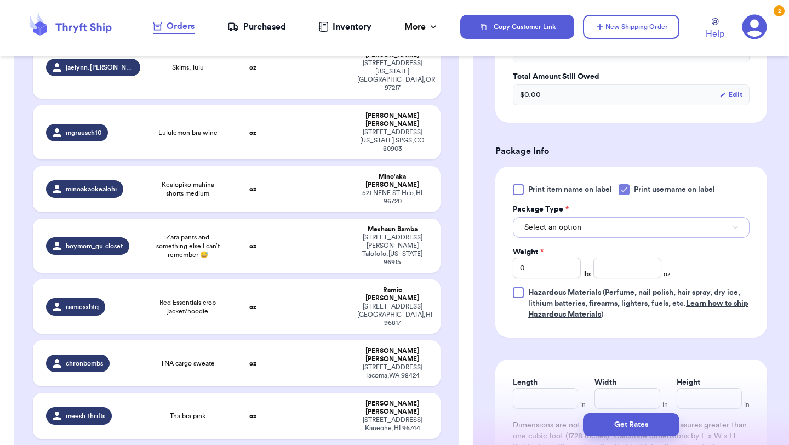
click at [623, 231] on button "Select an option" at bounding box center [631, 227] width 237 height 21
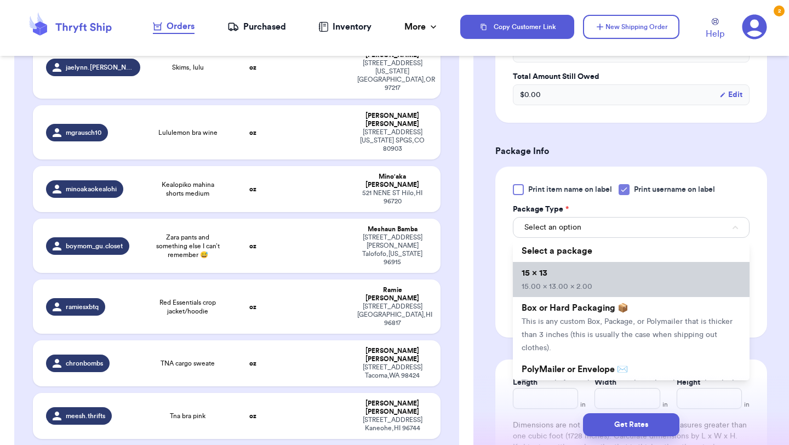
click at [617, 274] on li "15 x 13 15.00 x 13.00 x 2.00" at bounding box center [631, 279] width 237 height 35
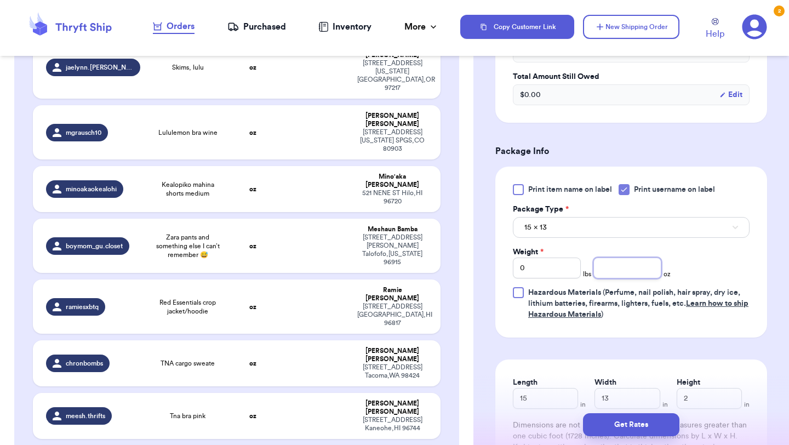
click at [636, 275] on input "number" at bounding box center [627, 267] width 68 height 21
click at [644, 425] on button "Get Rates" at bounding box center [631, 424] width 96 height 23
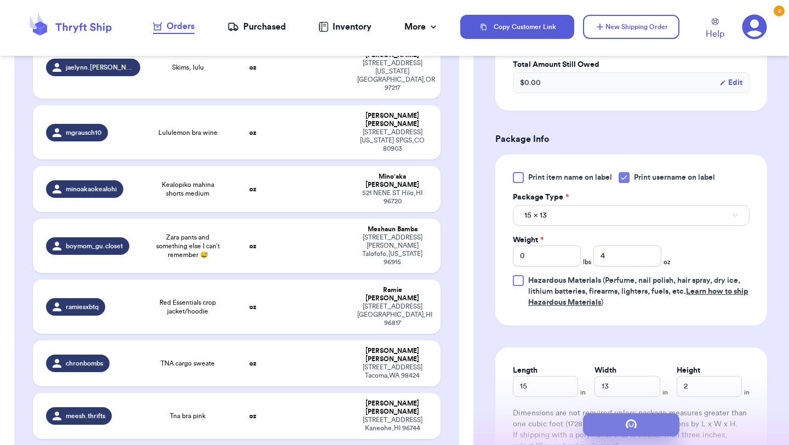
scroll to position [0, 0]
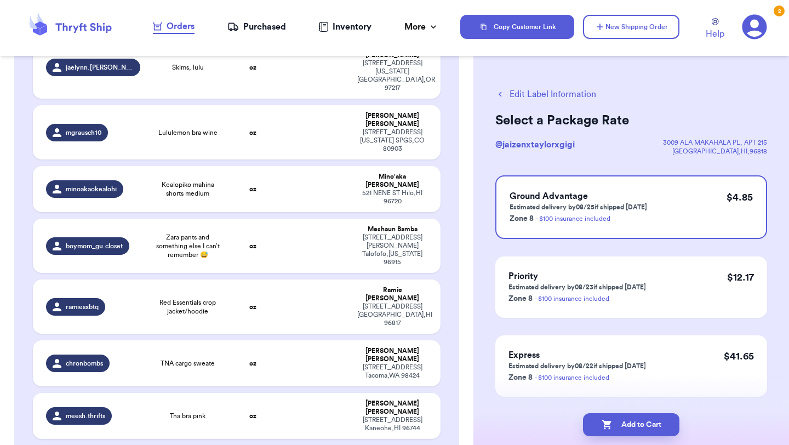
click at [644, 425] on button "Add to Cart" at bounding box center [631, 424] width 96 height 23
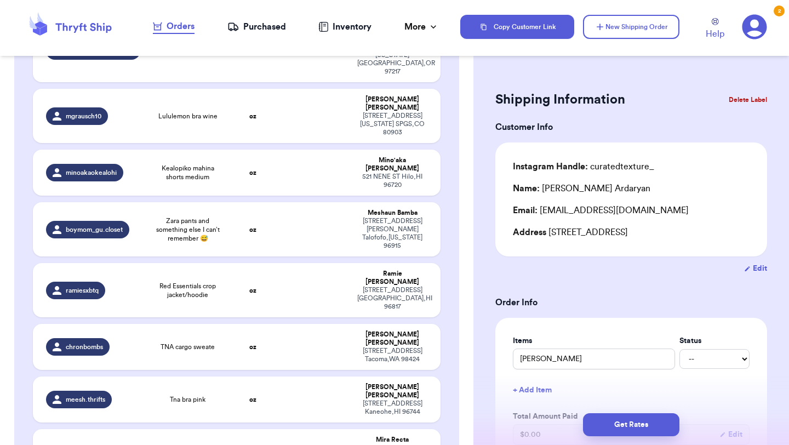
scroll to position [320, 0]
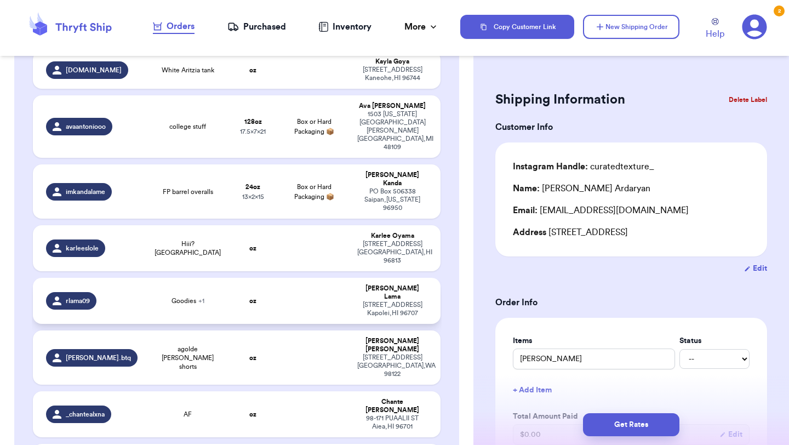
click at [219, 296] on div "Goodies + 1" at bounding box center [187, 300] width 68 height 9
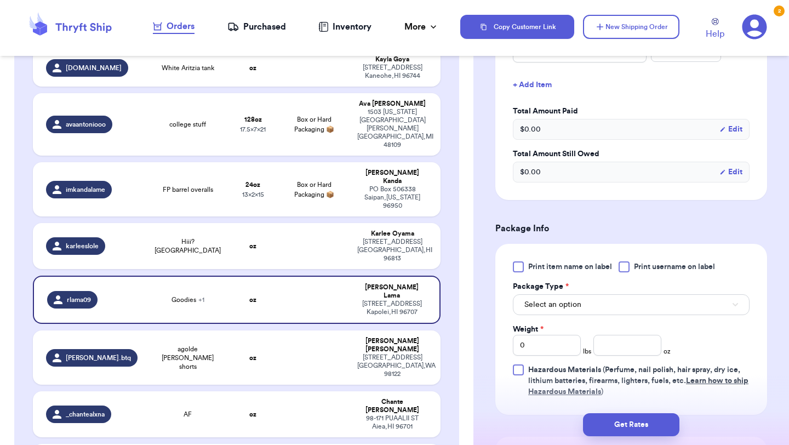
scroll to position [343, 0]
click at [628, 306] on button "Select an option" at bounding box center [631, 303] width 237 height 21
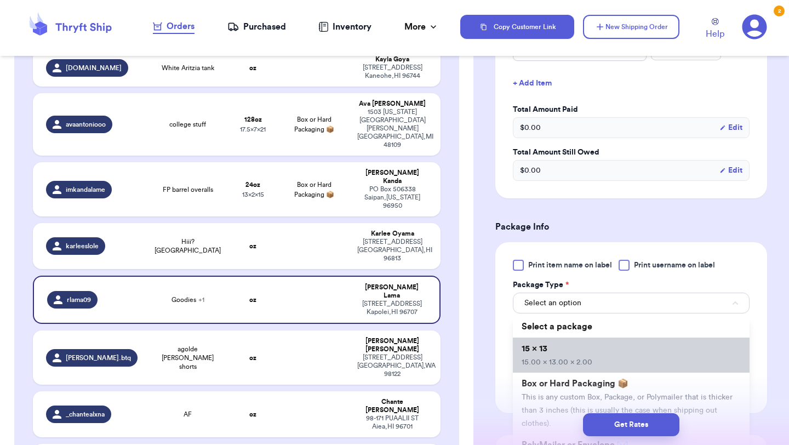
click at [612, 362] on li "15 x 13 15.00 x 13.00 x 2.00" at bounding box center [631, 354] width 237 height 35
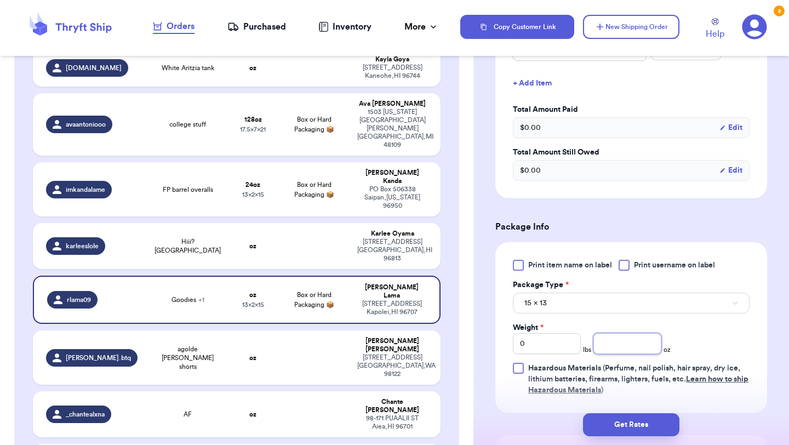
click at [639, 339] on input "number" at bounding box center [627, 343] width 68 height 21
click at [646, 425] on button "Get Rates" at bounding box center [631, 424] width 96 height 23
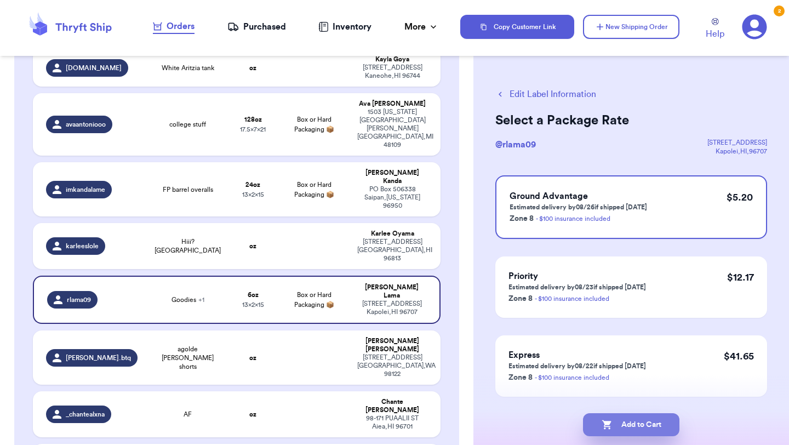
click at [657, 426] on button "Add to Cart" at bounding box center [631, 424] width 96 height 23
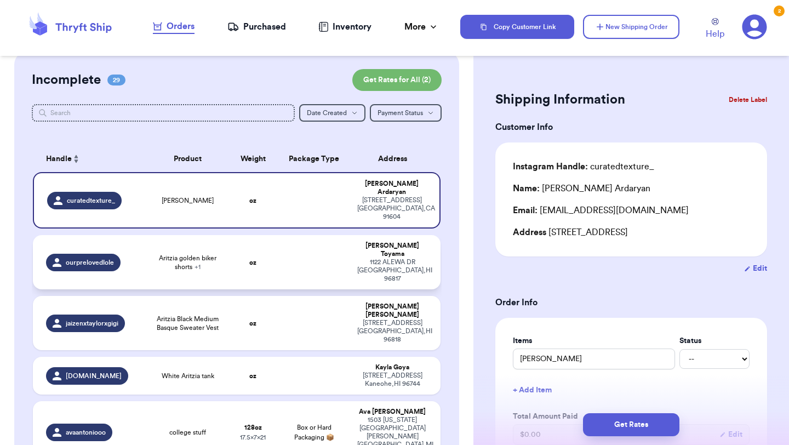
scroll to position [9, 0]
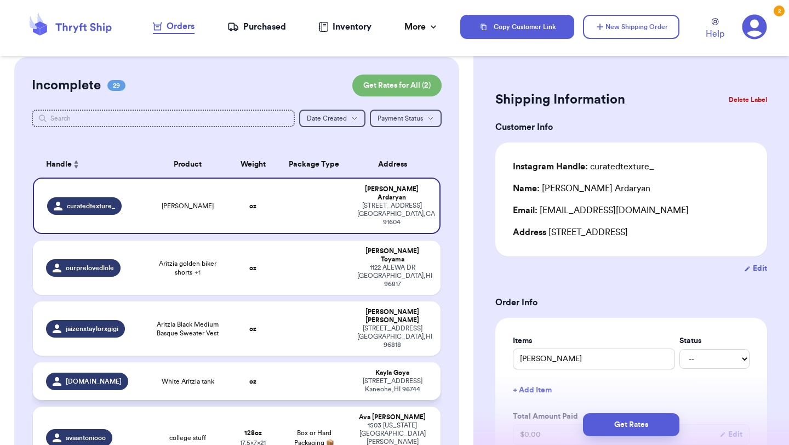
click at [230, 362] on td "oz" at bounding box center [252, 381] width 49 height 38
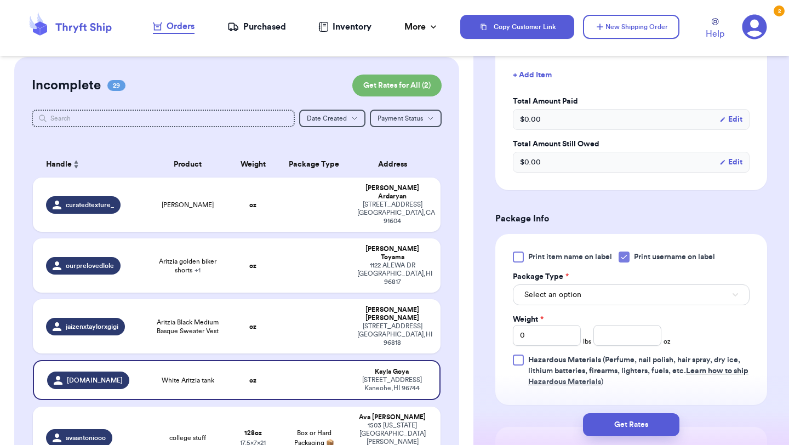
scroll to position [329, 0]
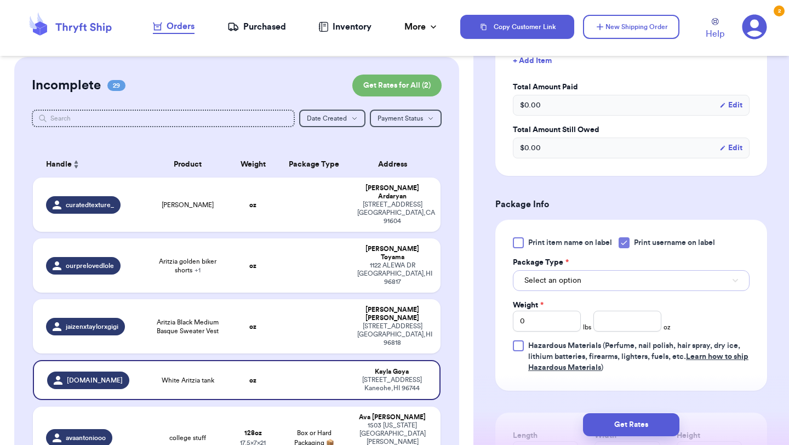
click at [596, 280] on button "Select an option" at bounding box center [631, 280] width 237 height 21
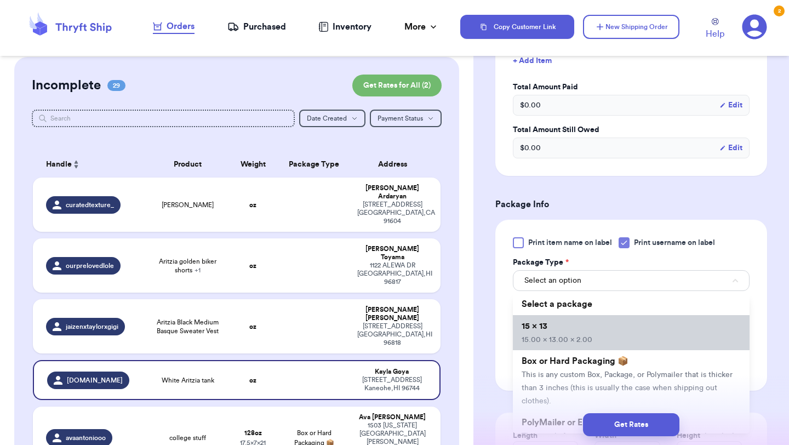
click at [592, 324] on li "15 x 13 15.00 x 13.00 x 2.00" at bounding box center [631, 332] width 237 height 35
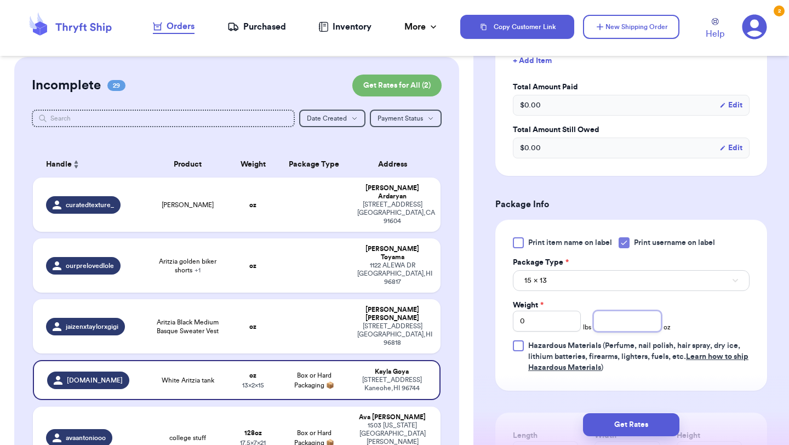
click at [616, 323] on input "number" at bounding box center [627, 321] width 68 height 21
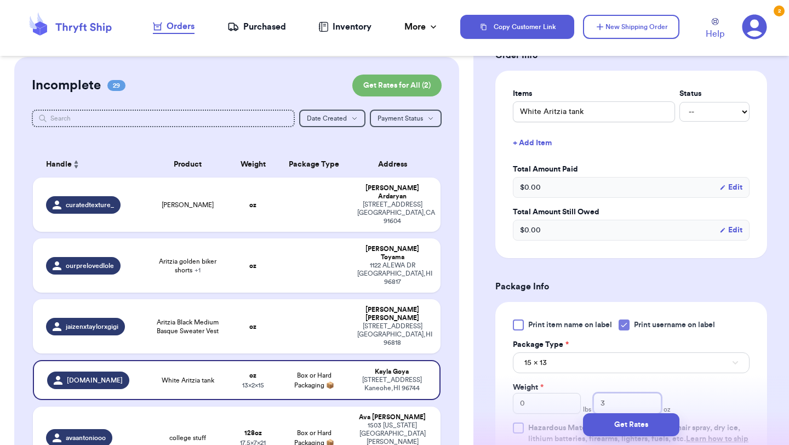
scroll to position [220, 0]
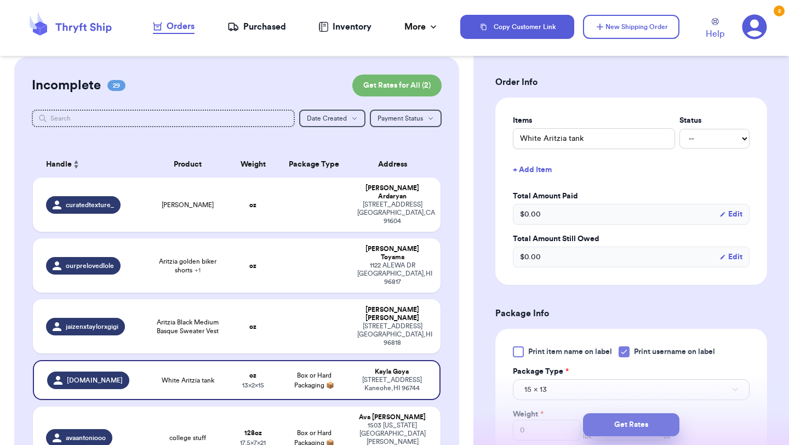
click at [625, 421] on button "Get Rates" at bounding box center [631, 424] width 96 height 23
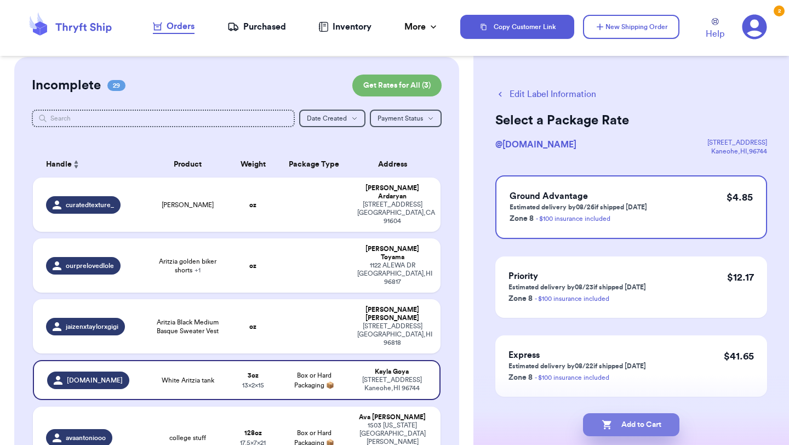
click at [659, 424] on button "Add to Cart" at bounding box center [631, 424] width 96 height 23
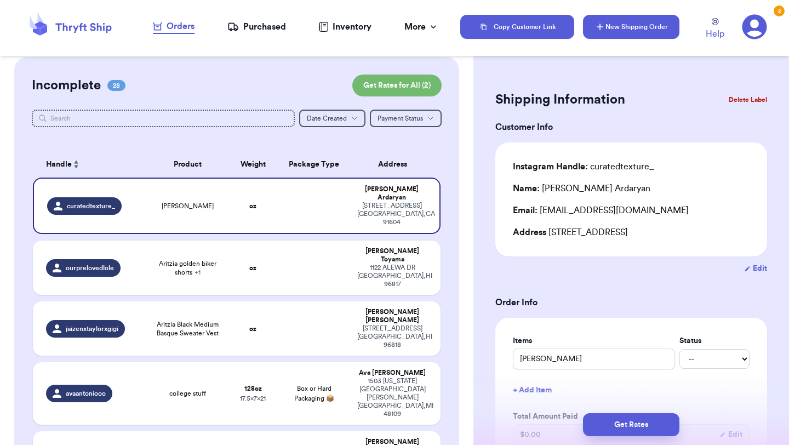
click at [652, 29] on button "New Shipping Order" at bounding box center [631, 27] width 96 height 24
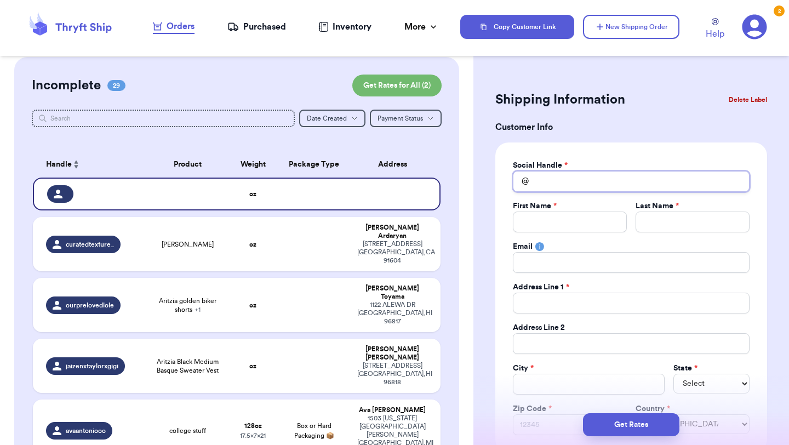
click at [603, 176] on input "Total Amount Paid" at bounding box center [631, 181] width 237 height 21
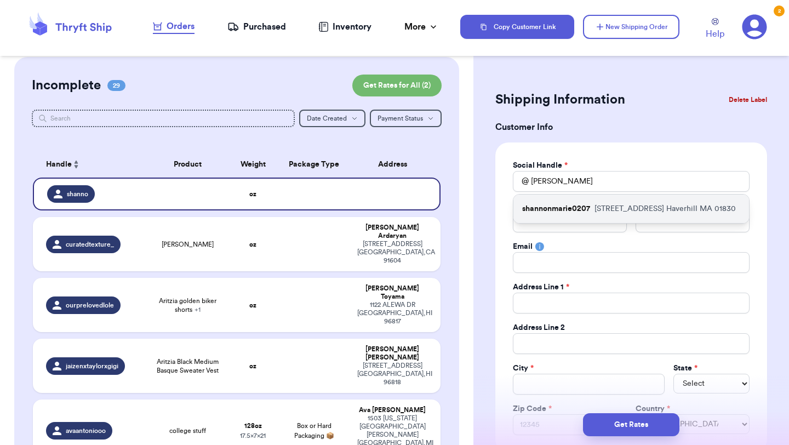
click at [599, 211] on p "[STREET_ADDRESS]" at bounding box center [664, 208] width 141 height 11
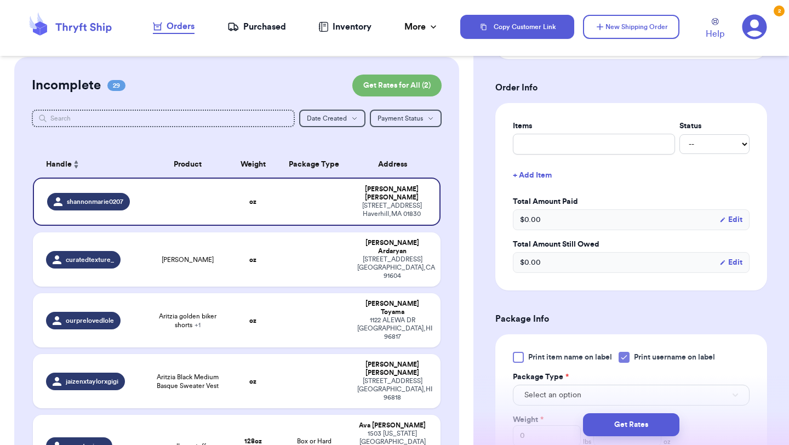
scroll to position [407, 0]
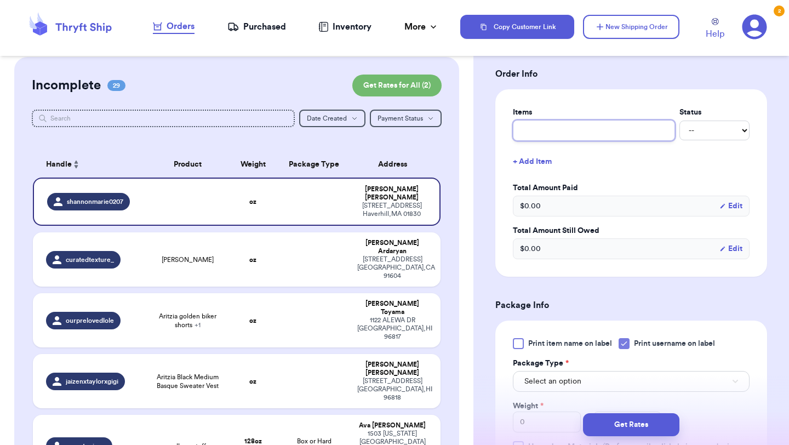
click at [602, 131] on input "text" at bounding box center [594, 130] width 162 height 21
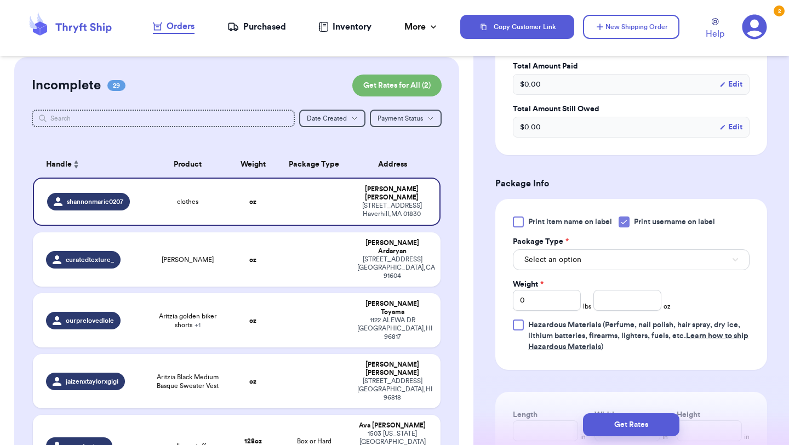
scroll to position [573, 0]
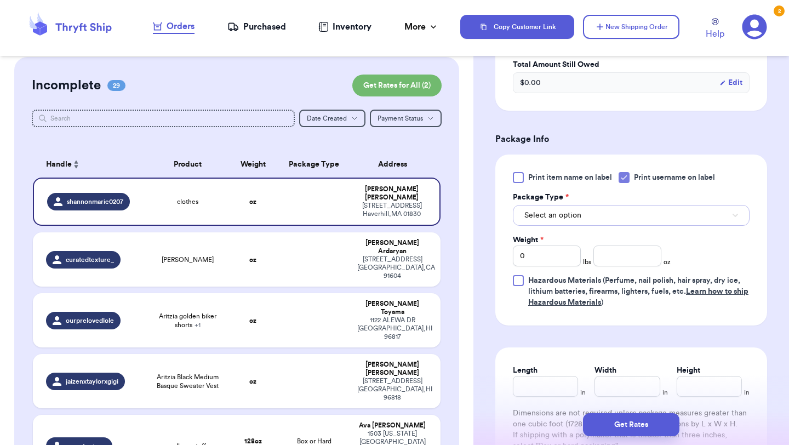
click at [603, 214] on button "Select an option" at bounding box center [631, 215] width 237 height 21
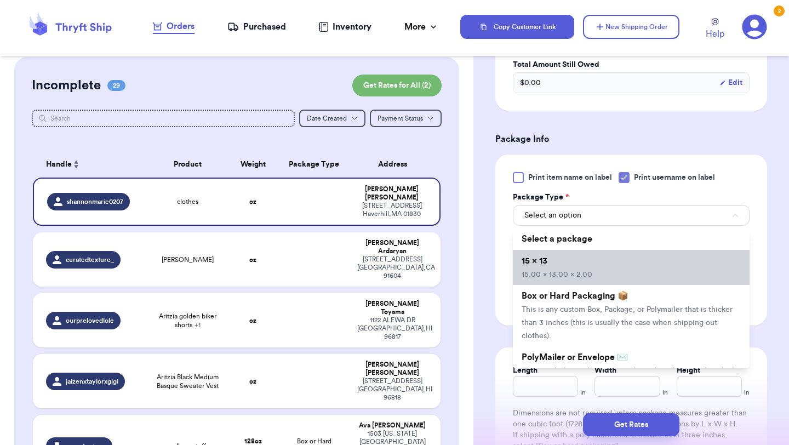
click at [587, 283] on li "15 x 13 15.00 x 13.00 x 2.00" at bounding box center [631, 267] width 237 height 35
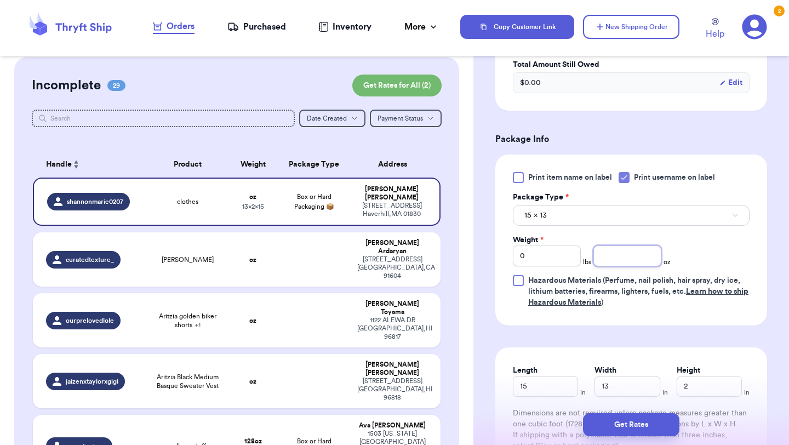
click at [628, 262] on input "number" at bounding box center [627, 255] width 68 height 21
click at [637, 420] on button "Get Rates" at bounding box center [631, 424] width 96 height 23
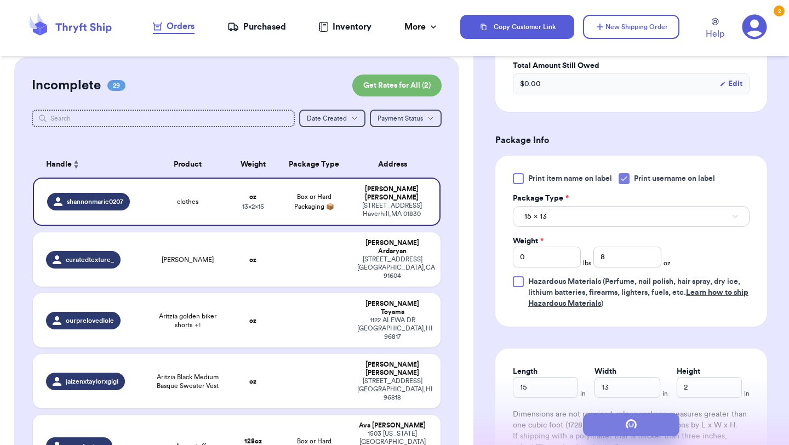
scroll to position [0, 0]
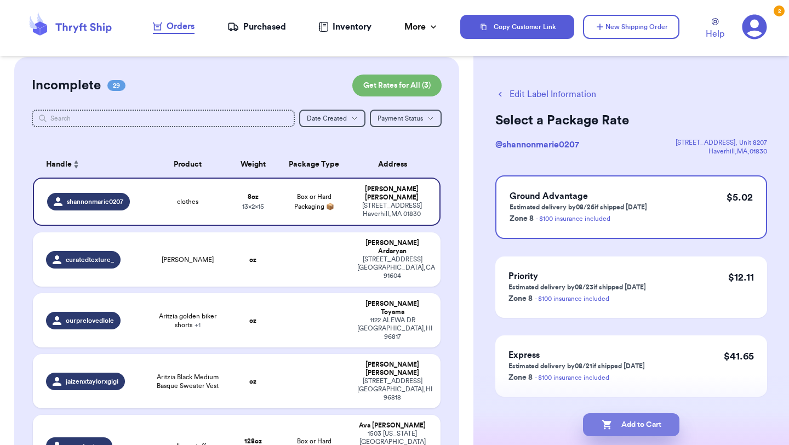
click at [664, 419] on button "Add to Cart" at bounding box center [631, 424] width 96 height 23
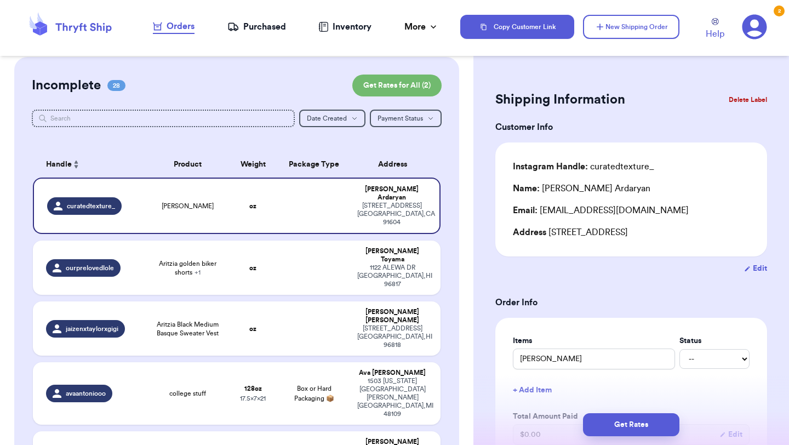
scroll to position [1160, 0]
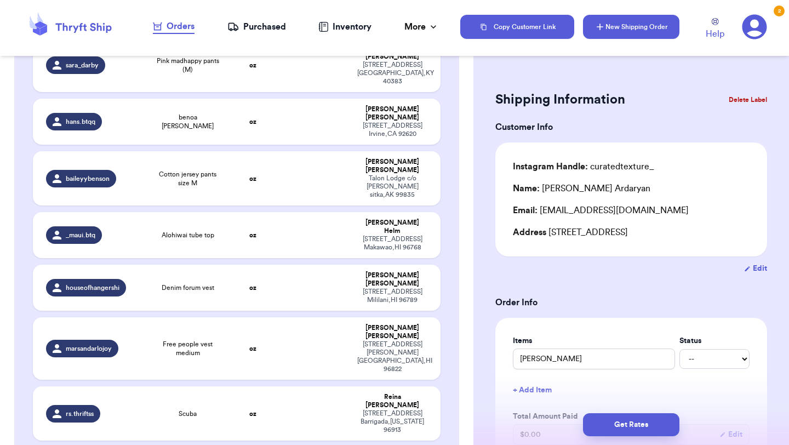
click at [658, 28] on button "New Shipping Order" at bounding box center [631, 27] width 96 height 24
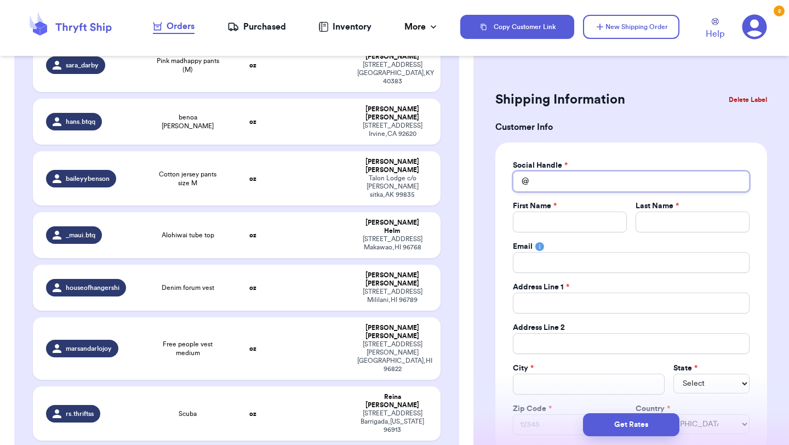
click at [627, 181] on input "Total Amount Paid" at bounding box center [631, 181] width 237 height 21
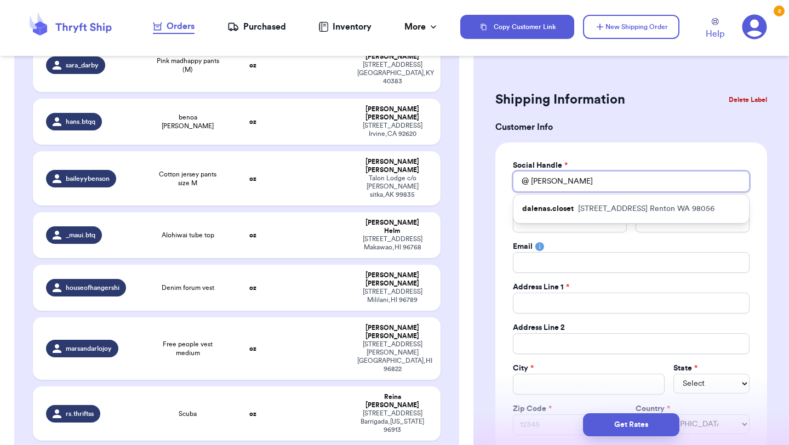
drag, startPoint x: 560, startPoint y: 181, endPoint x: 490, endPoint y: 181, distance: 70.1
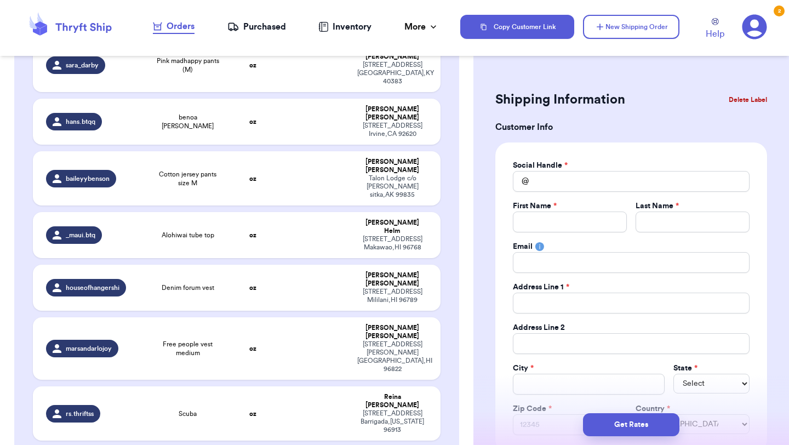
click at [552, 181] on input "Total Amount Paid" at bounding box center [631, 181] width 237 height 21
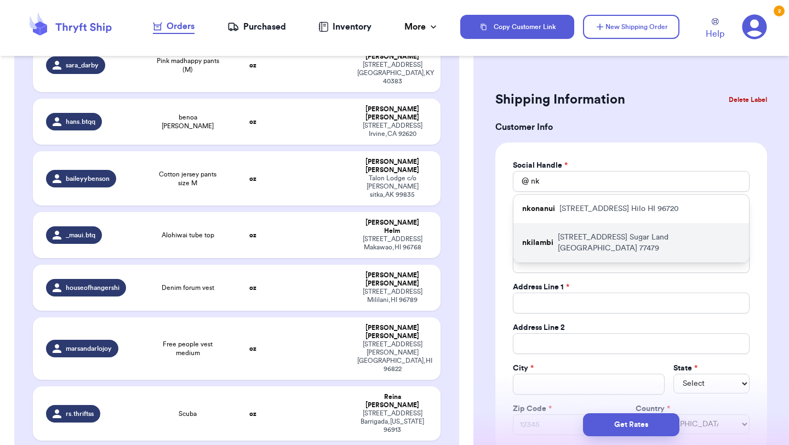
click at [564, 237] on p "[STREET_ADDRESS]" at bounding box center [649, 243] width 182 height 22
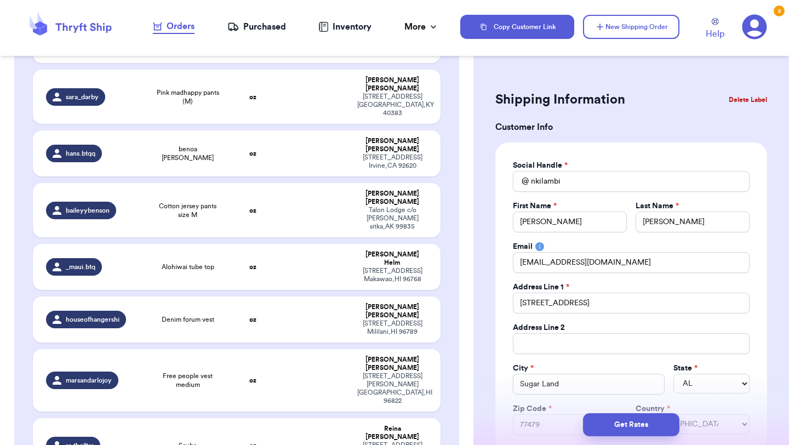
scroll to position [1212, 0]
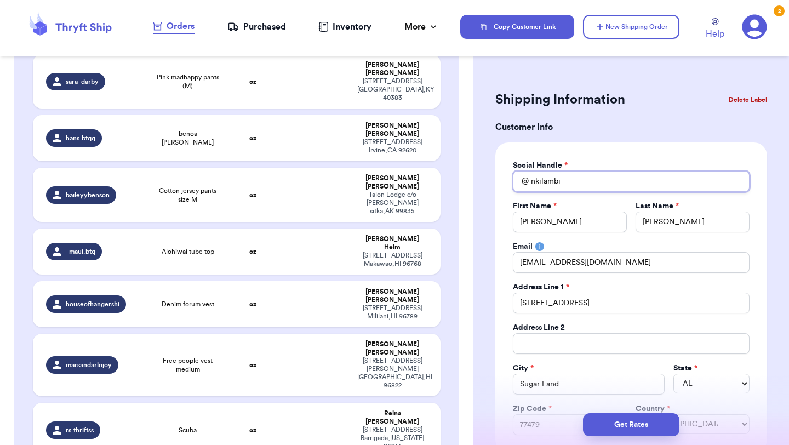
drag, startPoint x: 574, startPoint y: 180, endPoint x: 503, endPoint y: 180, distance: 70.7
click at [503, 180] on div "Social Handle * @ nkilambi First Name * [PERSON_NAME] Last Name * [PERSON_NAME]…" at bounding box center [631, 297] width 272 height 310
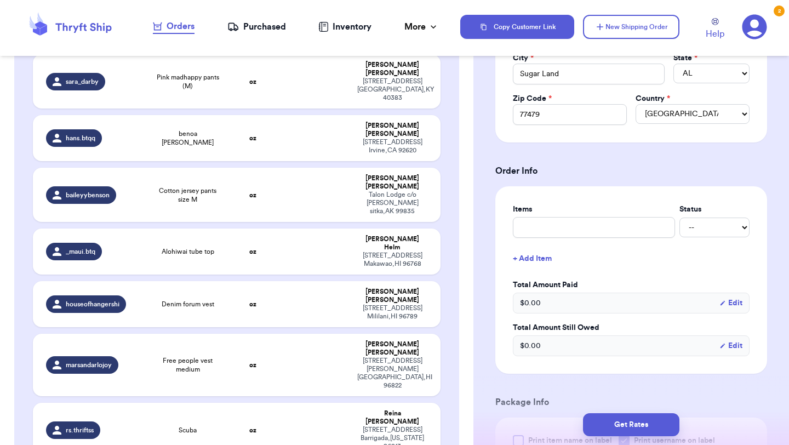
scroll to position [311, 0]
click at [581, 216] on div "Items Status -- Paid Owes" at bounding box center [631, 220] width 237 height 34
click at [580, 235] on input "text" at bounding box center [594, 226] width 162 height 21
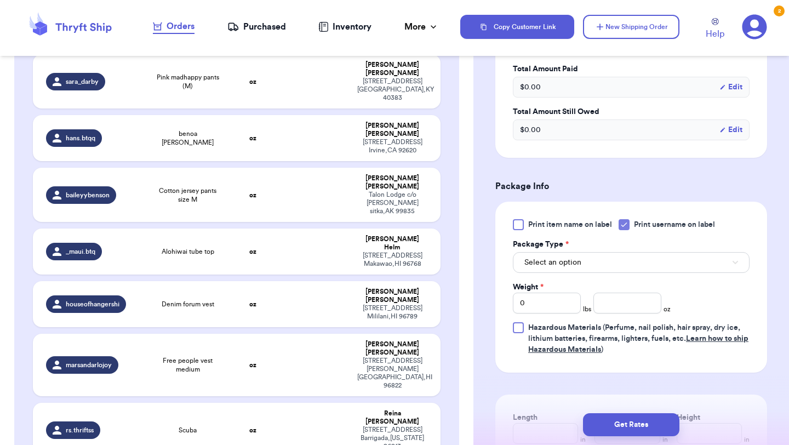
scroll to position [560, 0]
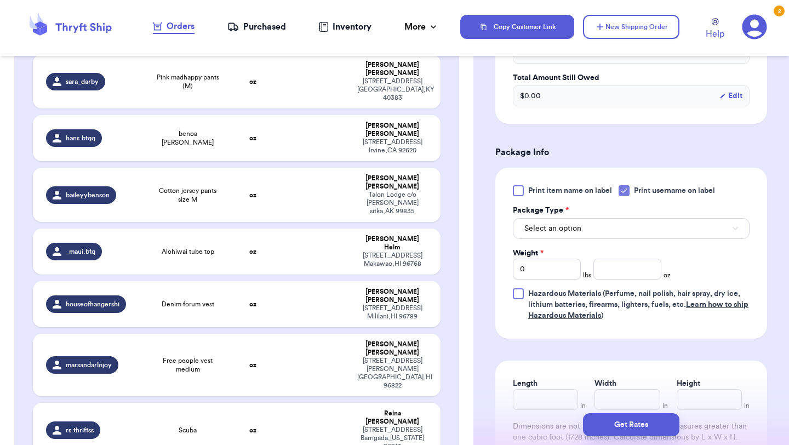
click at [593, 243] on div "Print item name on label Print username on label Package Type * Select an optio…" at bounding box center [631, 253] width 237 height 136
click at [595, 237] on button "Select an option" at bounding box center [631, 228] width 237 height 21
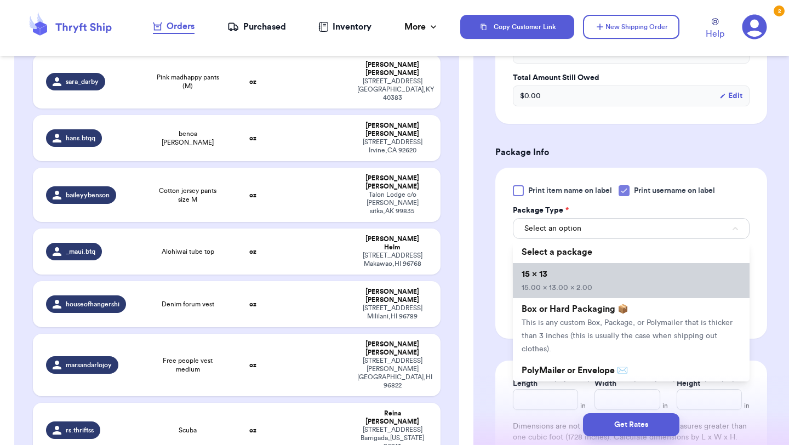
click at [587, 278] on li "15 x 13 15.00 x 13.00 x 2.00" at bounding box center [631, 280] width 237 height 35
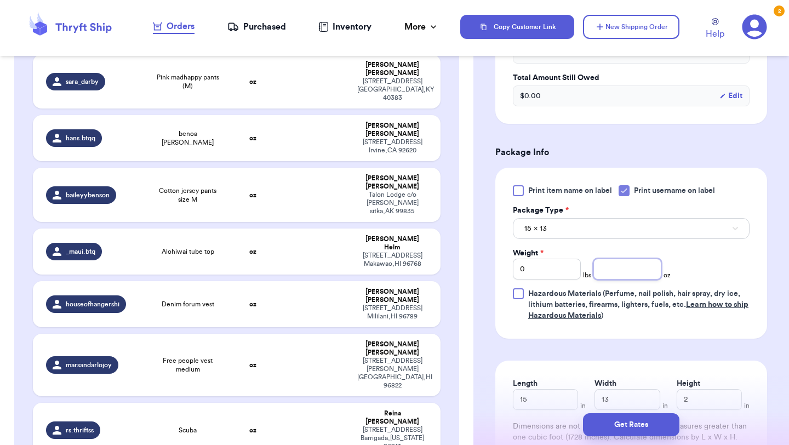
click at [616, 272] on input "number" at bounding box center [627, 269] width 68 height 21
click at [635, 425] on button "Get Rates" at bounding box center [631, 424] width 96 height 23
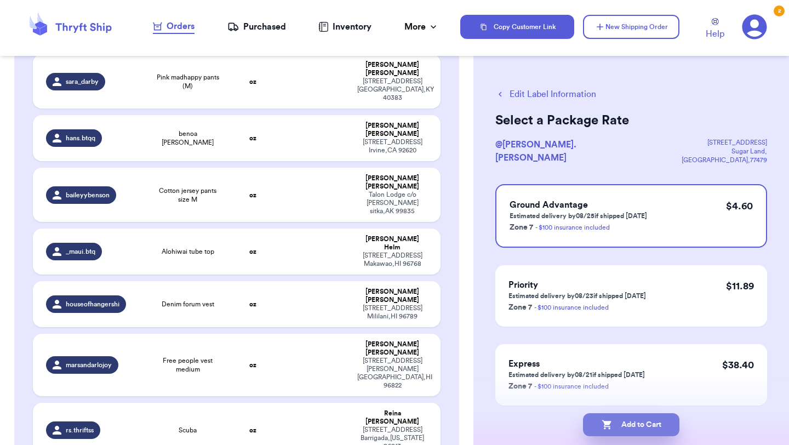
click at [660, 425] on button "Add to Cart" at bounding box center [631, 424] width 96 height 23
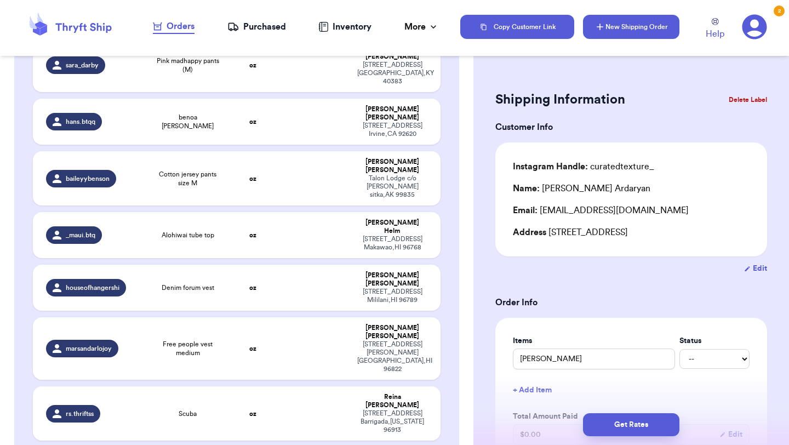
click at [654, 27] on button "New Shipping Order" at bounding box center [631, 27] width 96 height 24
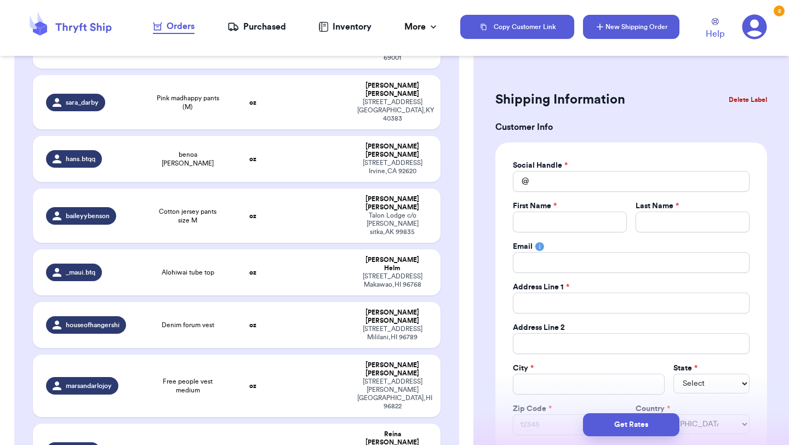
scroll to position [1197, 0]
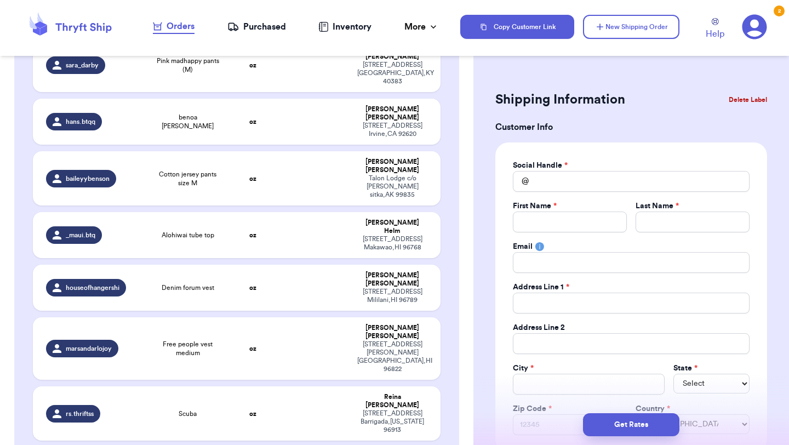
click at [618, 168] on div "Social Handle *" at bounding box center [631, 165] width 237 height 11
click at [618, 174] on input "Total Amount Paid" at bounding box center [631, 181] width 237 height 21
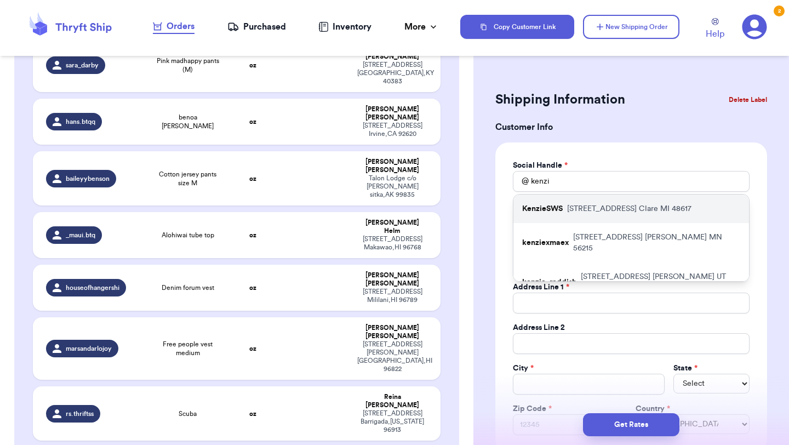
click at [618, 212] on p "[STREET_ADDRESS]" at bounding box center [629, 208] width 124 height 11
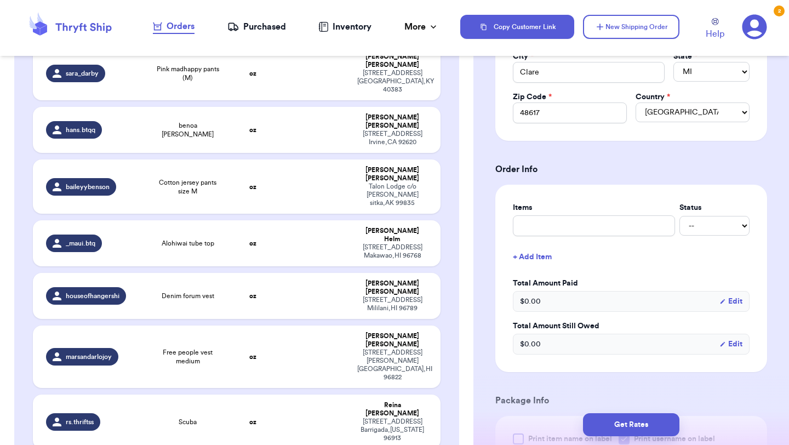
scroll to position [355, 0]
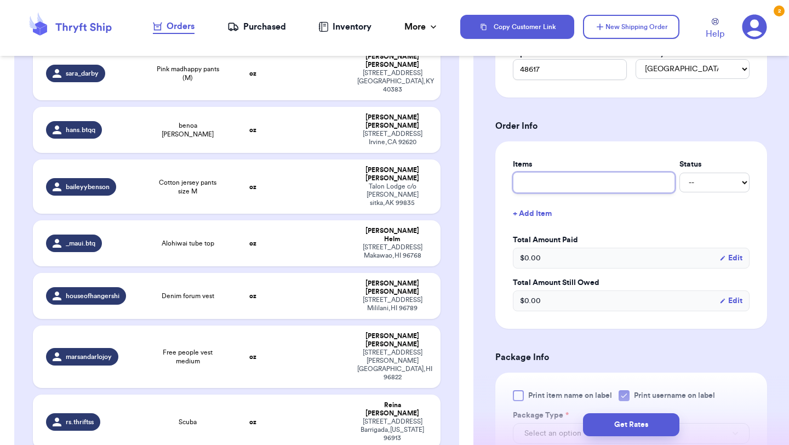
click at [610, 188] on input "text" at bounding box center [594, 182] width 162 height 21
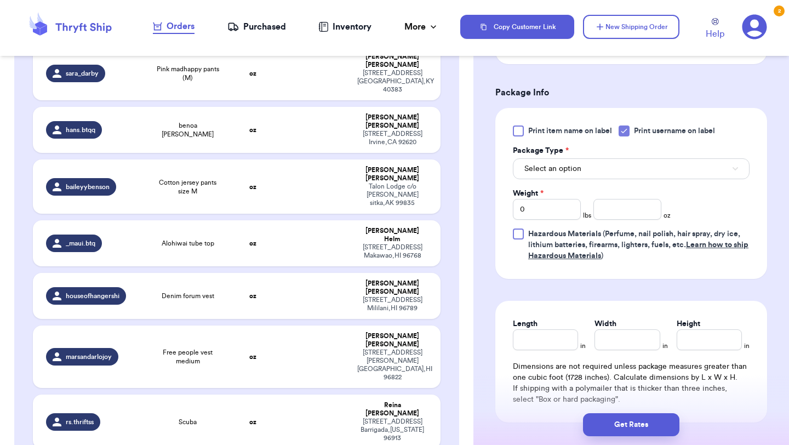
scroll to position [622, 0]
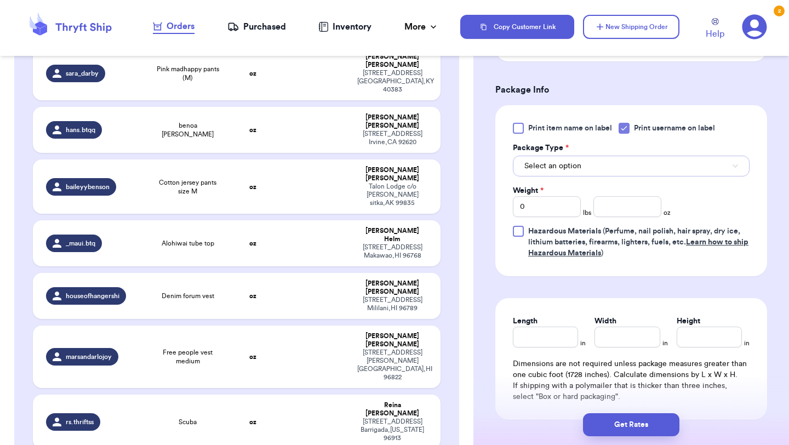
click at [612, 169] on button "Select an option" at bounding box center [631, 166] width 237 height 21
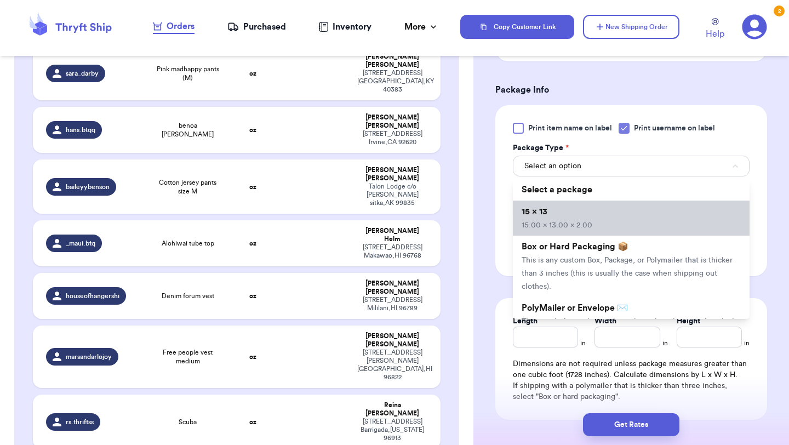
click at [609, 216] on li "15 x 13 15.00 x 13.00 x 2.00" at bounding box center [631, 218] width 237 height 35
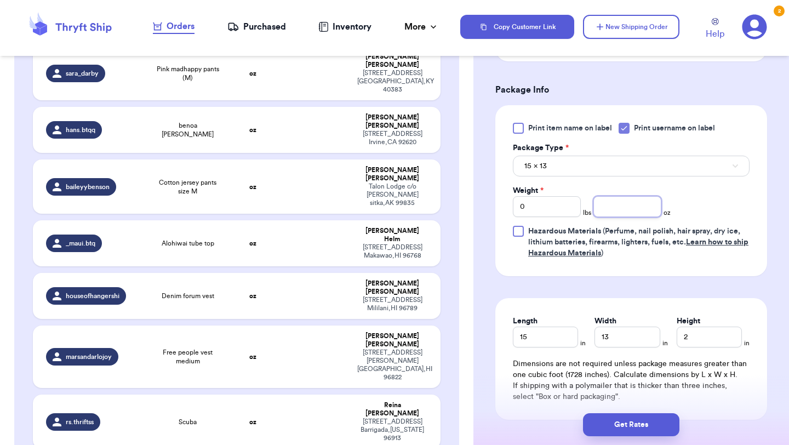
click at [621, 213] on input "number" at bounding box center [627, 206] width 68 height 21
click at [634, 429] on button "Get Rates" at bounding box center [631, 424] width 96 height 23
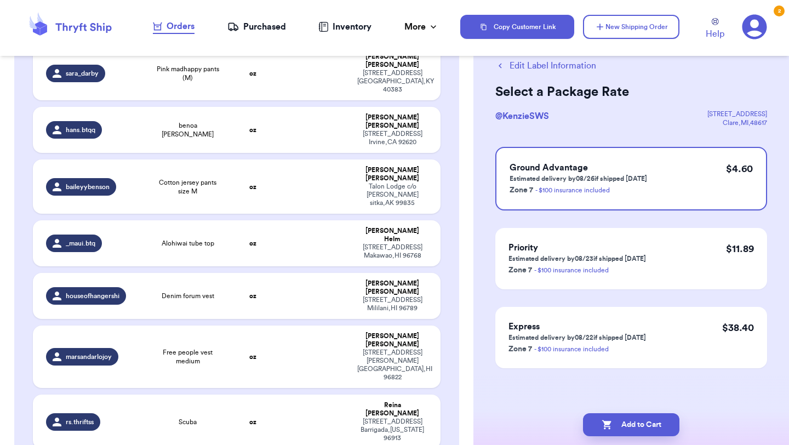
scroll to position [0, 0]
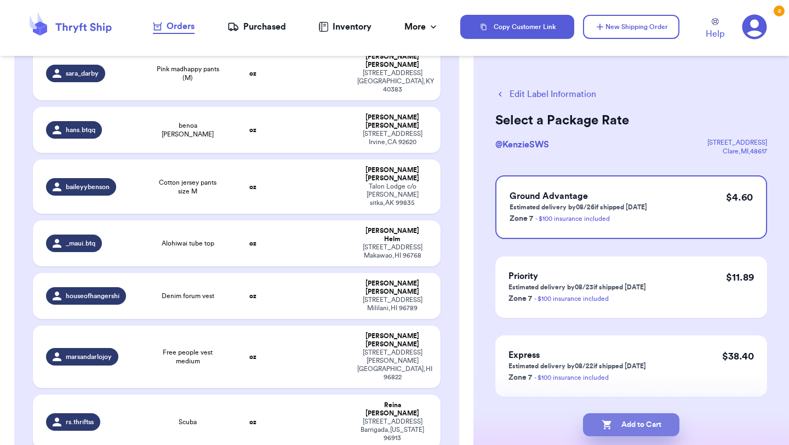
click at [658, 426] on button "Add to Cart" at bounding box center [631, 424] width 96 height 23
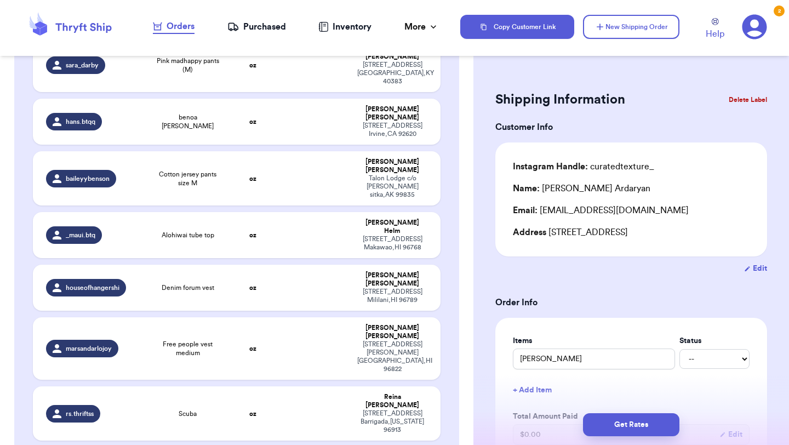
scroll to position [29, 0]
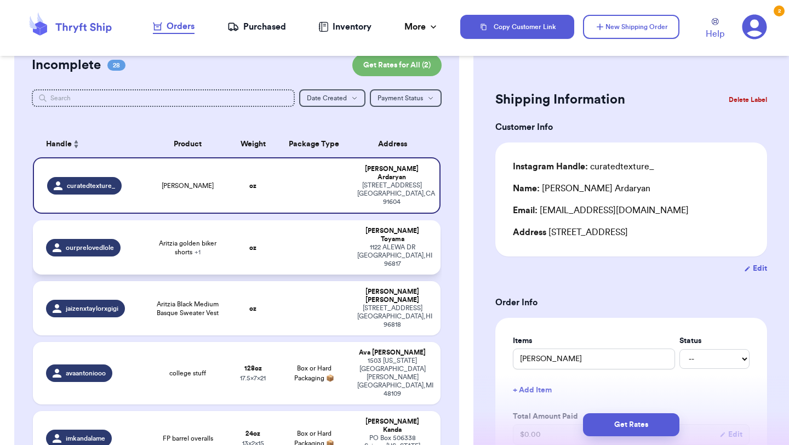
click at [231, 224] on td "oz" at bounding box center [252, 247] width 49 height 54
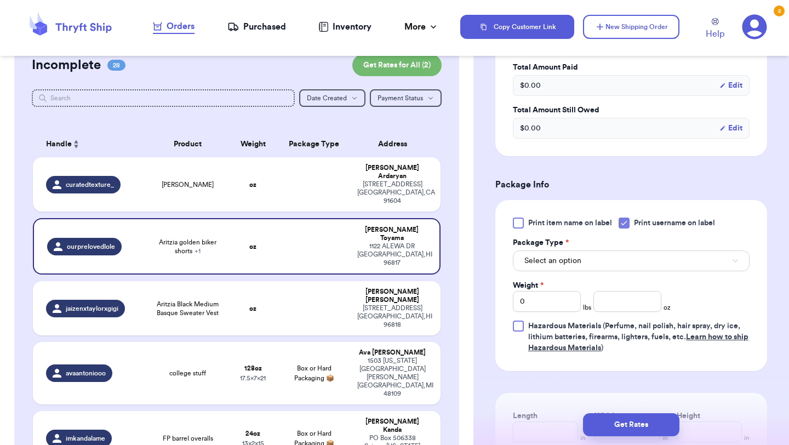
scroll to position [387, 0]
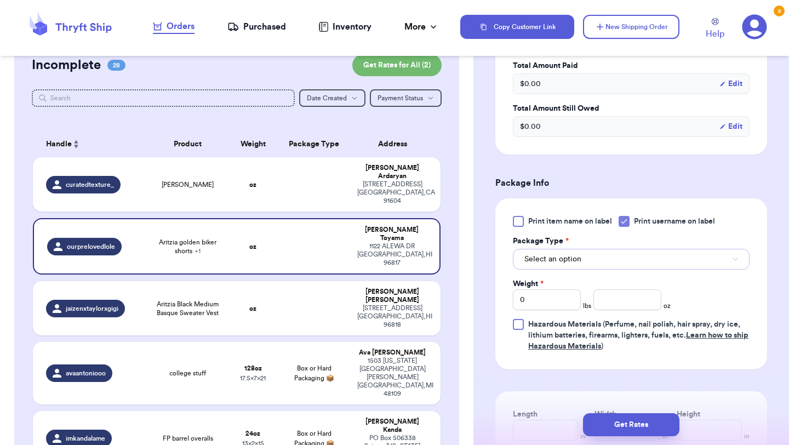
click at [597, 257] on button "Select an option" at bounding box center [631, 259] width 237 height 21
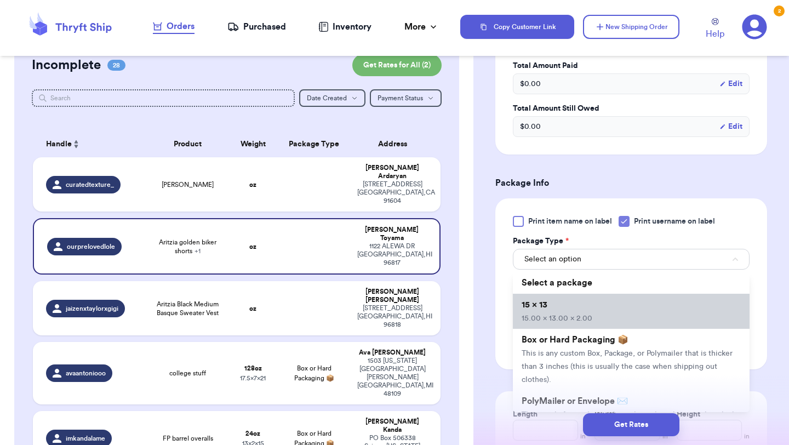
click at [589, 299] on li "15 x 13 15.00 x 13.00 x 2.00" at bounding box center [631, 311] width 237 height 35
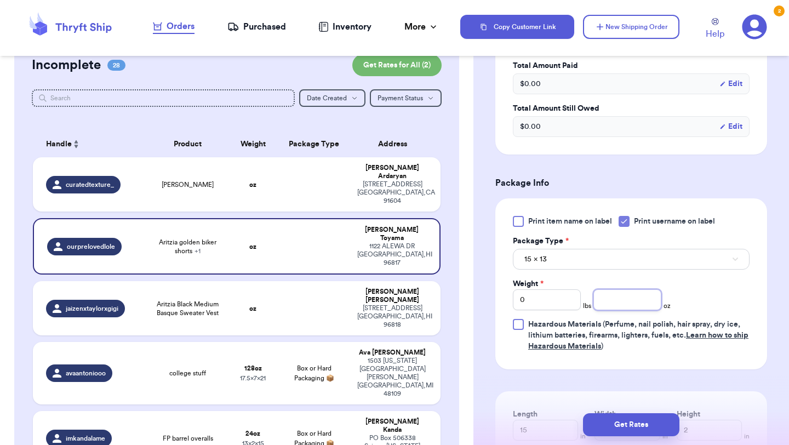
click at [622, 299] on input "number" at bounding box center [627, 299] width 68 height 21
click at [633, 421] on button "Get Rates" at bounding box center [631, 424] width 96 height 23
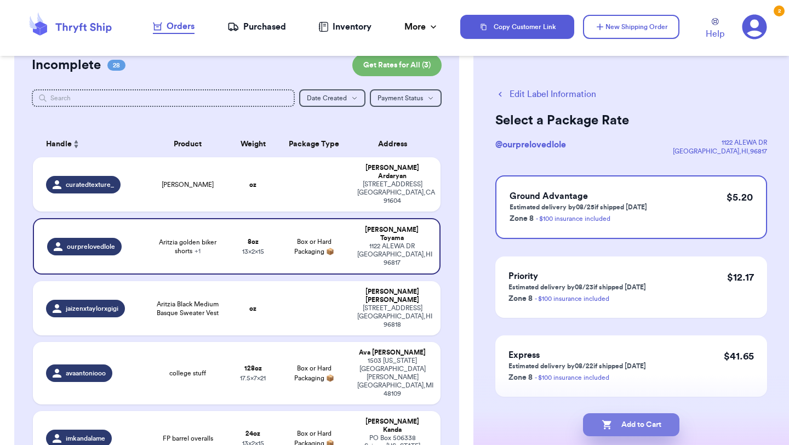
click at [663, 424] on button "Add to Cart" at bounding box center [631, 424] width 96 height 23
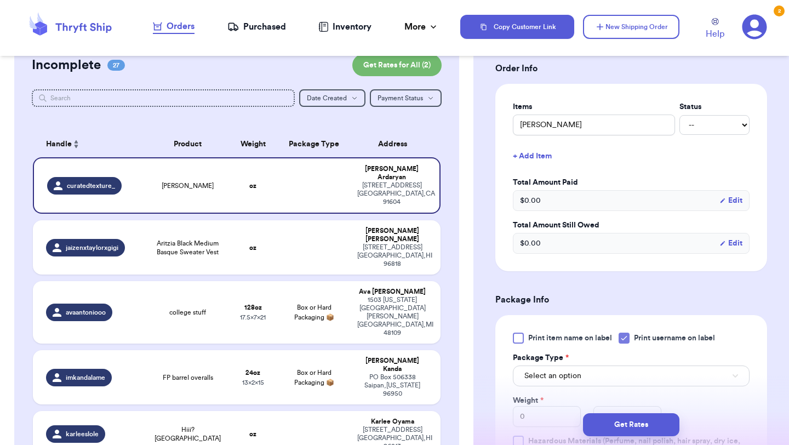
scroll to position [267, 0]
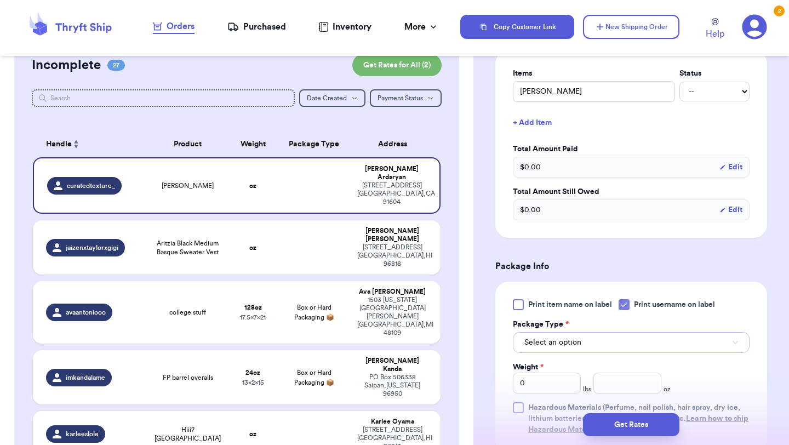
click at [599, 344] on button "Select an option" at bounding box center [631, 342] width 237 height 21
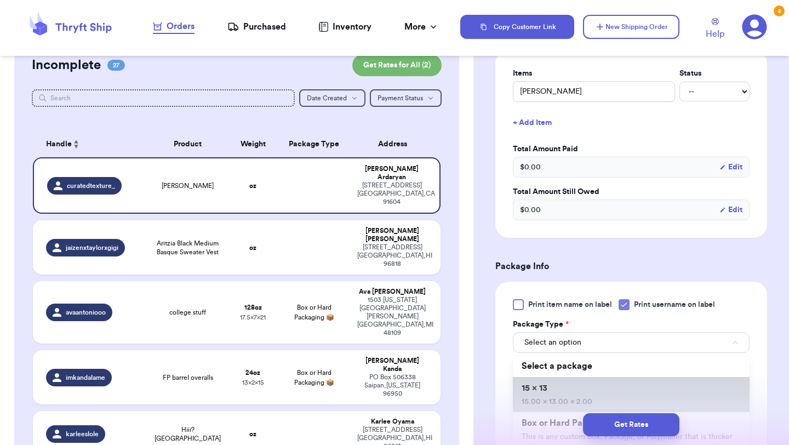
click at [598, 380] on li "15 x 13 15.00 x 13.00 x 2.00" at bounding box center [631, 394] width 237 height 35
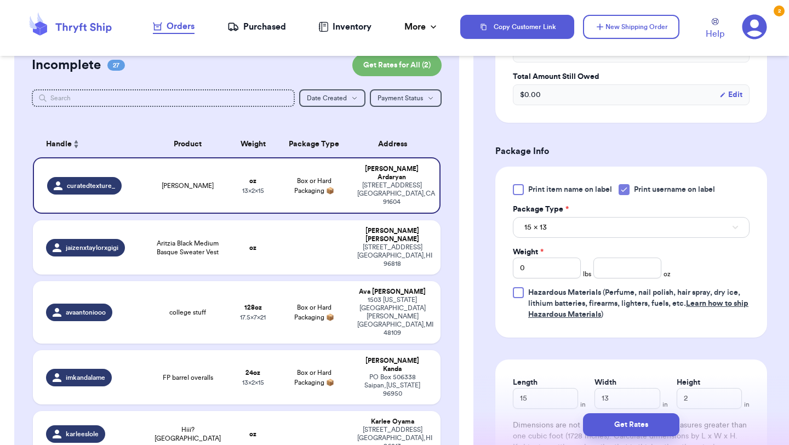
scroll to position [385, 0]
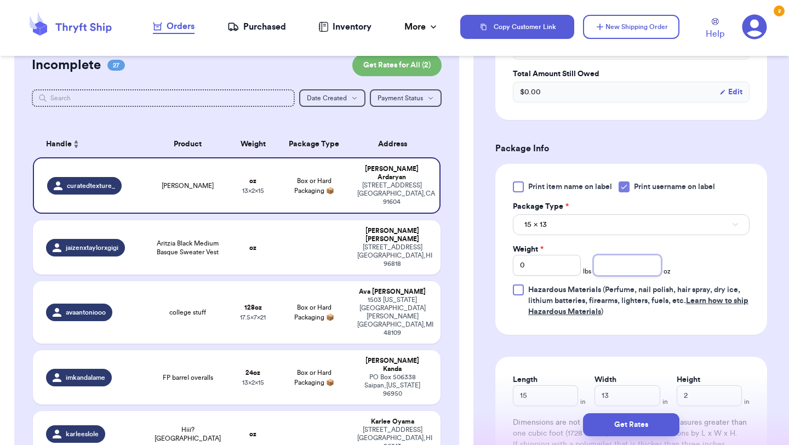
click at [622, 268] on input "number" at bounding box center [627, 265] width 68 height 21
drag, startPoint x: 549, startPoint y: 267, endPoint x: 472, endPoint y: 253, distance: 78.5
click at [472, 253] on div "Customer Link New Order Incomplete 27 Get Rates for All ( 2 ) Get Rates for All…" at bounding box center [394, 222] width 789 height 445
click at [624, 422] on button "Get Rates" at bounding box center [631, 424] width 96 height 23
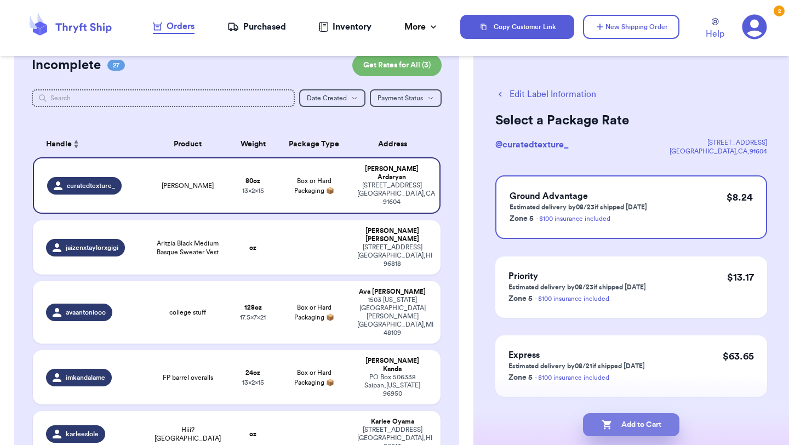
click at [656, 427] on button "Add to Cart" at bounding box center [631, 424] width 96 height 23
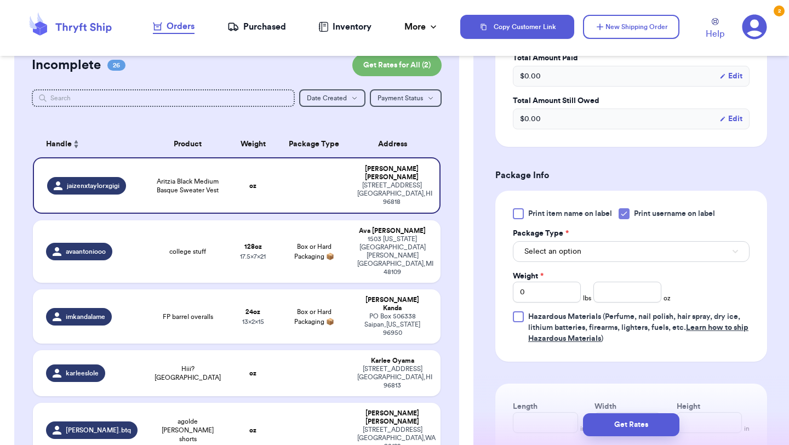
scroll to position [359, 0]
click at [597, 250] on button "Select an option" at bounding box center [631, 250] width 237 height 21
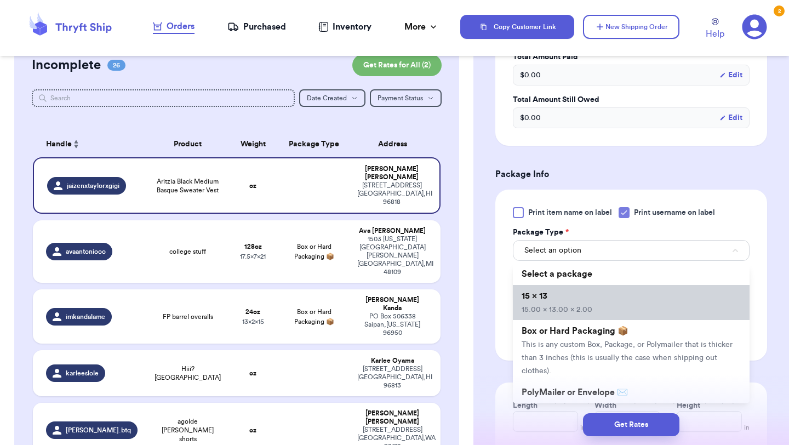
click at [604, 299] on li "15 x 13 15.00 x 13.00 x 2.00" at bounding box center [631, 302] width 237 height 35
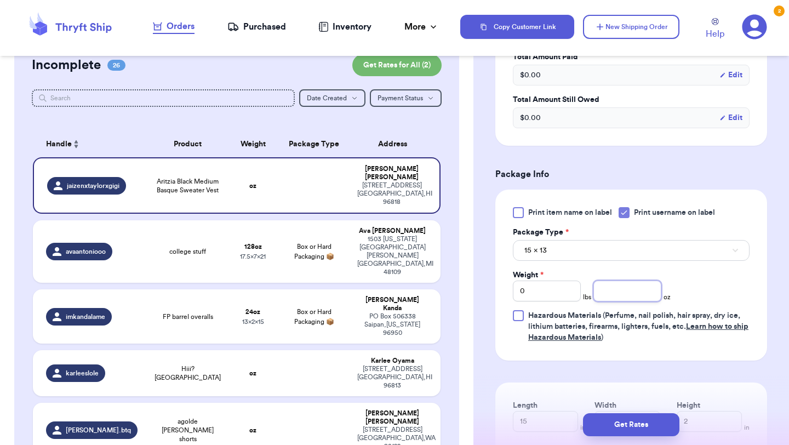
click at [618, 299] on input "number" at bounding box center [627, 290] width 68 height 21
click at [638, 425] on button "Get Rates" at bounding box center [631, 424] width 96 height 23
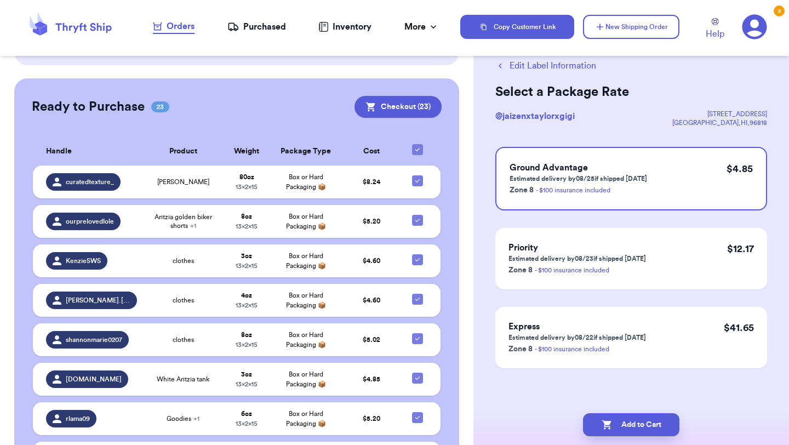
scroll to position [1669, 0]
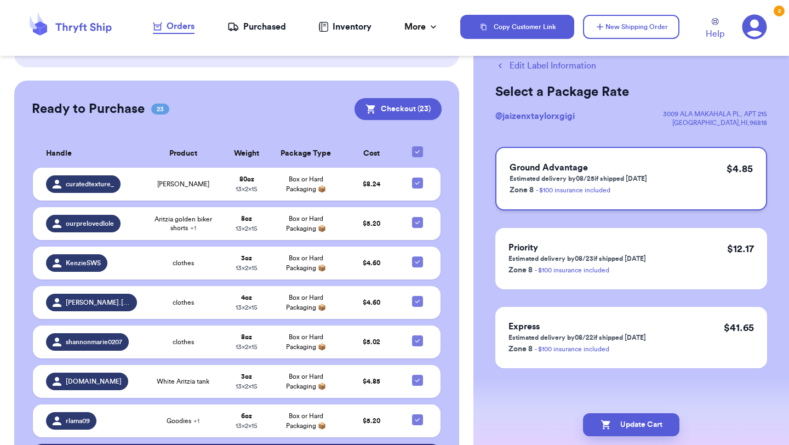
scroll to position [0, 0]
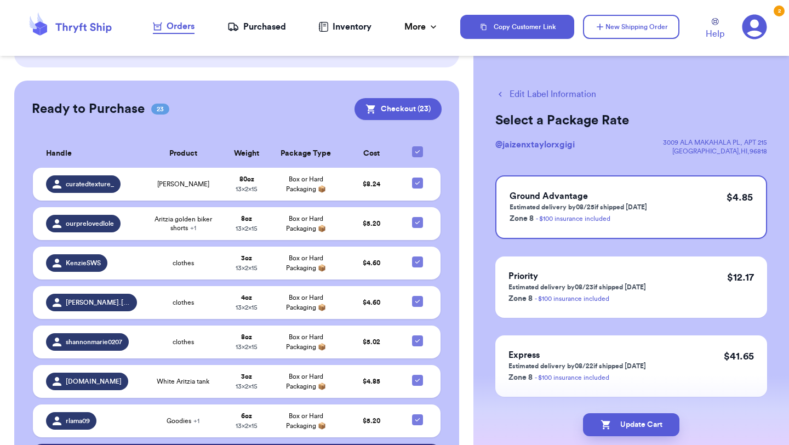
click at [518, 89] on button "Edit Label Information" at bounding box center [545, 94] width 101 height 13
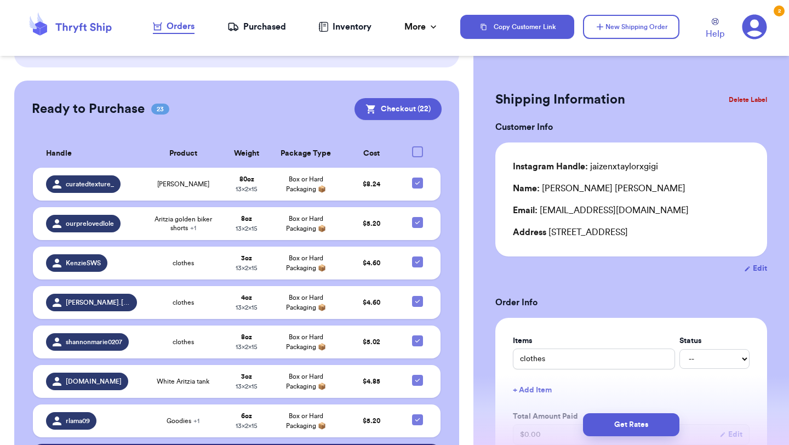
scroll to position [1721, 0]
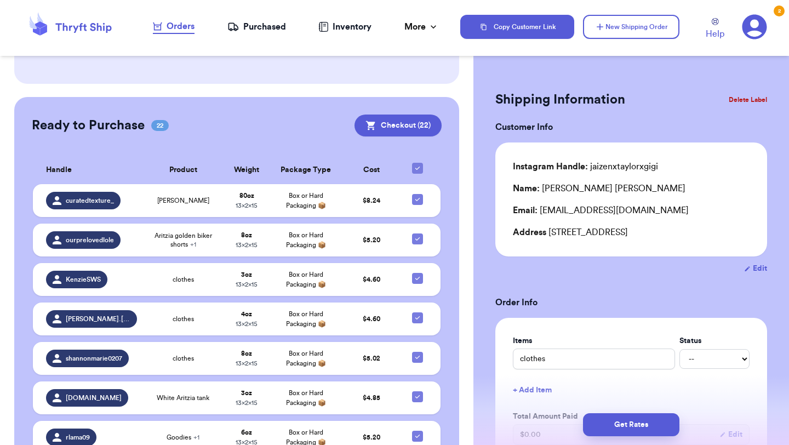
click at [745, 99] on button "Delete Label" at bounding box center [747, 100] width 47 height 24
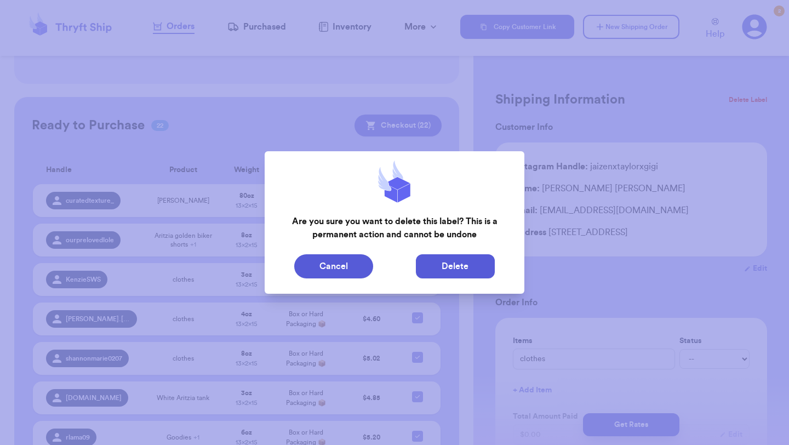
click at [486, 269] on button "Delete" at bounding box center [455, 266] width 79 height 24
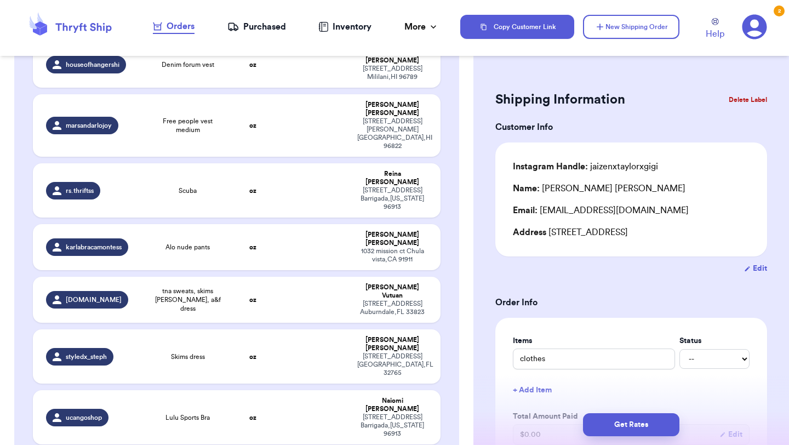
scroll to position [1343, 0]
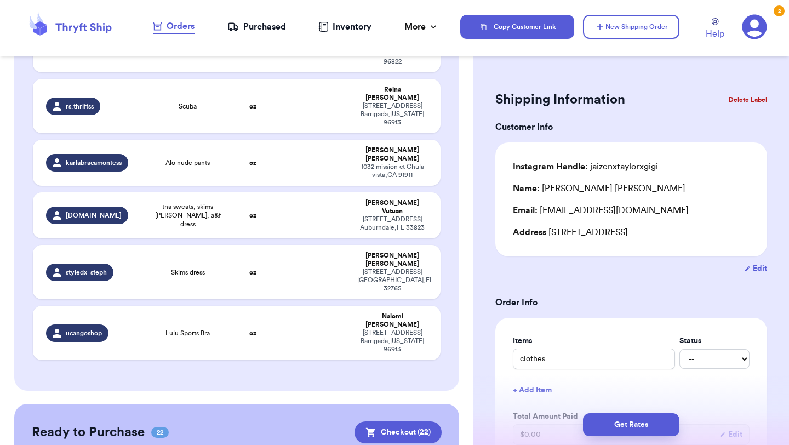
click at [744, 99] on button "Delete Label" at bounding box center [747, 100] width 47 height 24
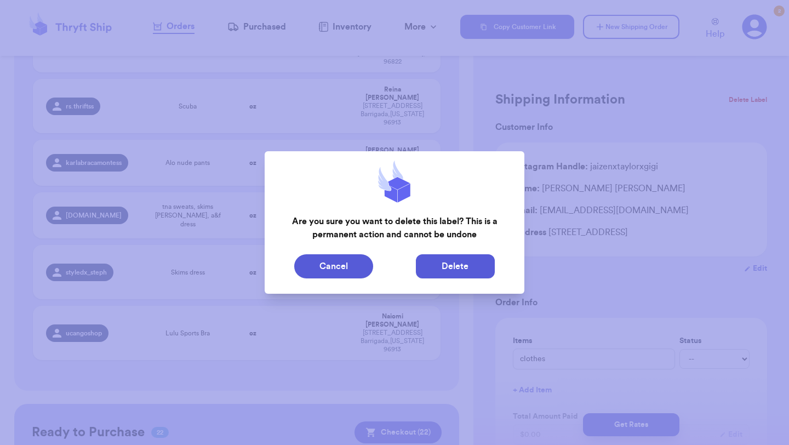
click at [457, 271] on button "Delete" at bounding box center [455, 266] width 79 height 24
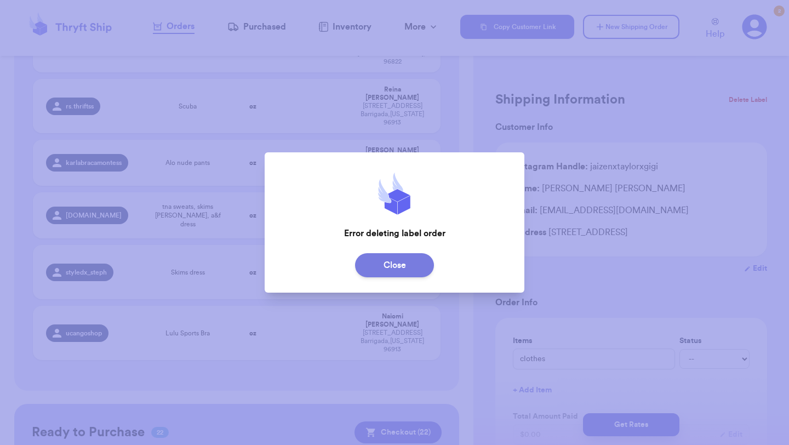
click at [410, 262] on button "Close" at bounding box center [394, 265] width 79 height 24
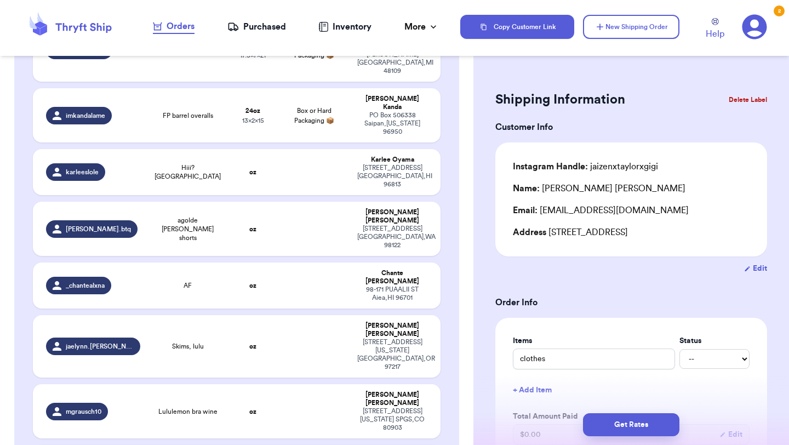
scroll to position [0, 0]
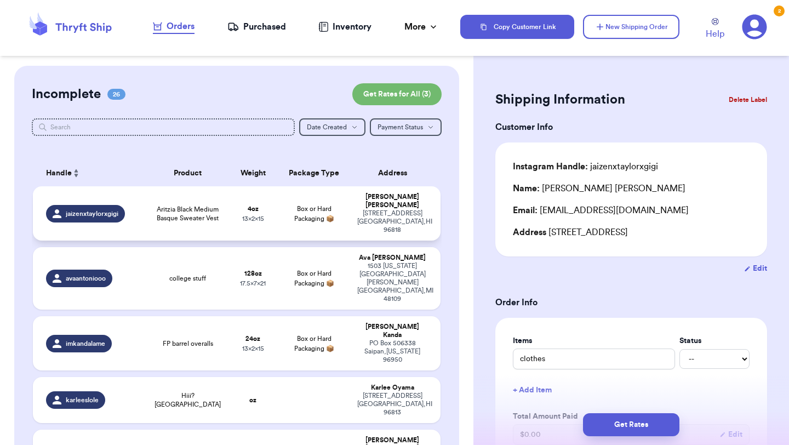
click at [288, 204] on td "Box or Hard Packaging 📦" at bounding box center [313, 213] width 73 height 54
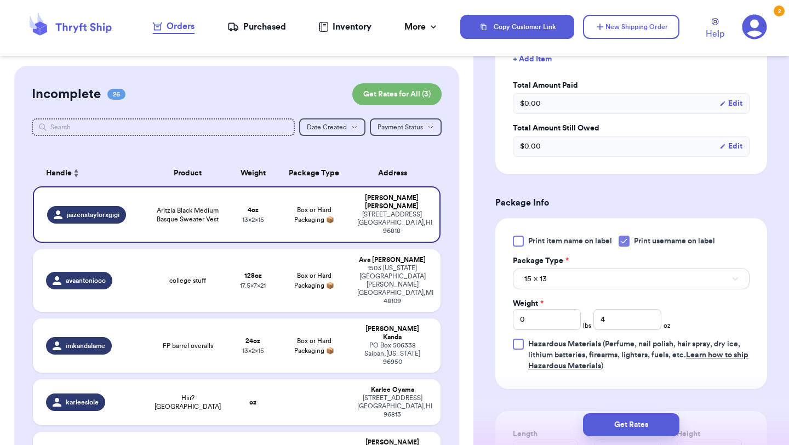
scroll to position [339, 0]
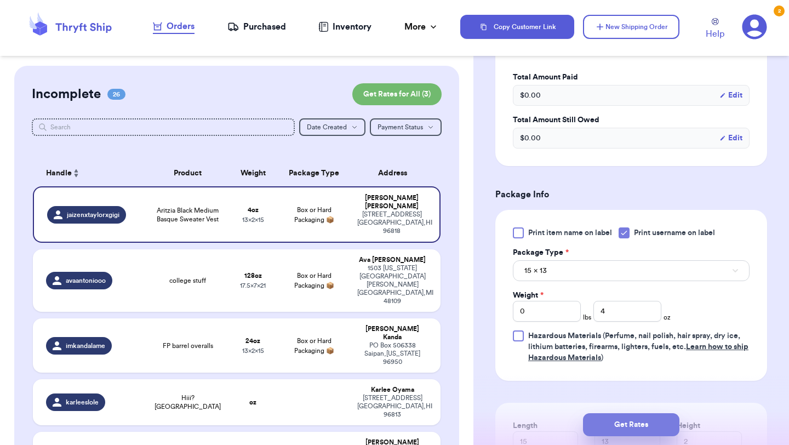
click at [638, 428] on button "Get Rates" at bounding box center [631, 424] width 96 height 23
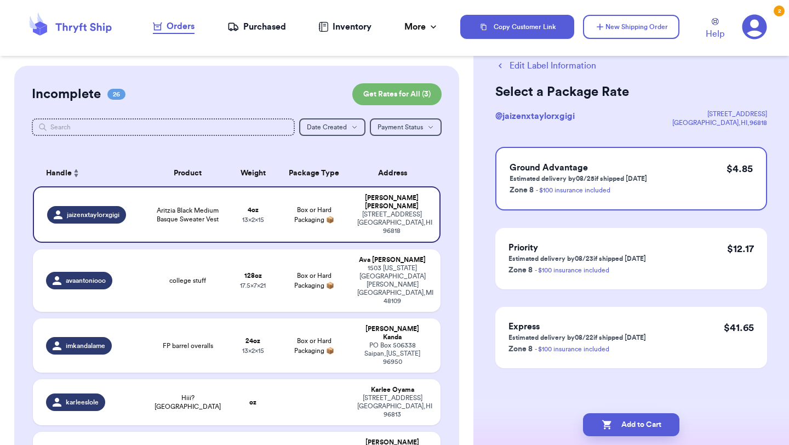
scroll to position [0, 0]
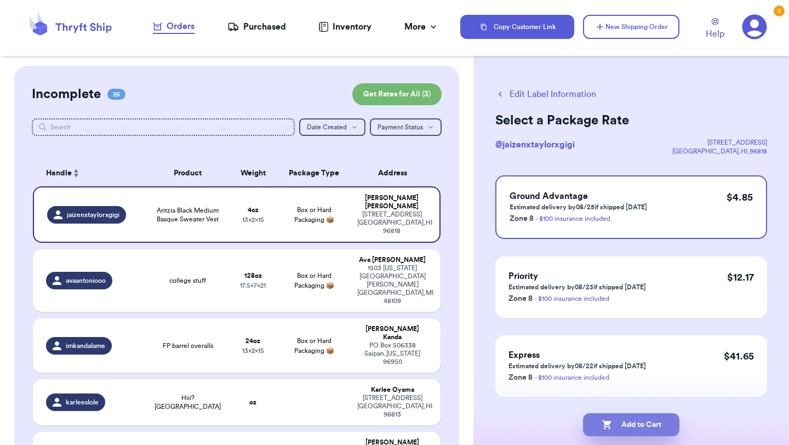
click at [645, 426] on button "Add to Cart" at bounding box center [631, 424] width 96 height 23
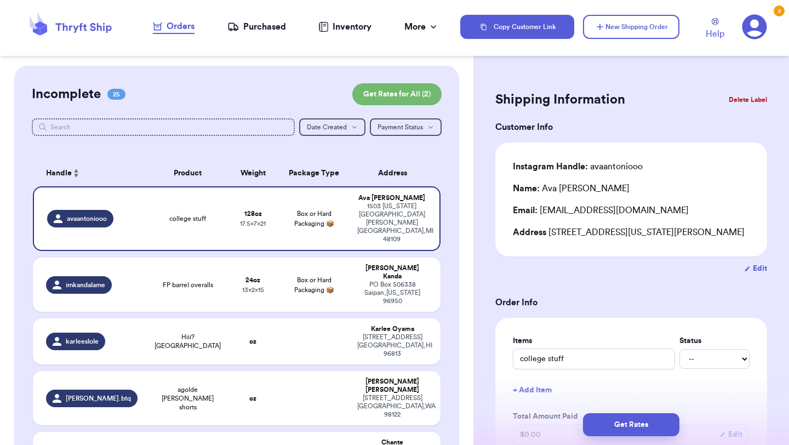
click at [753, 36] on icon at bounding box center [754, 26] width 25 height 25
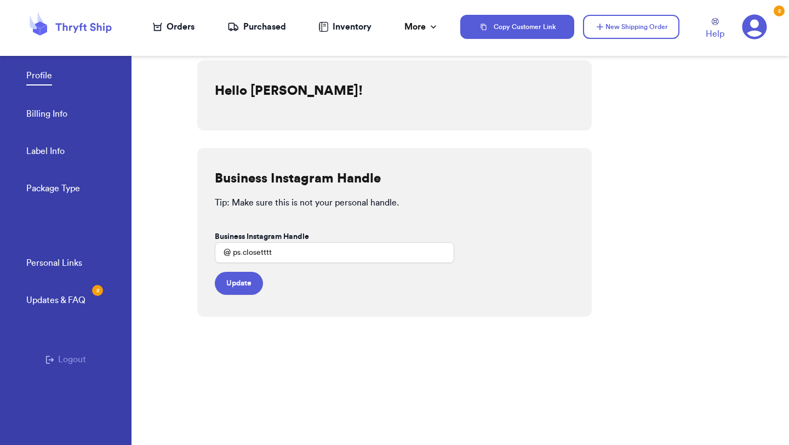
click at [68, 156] on div "Profile Billing Info Label Info Package Type" at bounding box center [78, 128] width 105 height 181
click at [60, 156] on link "Label Info" at bounding box center [45, 152] width 38 height 15
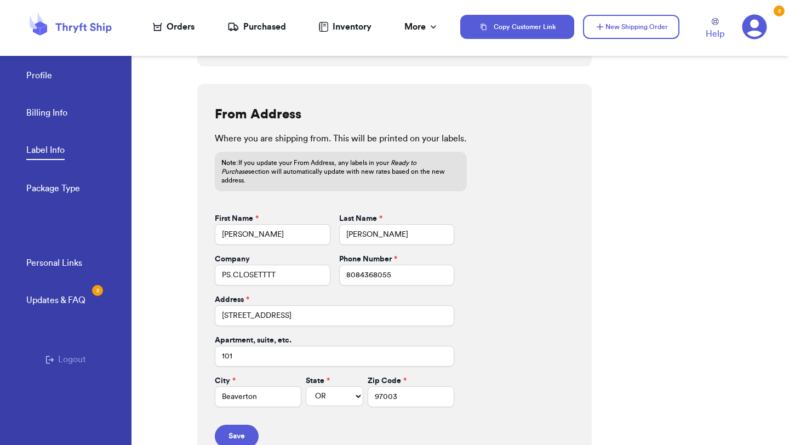
scroll to position [436, 0]
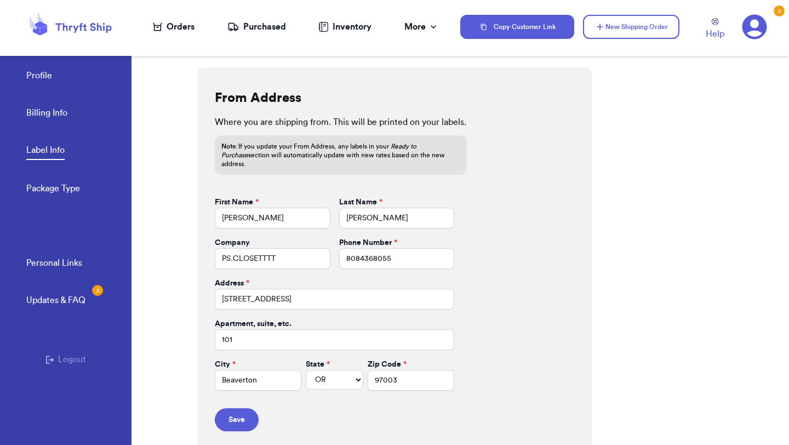
click at [61, 111] on link "Billing Info" at bounding box center [46, 113] width 41 height 15
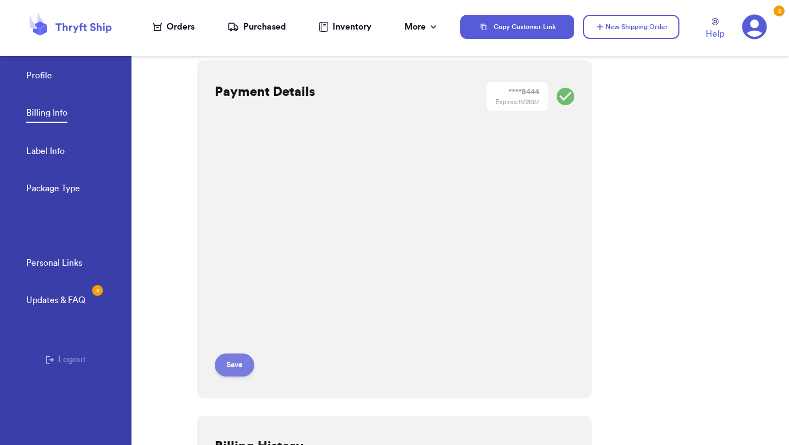
click at [237, 363] on button "Save" at bounding box center [234, 364] width 39 height 23
click at [177, 25] on div "Orders" at bounding box center [174, 26] width 42 height 13
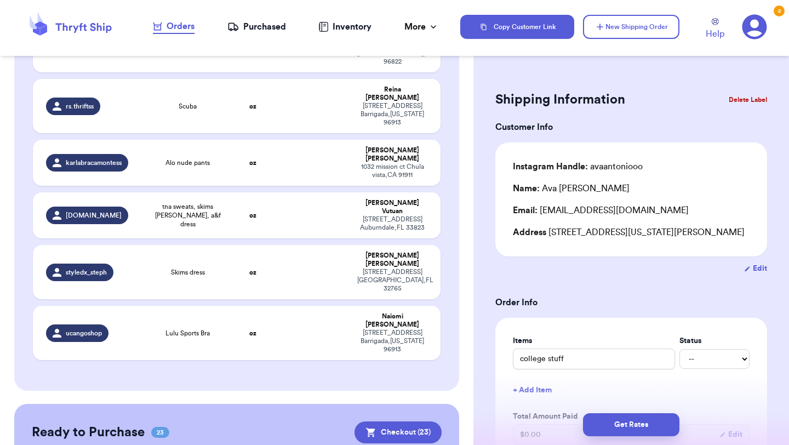
scroll to position [1281, 0]
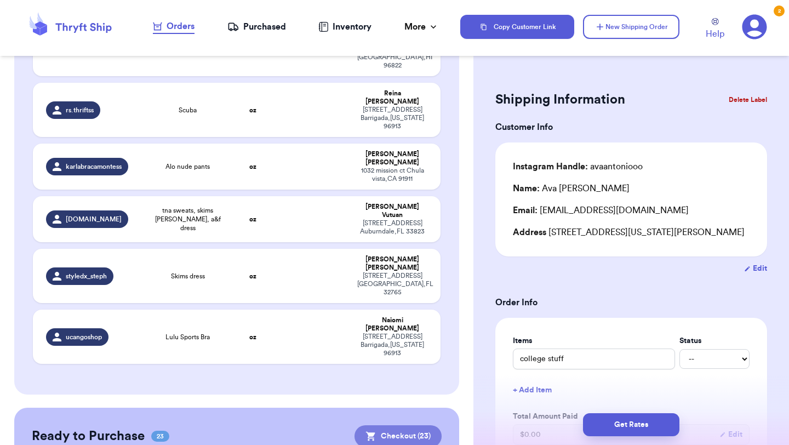
click at [408, 425] on button "Checkout ( 23 )" at bounding box center [397, 436] width 87 height 22
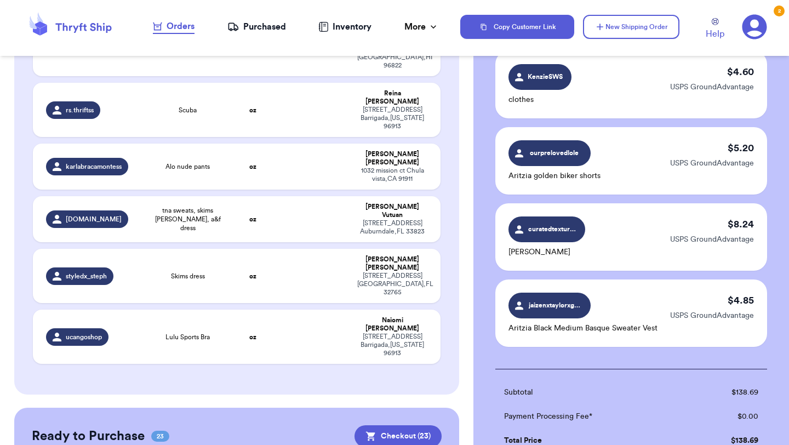
scroll to position [1731, 0]
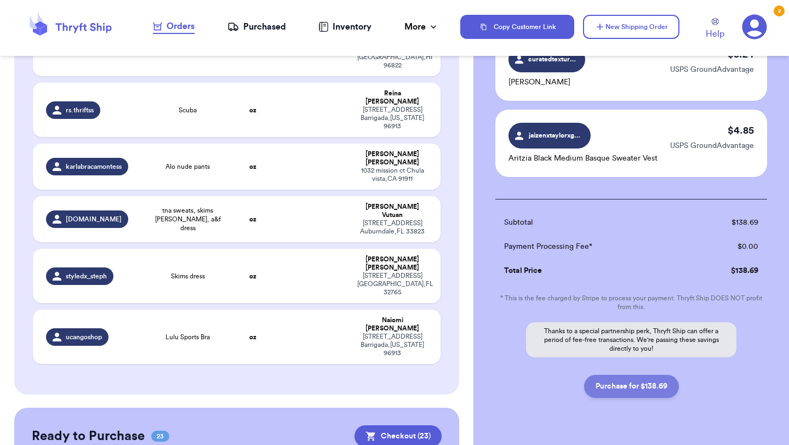
click at [631, 375] on button "Purchase for $138.69" at bounding box center [631, 386] width 95 height 23
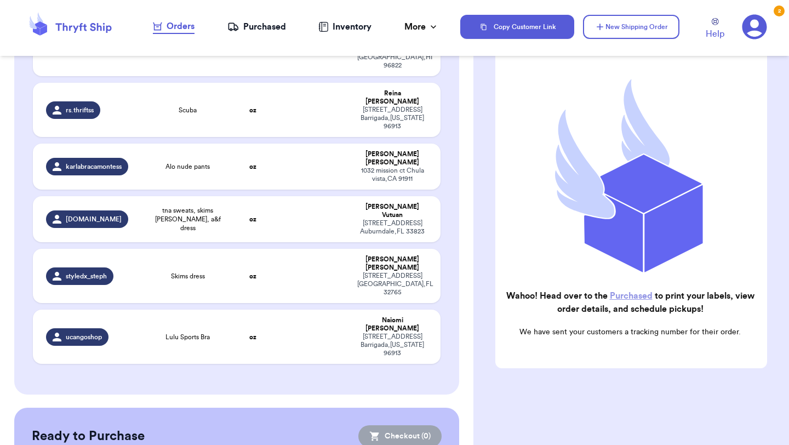
scroll to position [1106, 0]
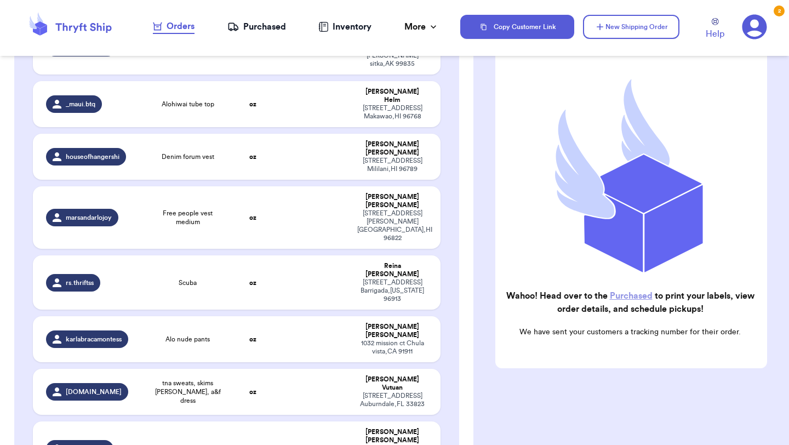
click at [269, 22] on div "Purchased" at bounding box center [256, 26] width 59 height 13
